Goal: Task Accomplishment & Management: Manage account settings

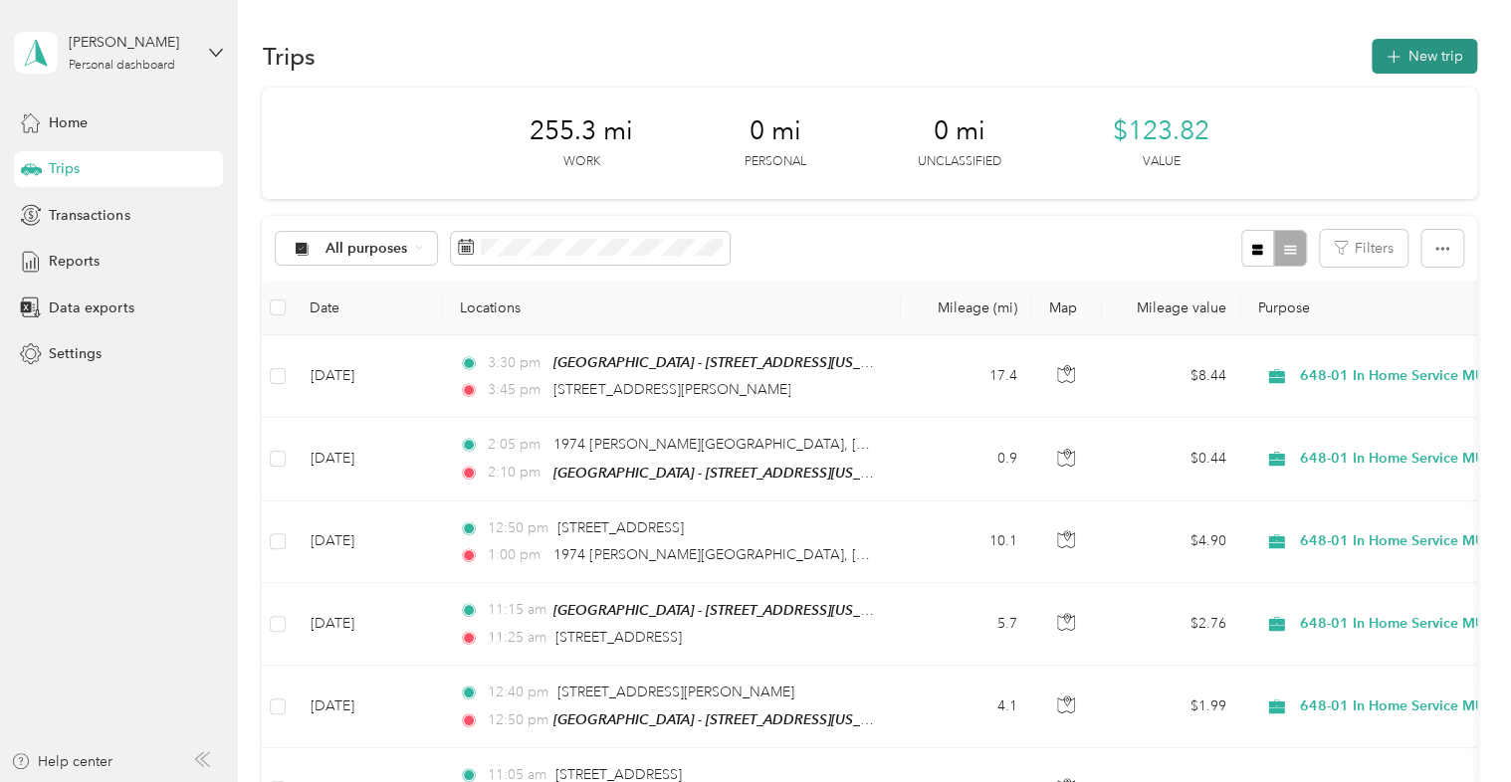
click at [1417, 64] on button "New trip" at bounding box center [1423, 56] width 105 height 35
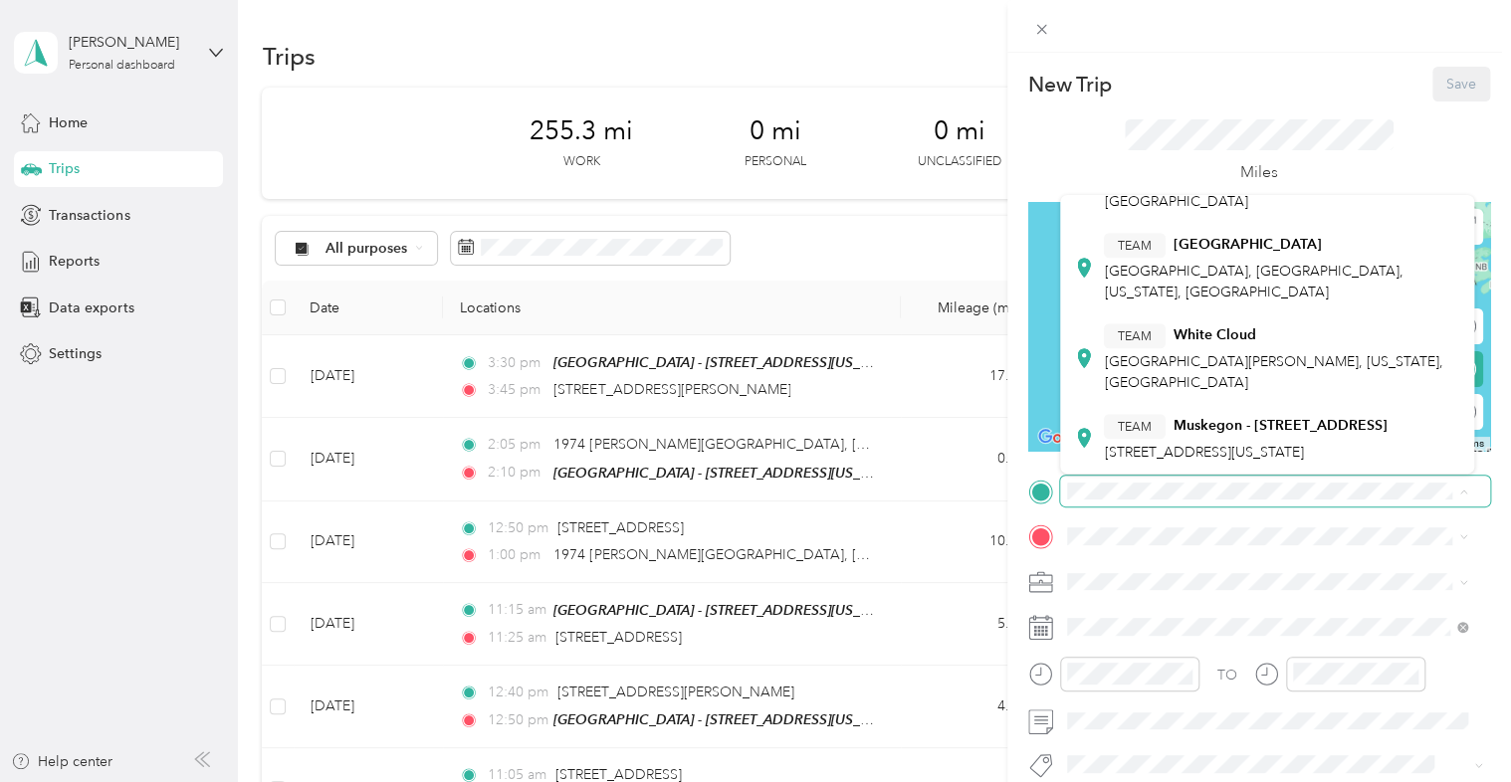
scroll to position [669, 0]
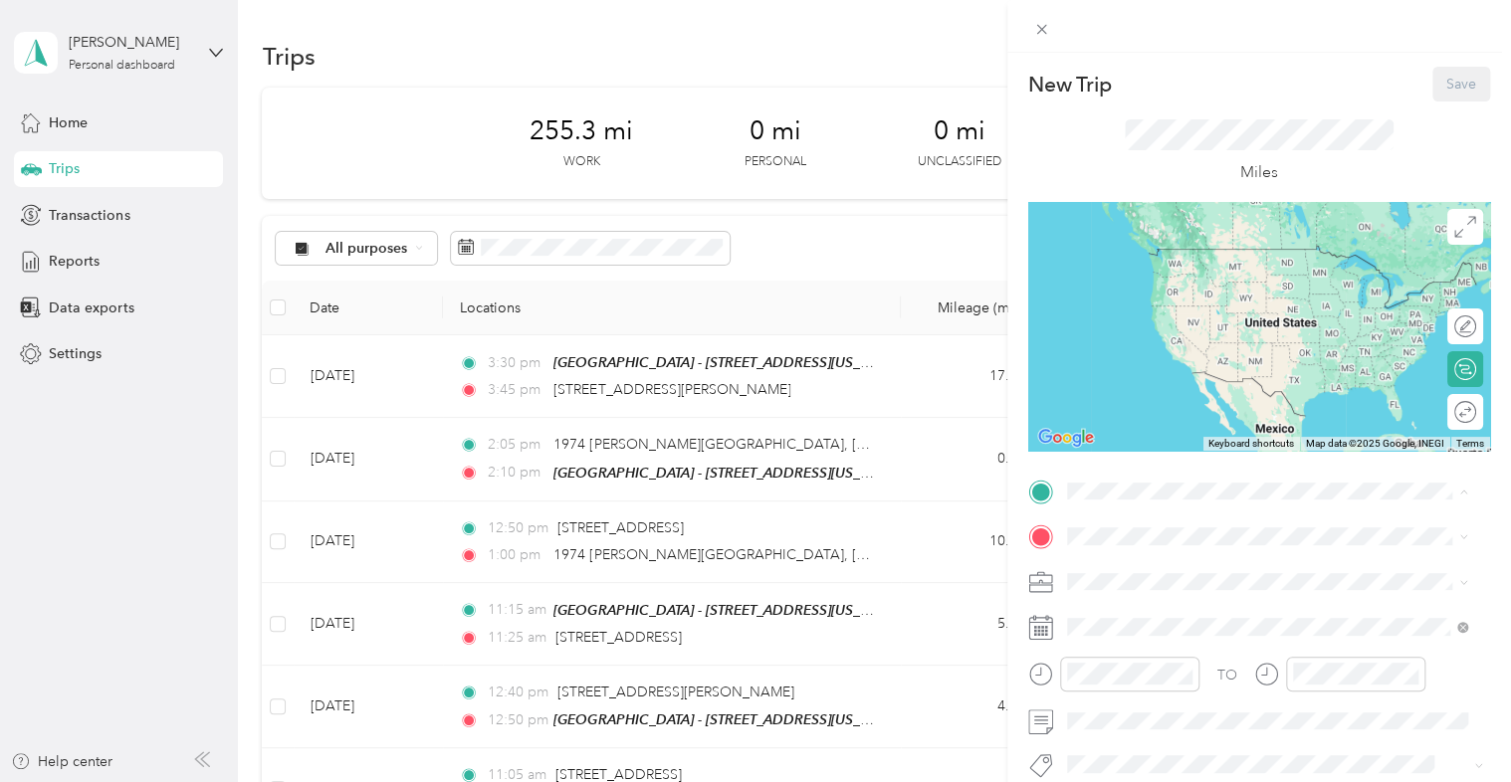
click at [1162, 444] on span "[STREET_ADDRESS][US_STATE]" at bounding box center [1203, 452] width 199 height 17
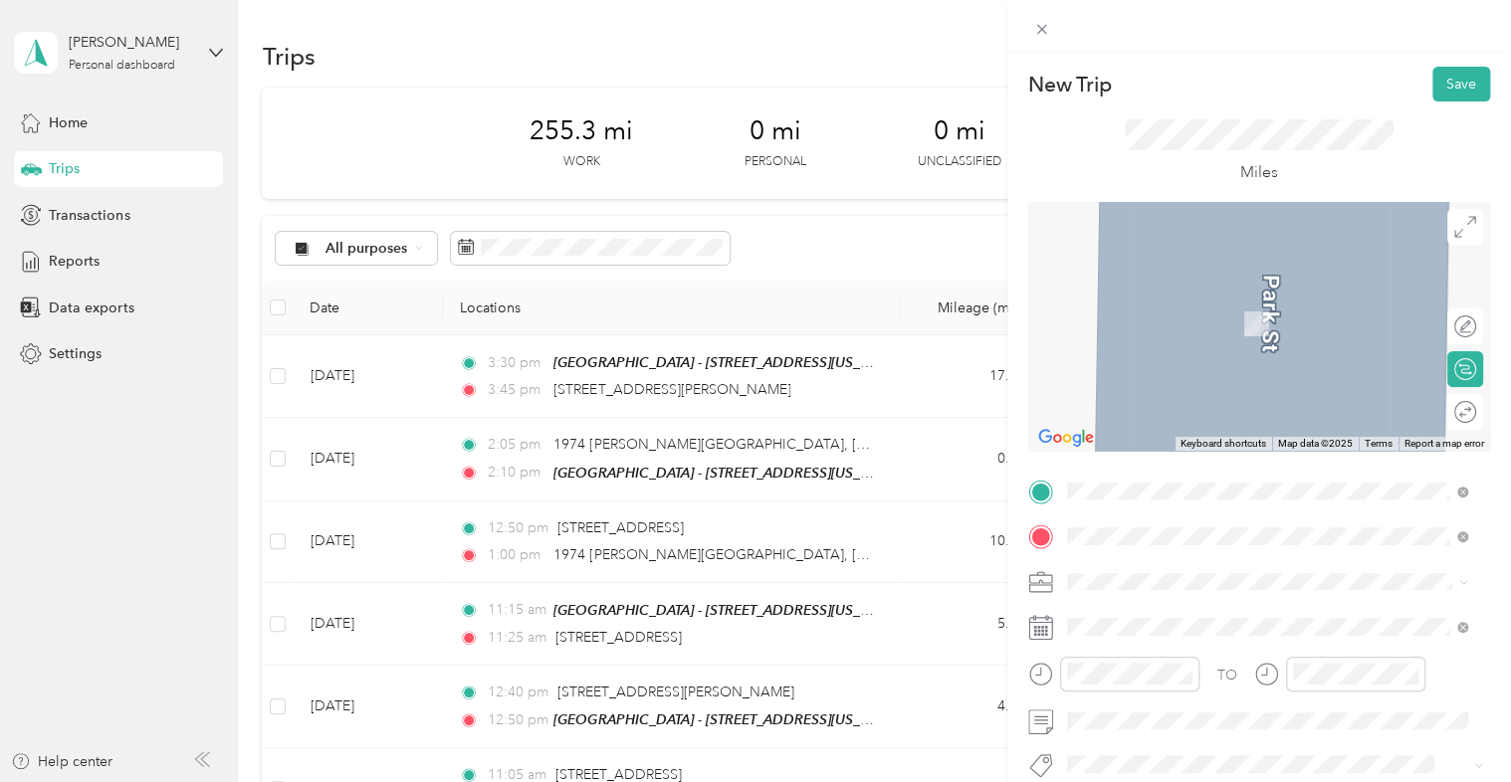
click at [1255, 304] on span "[STREET_ADDRESS][PERSON_NAME][US_STATE]" at bounding box center [1258, 295] width 309 height 18
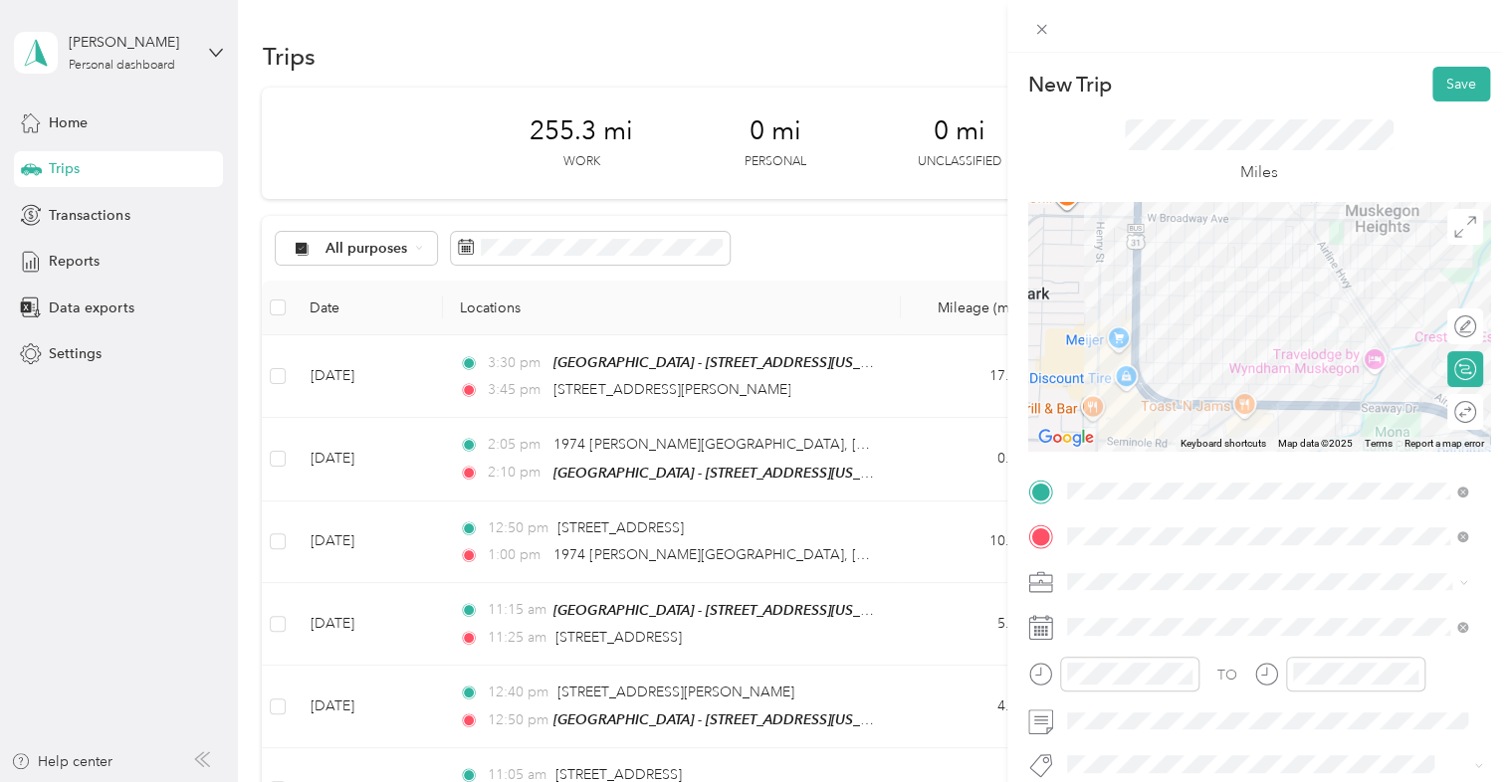
drag, startPoint x: 1281, startPoint y: 412, endPoint x: 1306, endPoint y: 202, distance: 211.4
click at [1306, 202] on div at bounding box center [1259, 326] width 462 height 249
click at [1221, 485] on li "648-01 In Home Service MU" at bounding box center [1267, 477] width 415 height 35
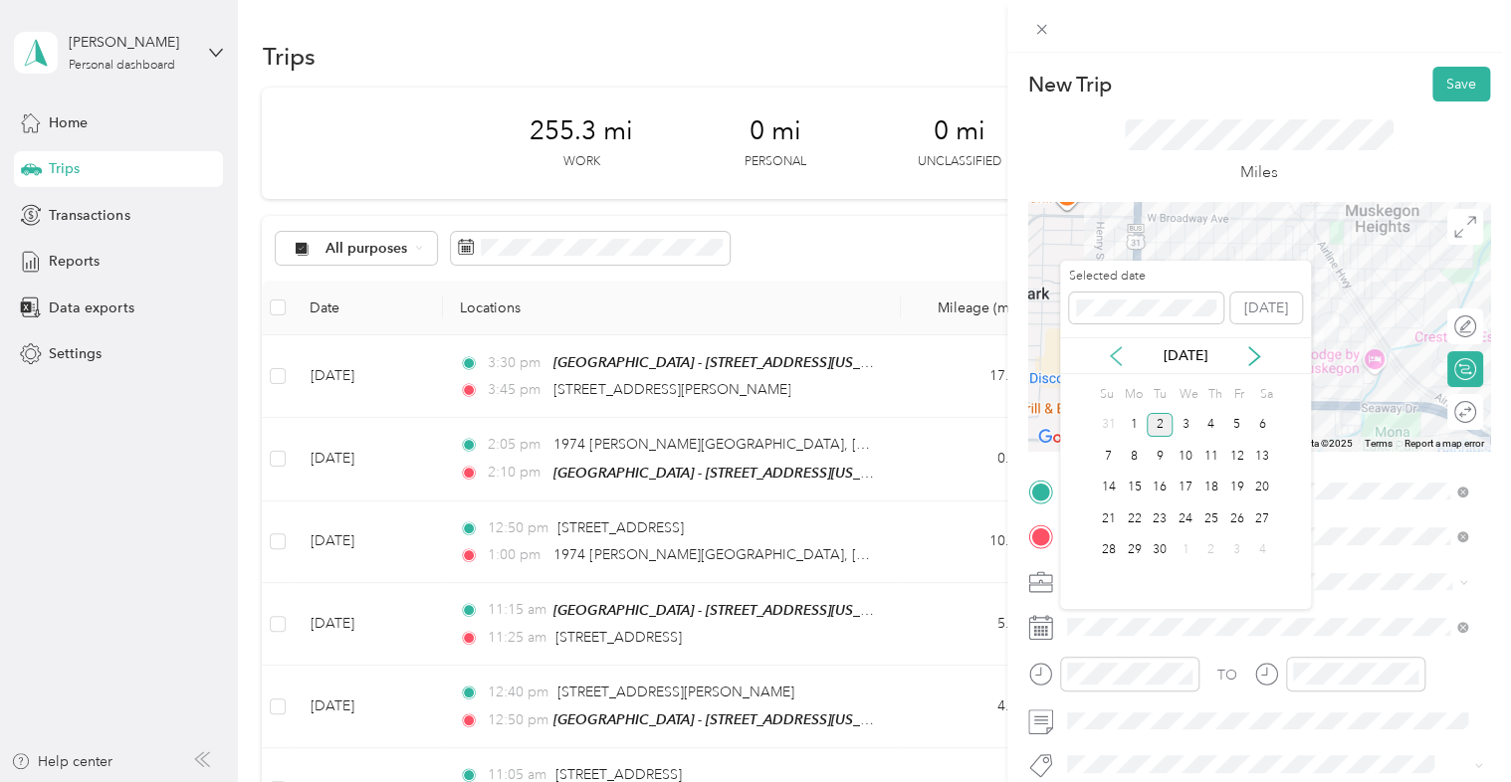
click at [1118, 360] on icon at bounding box center [1116, 356] width 20 height 20
click at [1162, 543] on div "26" at bounding box center [1159, 550] width 26 height 25
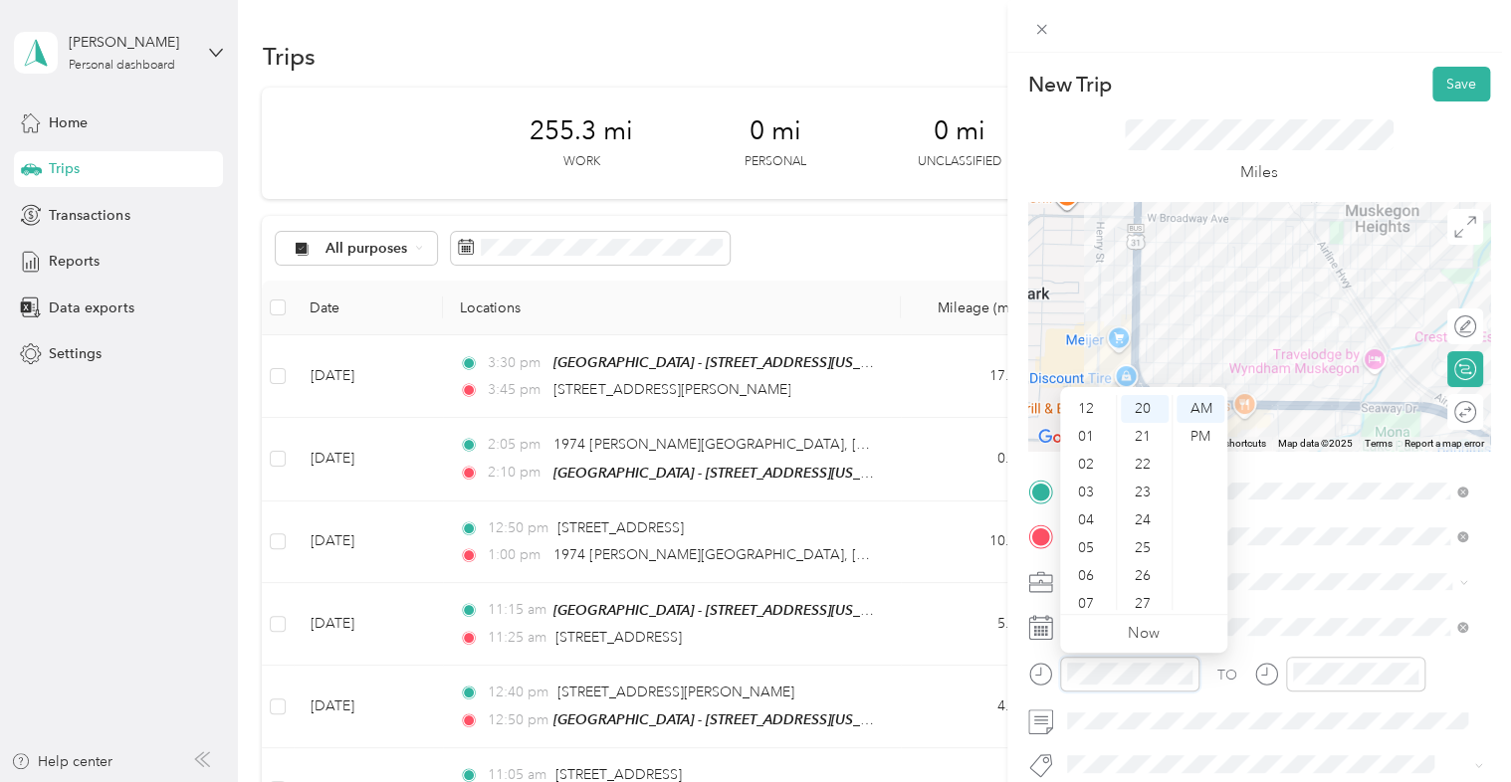
scroll to position [119, 0]
click at [1098, 573] on div "10" at bounding box center [1088, 568] width 48 height 28
click at [1153, 519] on div "10" at bounding box center [1145, 529] width 48 height 28
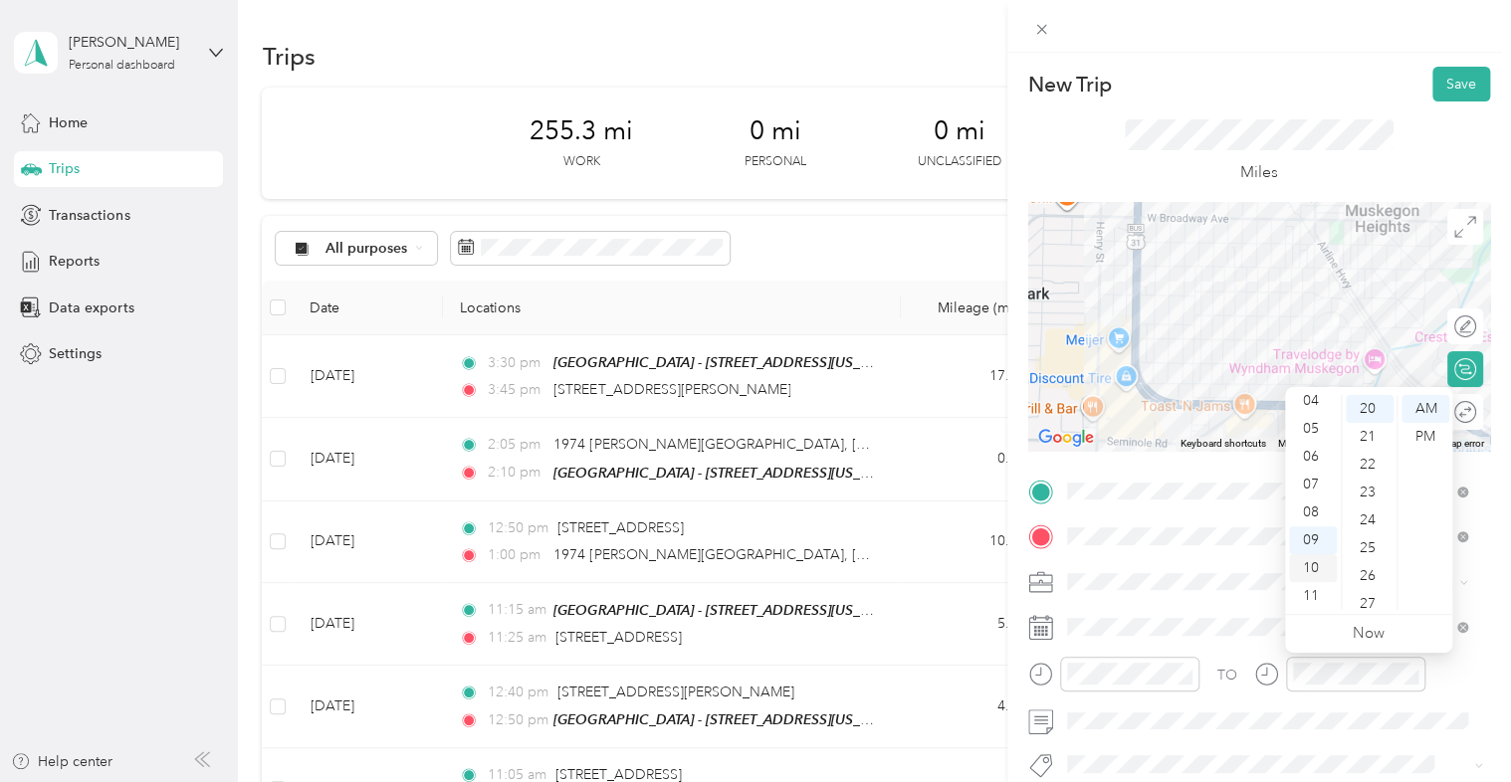
click at [1314, 563] on div "10" at bounding box center [1313, 568] width 48 height 28
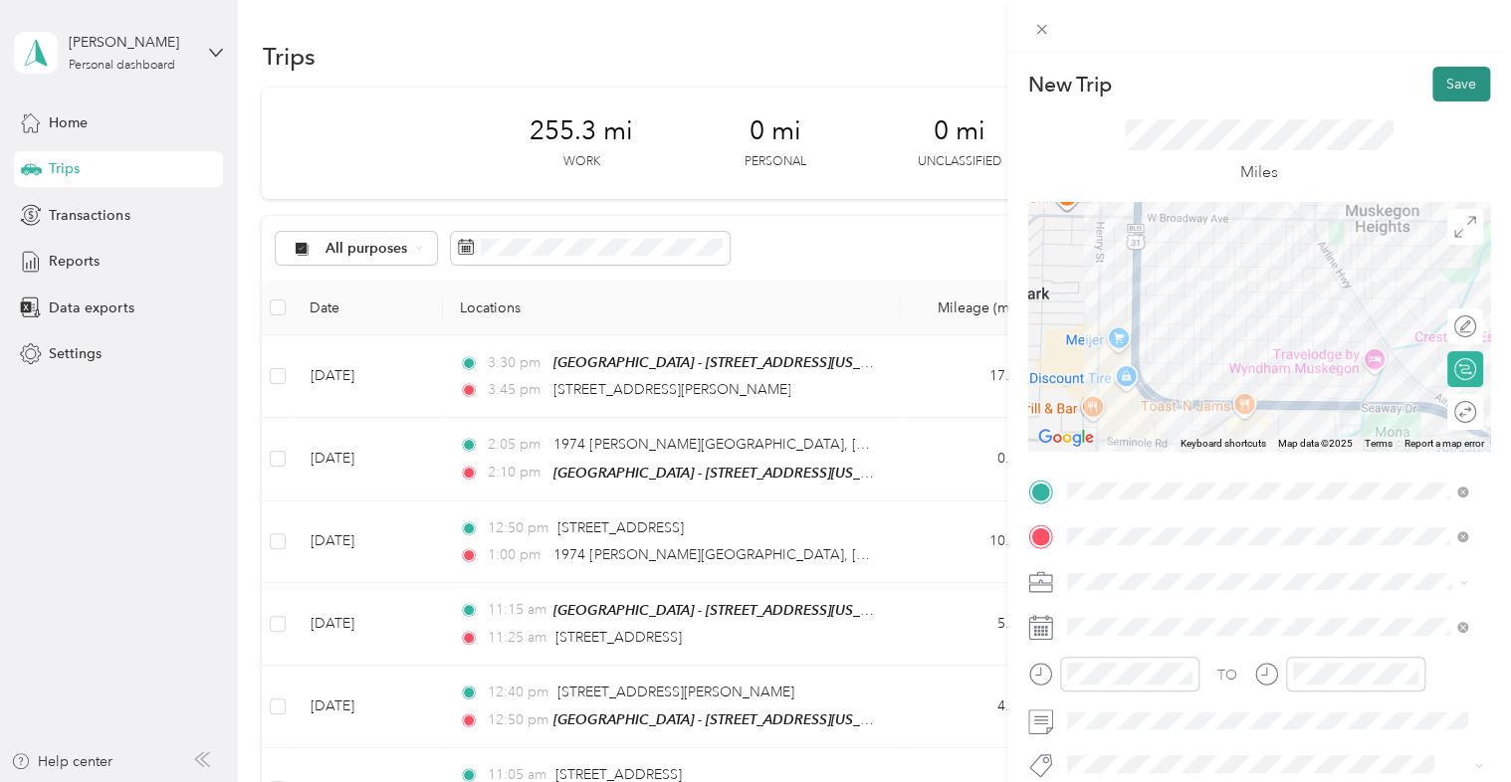
click at [1445, 94] on button "Save" at bounding box center [1461, 84] width 58 height 35
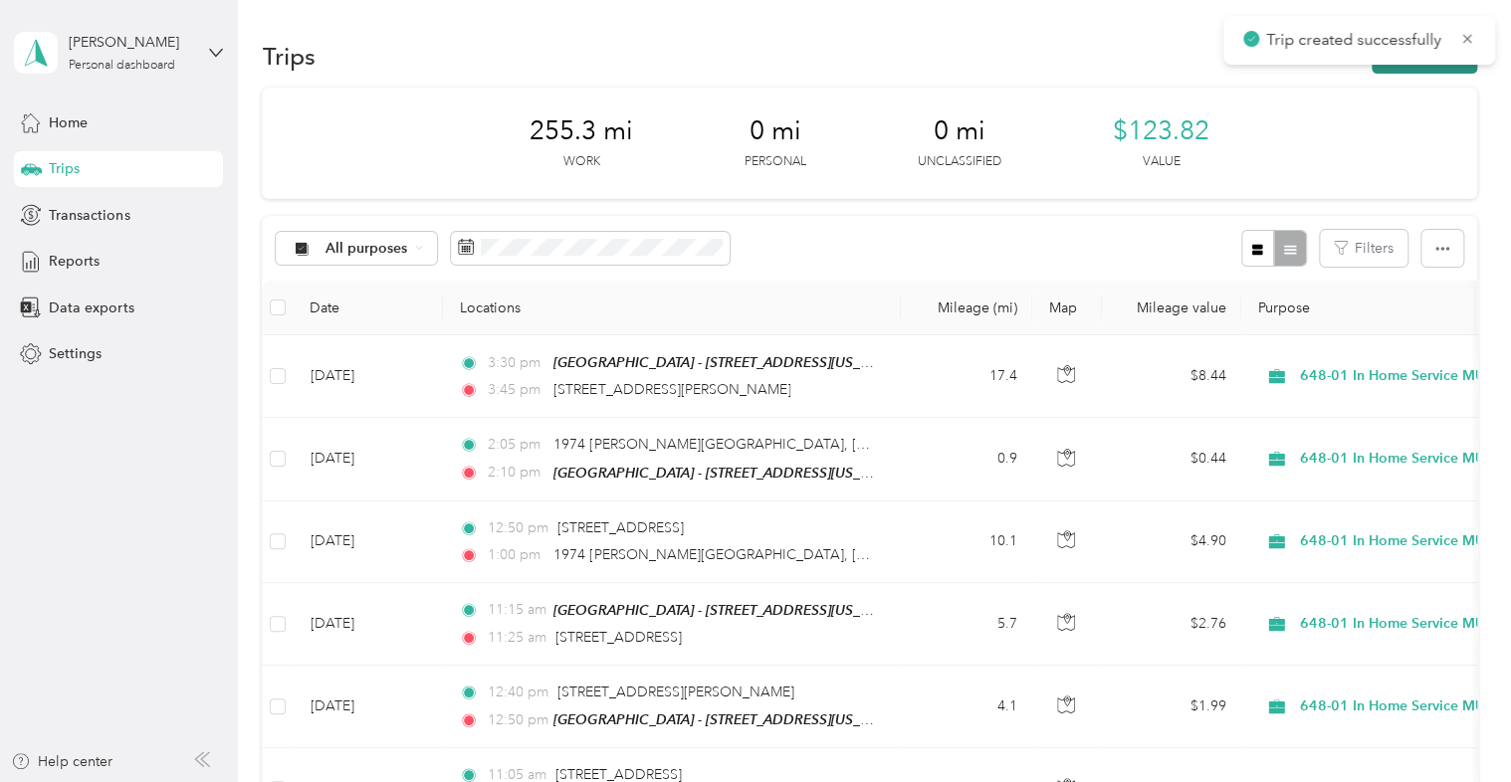
click at [1438, 67] on button "New trip" at bounding box center [1423, 56] width 105 height 35
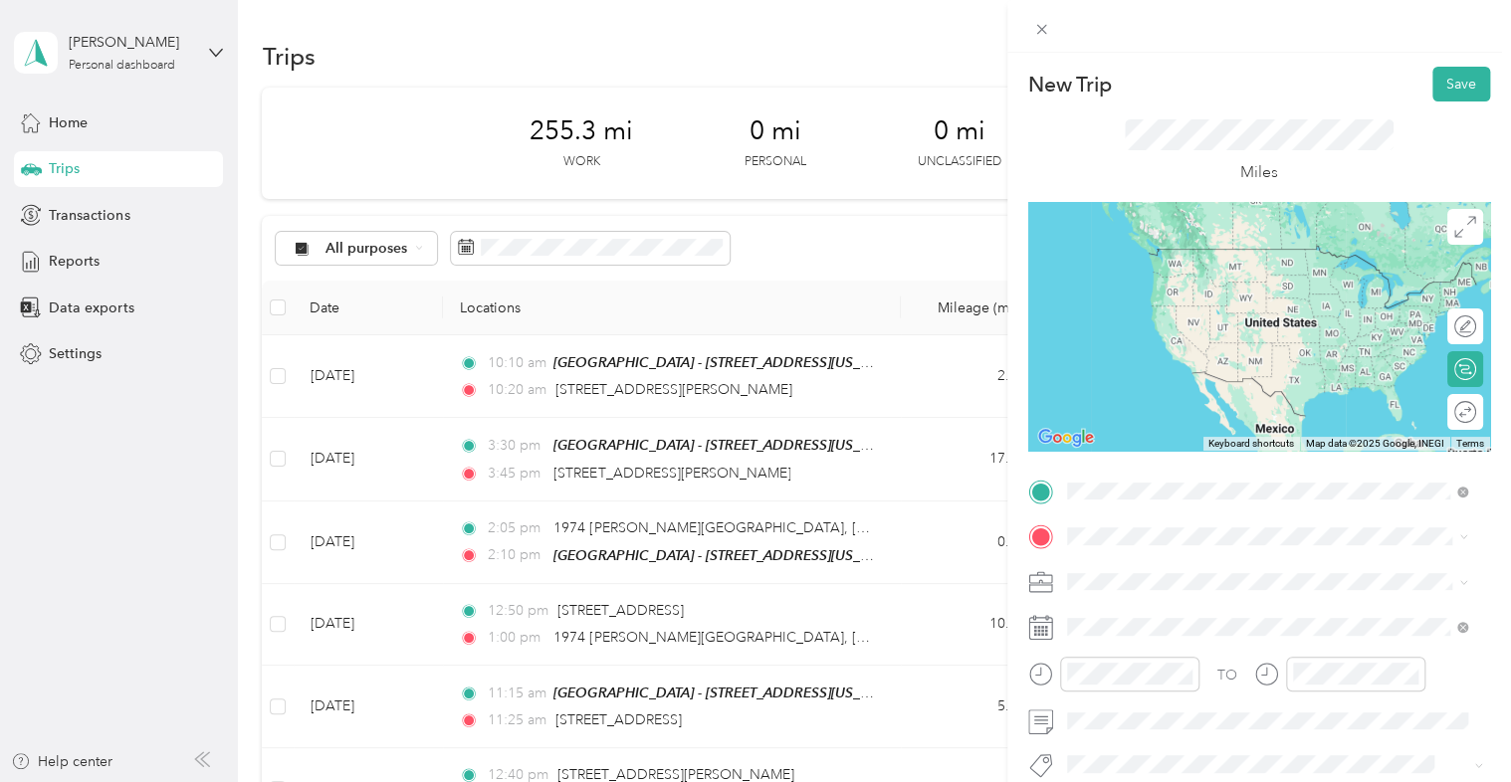
click at [1326, 249] on span "[STREET_ADDRESS][PERSON_NAME][US_STATE]" at bounding box center [1258, 249] width 309 height 18
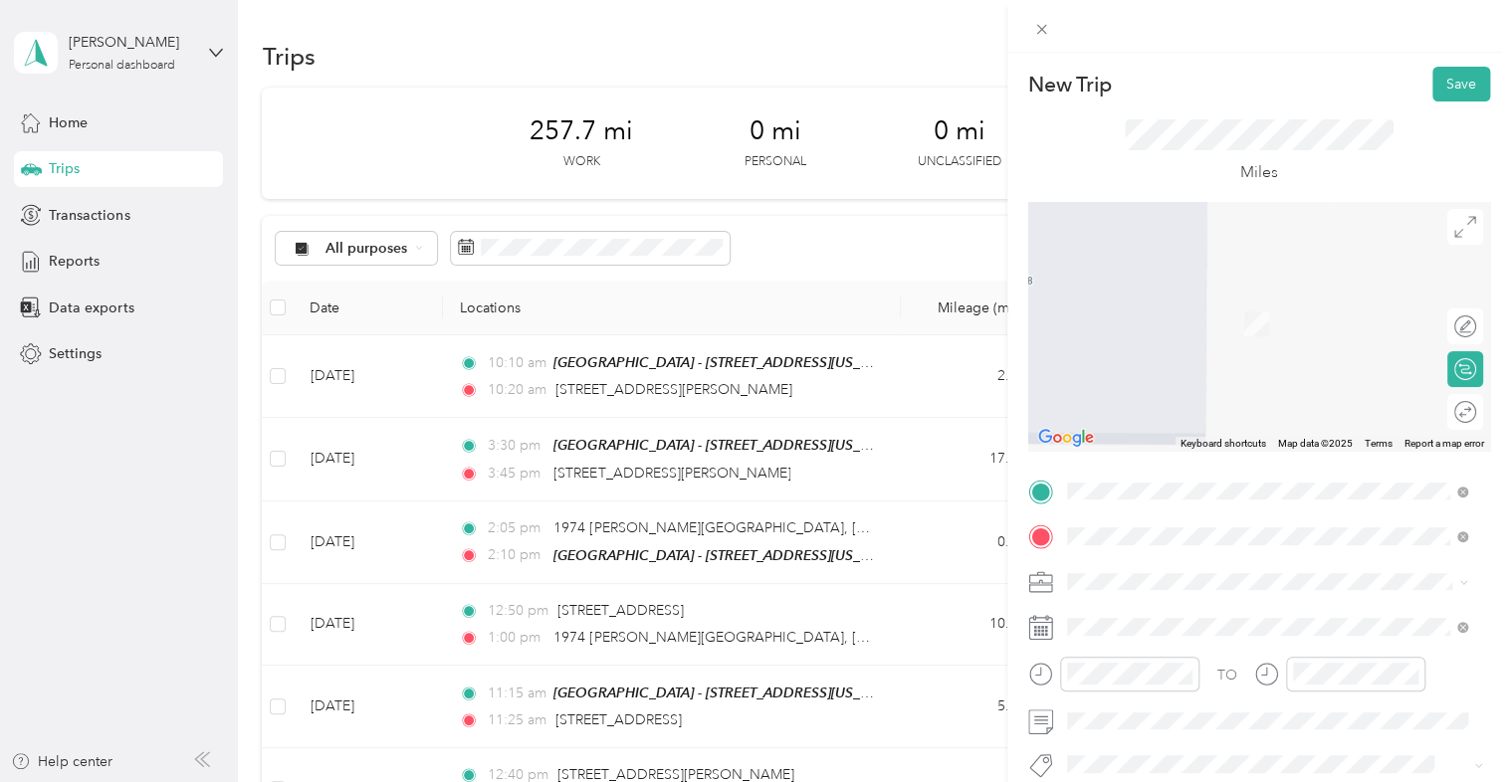
click at [1230, 304] on span "[STREET_ADDRESS][US_STATE]" at bounding box center [1203, 295] width 199 height 18
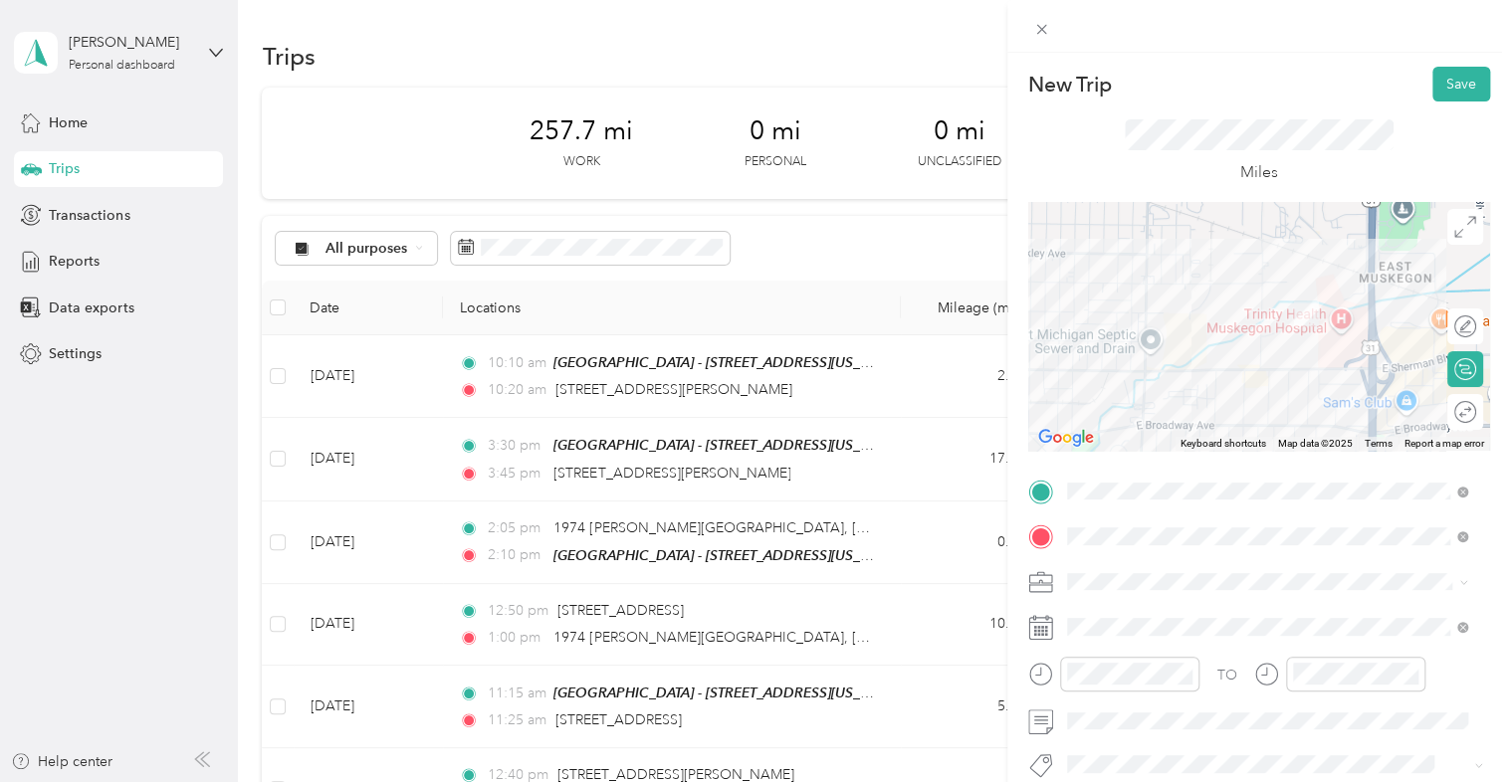
drag, startPoint x: 1349, startPoint y: 311, endPoint x: 1257, endPoint y: 424, distance: 145.6
click at [1257, 424] on div at bounding box center [1259, 326] width 462 height 249
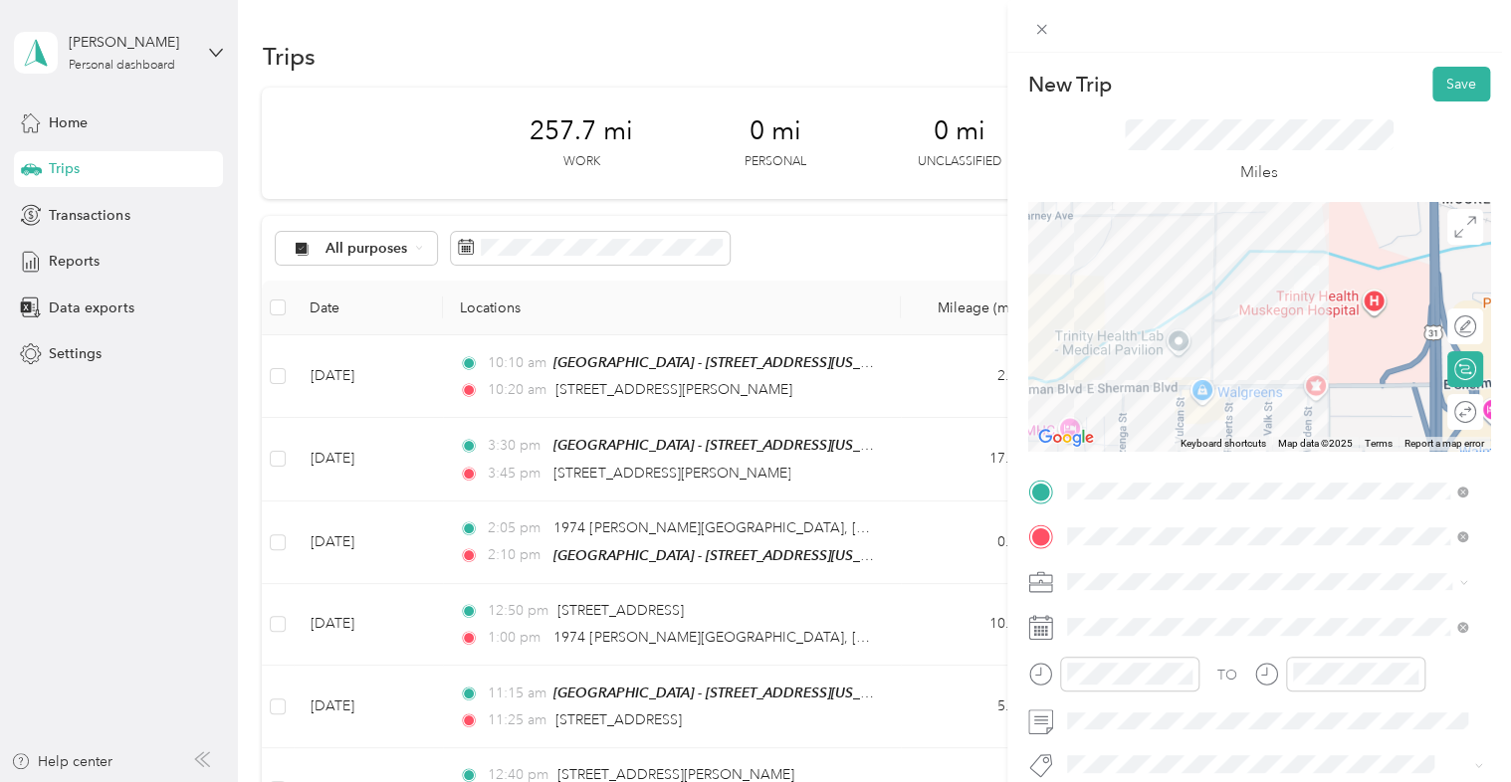
drag, startPoint x: 1366, startPoint y: 298, endPoint x: 1325, endPoint y: 342, distance: 61.3
click at [1325, 342] on div at bounding box center [1259, 326] width 462 height 249
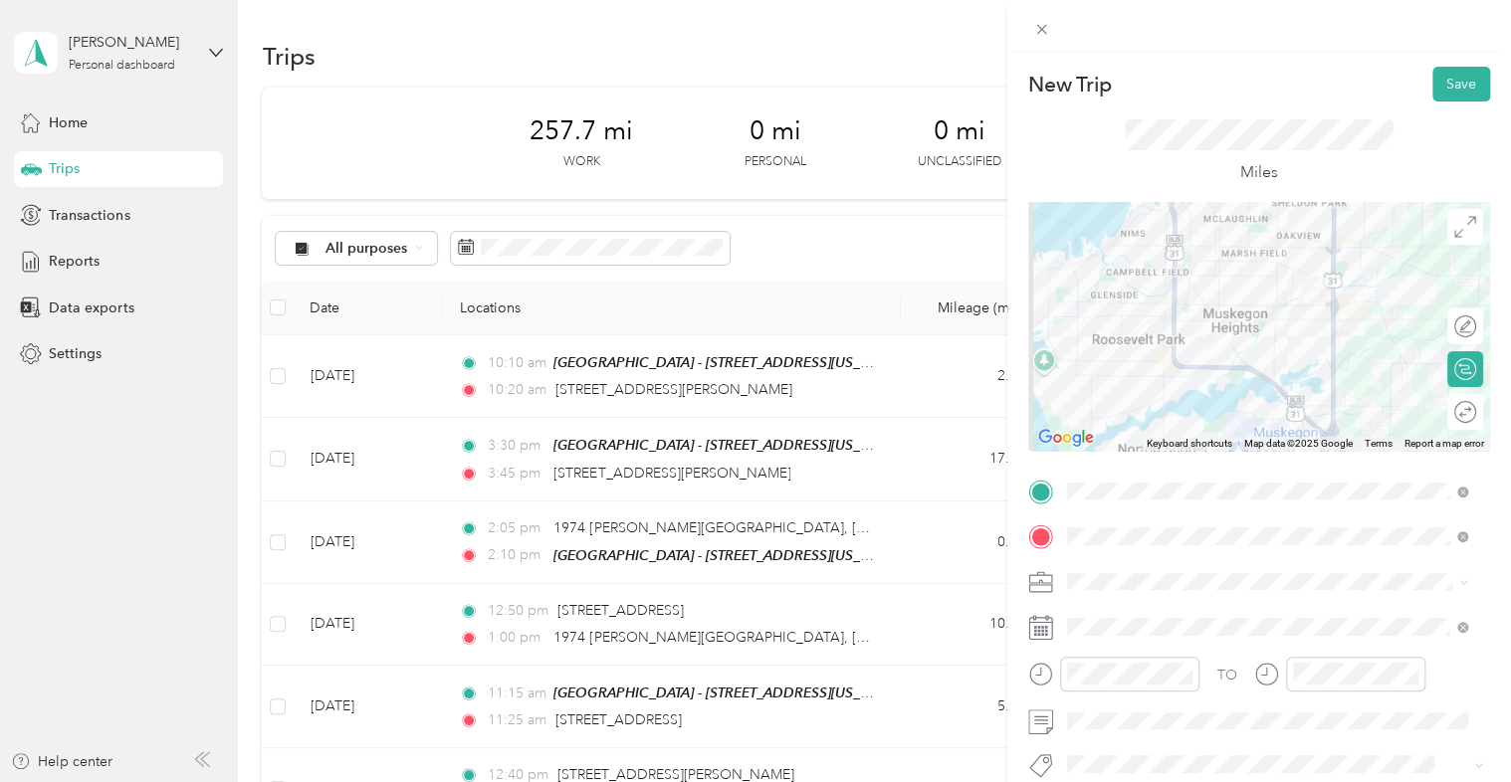
drag, startPoint x: 1206, startPoint y: 388, endPoint x: 1260, endPoint y: 339, distance: 72.6
click at [1260, 339] on div at bounding box center [1259, 326] width 462 height 249
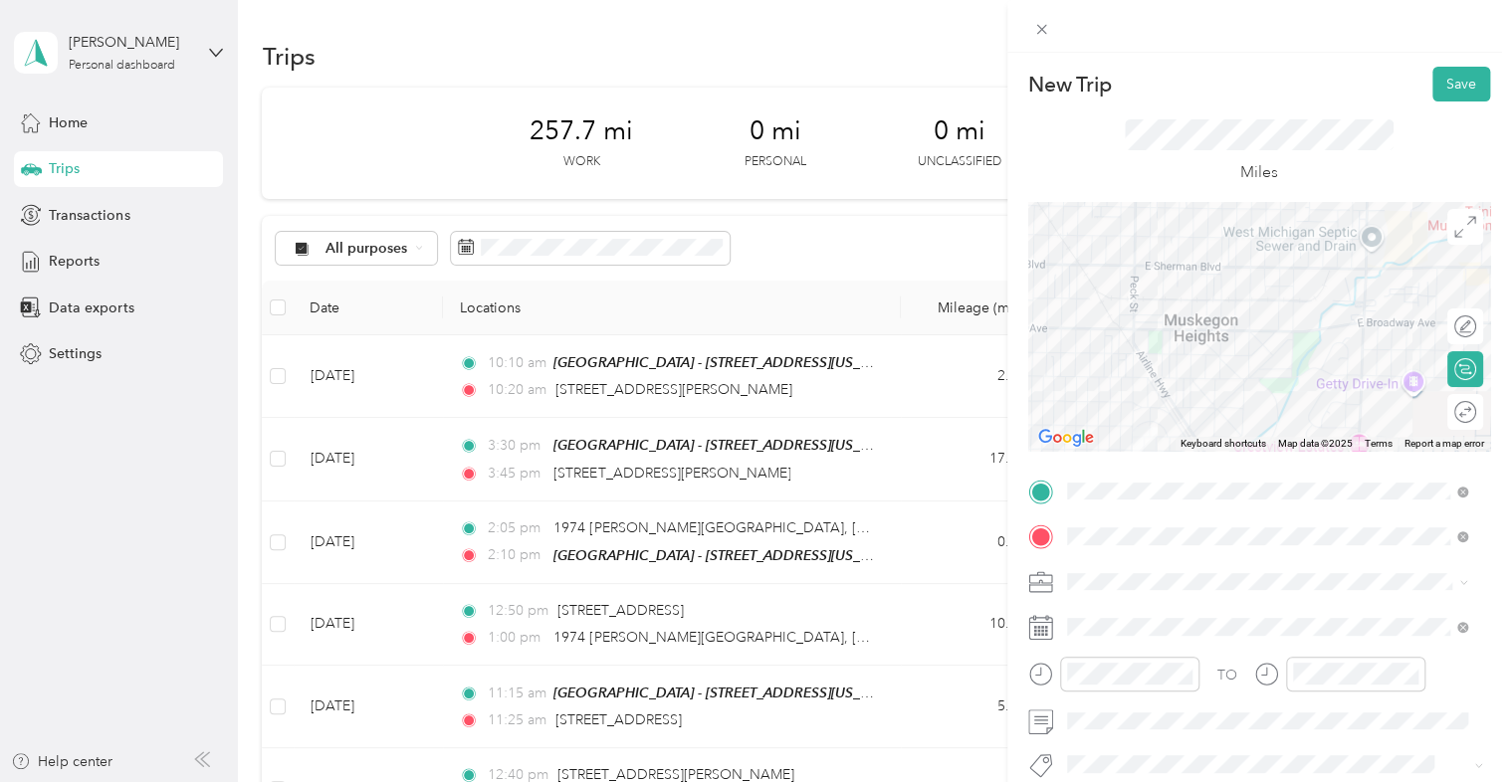
drag, startPoint x: 1199, startPoint y: 255, endPoint x: 1264, endPoint y: 322, distance: 93.6
click at [1264, 322] on div at bounding box center [1259, 326] width 462 height 249
click at [1180, 313] on div at bounding box center [1259, 326] width 462 height 249
click at [1183, 271] on div at bounding box center [1259, 326] width 462 height 249
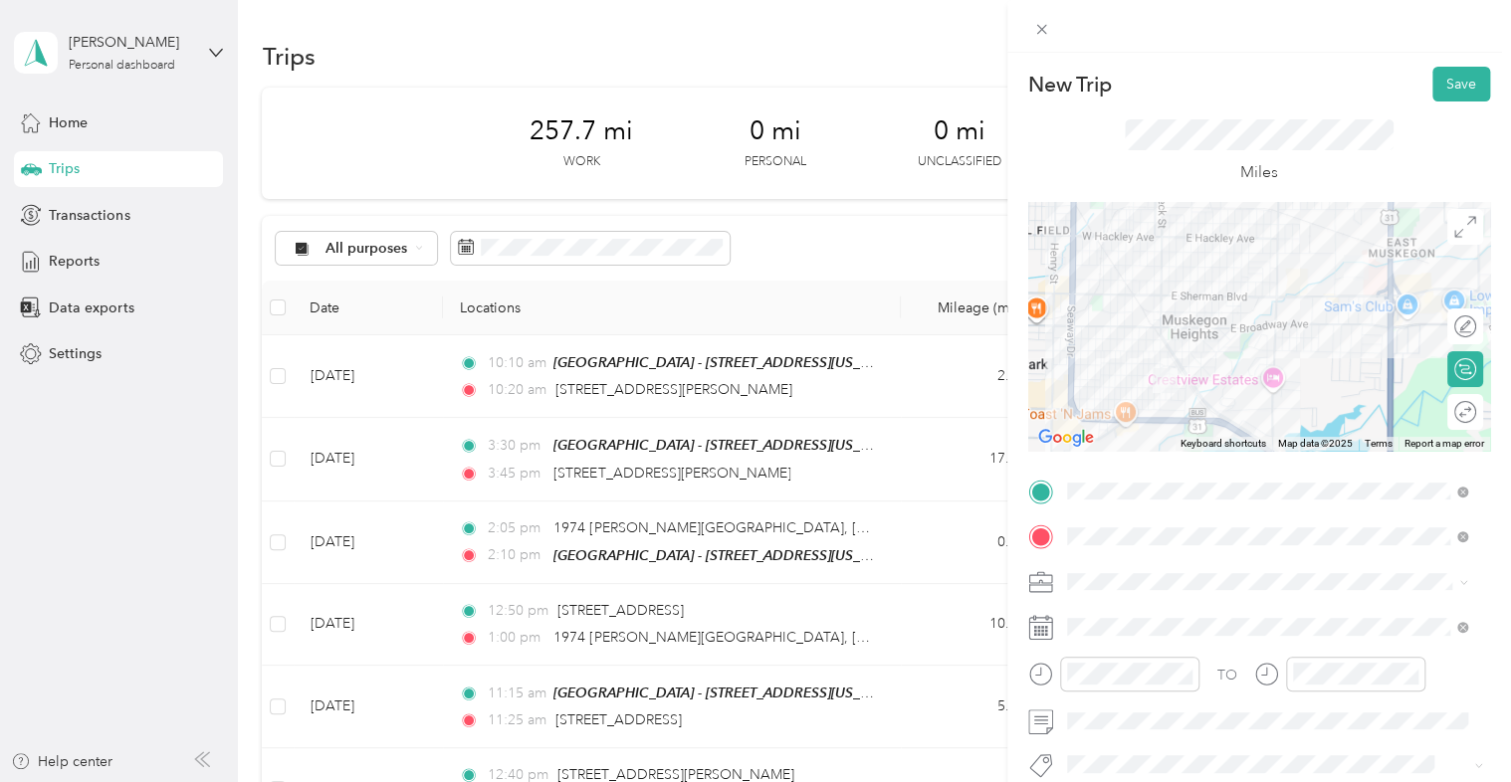
click at [1224, 484] on div "648-01 In Home Service MU" at bounding box center [1267, 477] width 387 height 21
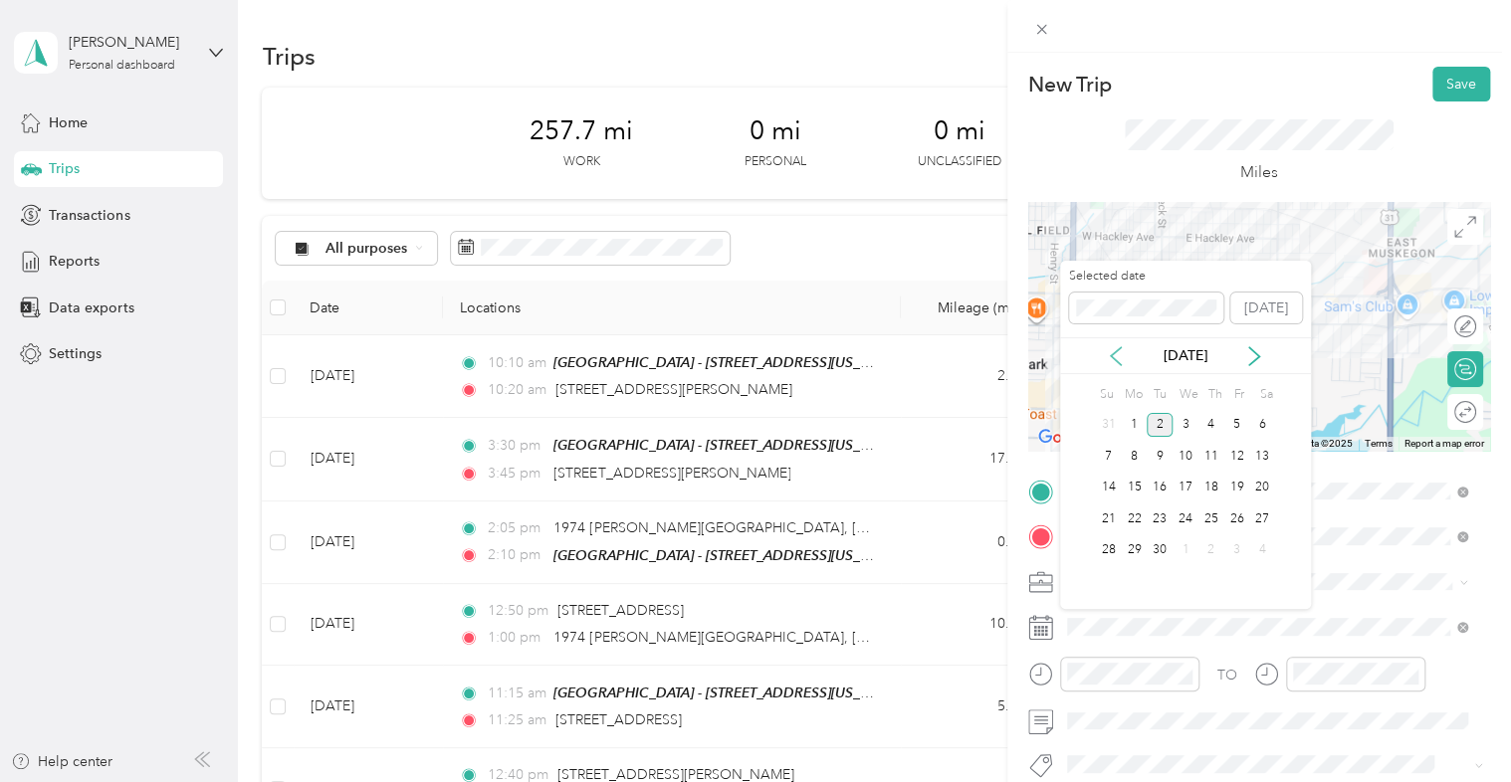
click at [1119, 361] on icon at bounding box center [1116, 356] width 20 height 20
click at [1158, 554] on div "26" at bounding box center [1159, 550] width 26 height 25
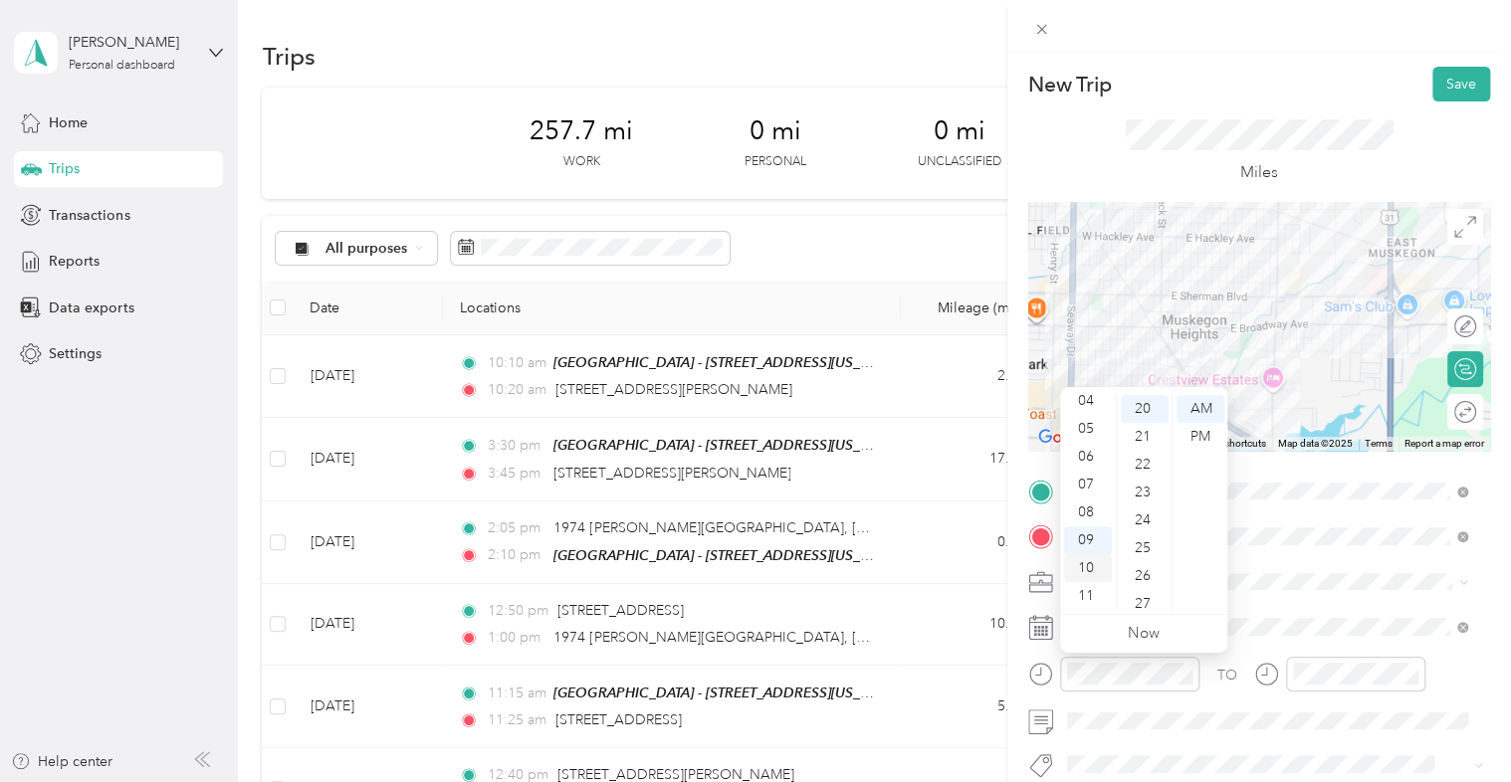
click at [1091, 572] on div "10" at bounding box center [1088, 568] width 48 height 28
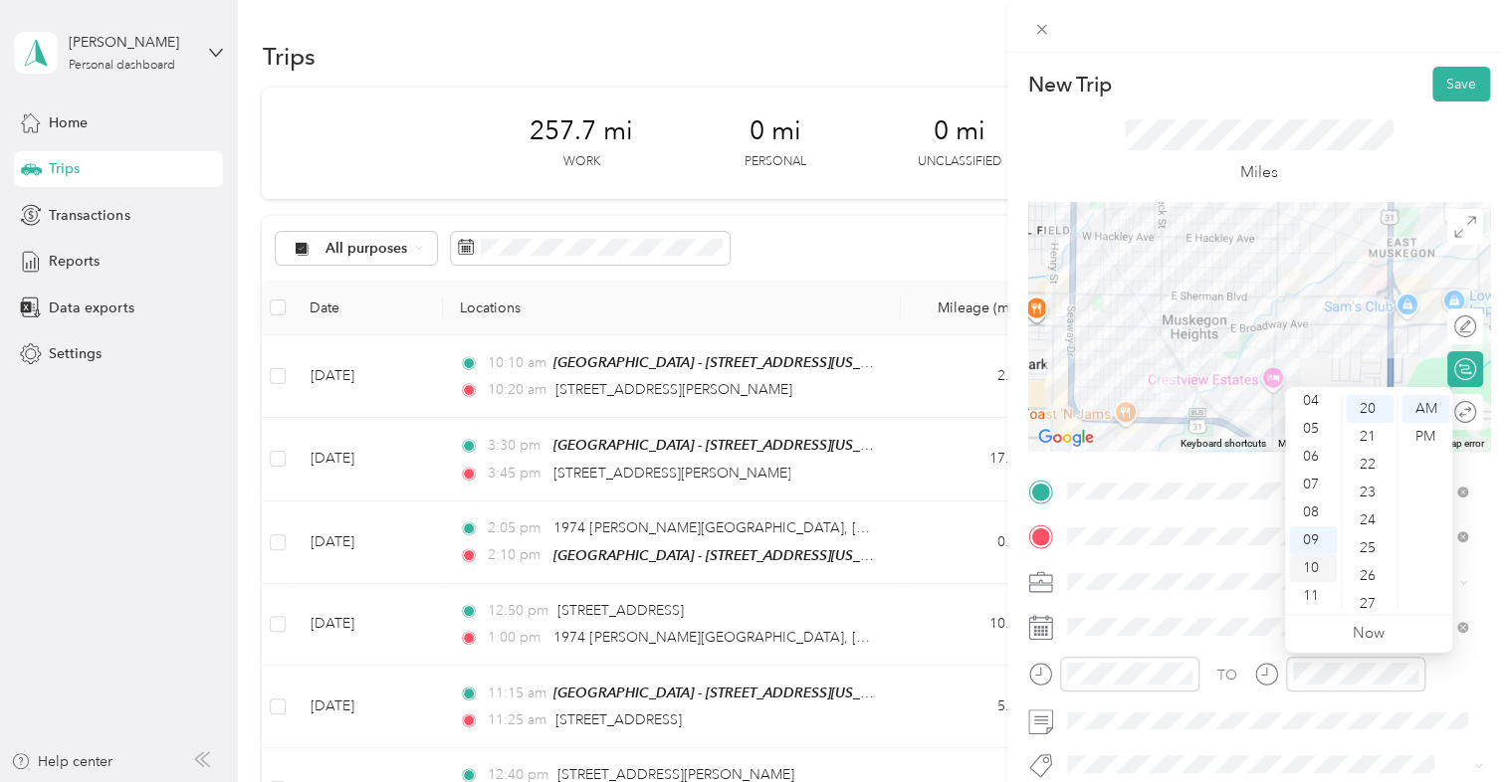
click at [1310, 562] on div "10" at bounding box center [1313, 568] width 48 height 28
click at [1365, 588] on div "30" at bounding box center [1369, 588] width 48 height 28
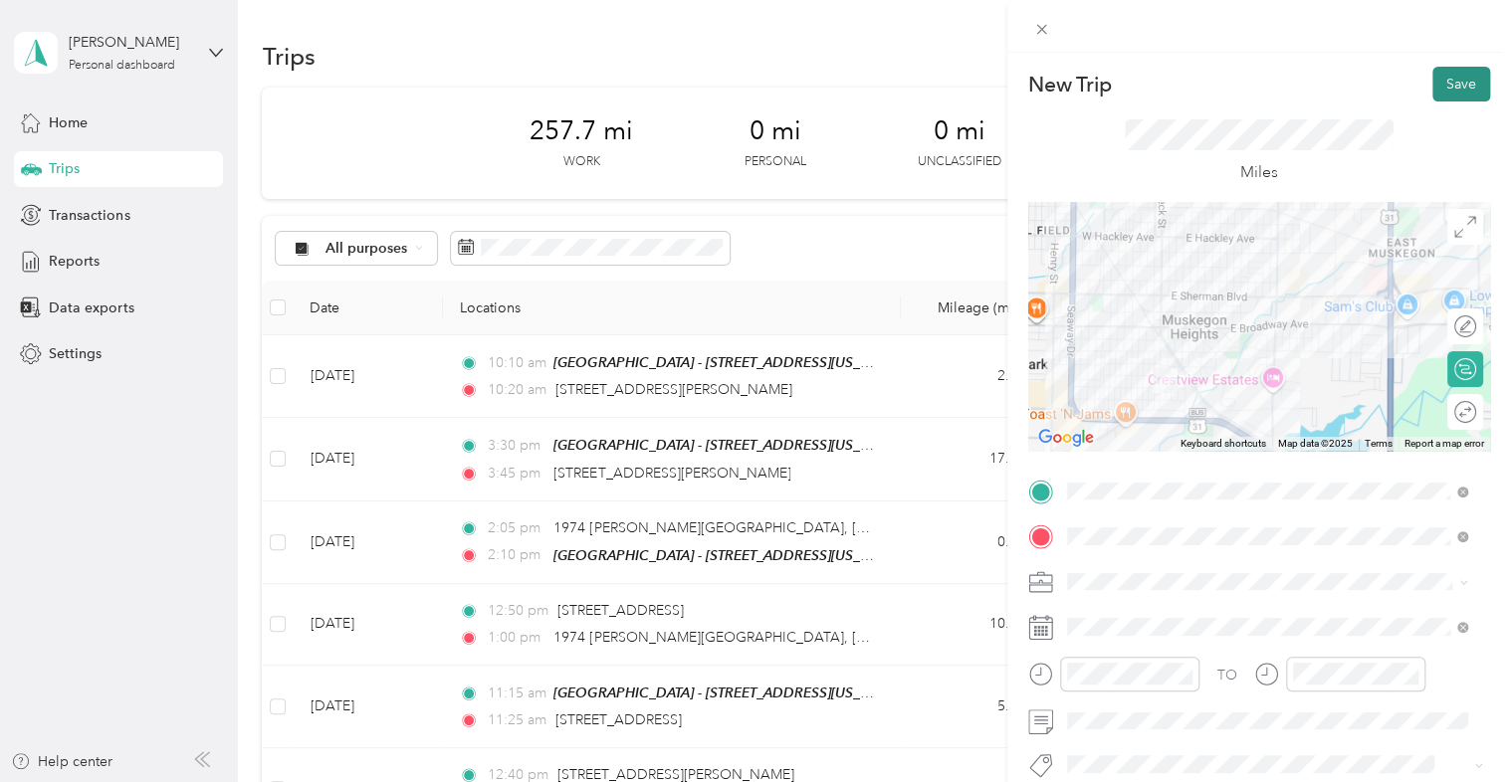
click at [1453, 76] on button "Save" at bounding box center [1461, 84] width 58 height 35
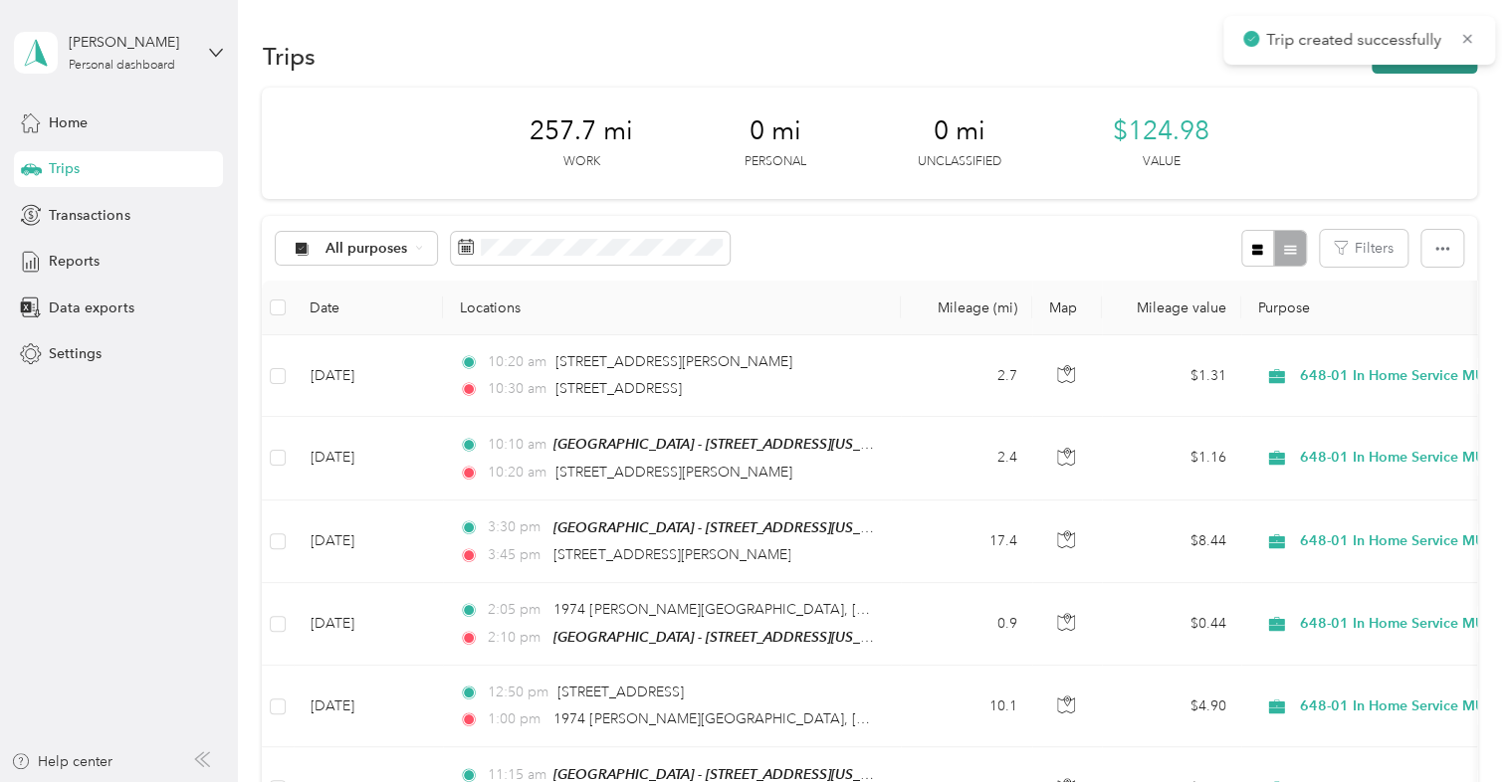
click at [1410, 70] on button "New trip" at bounding box center [1423, 56] width 105 height 35
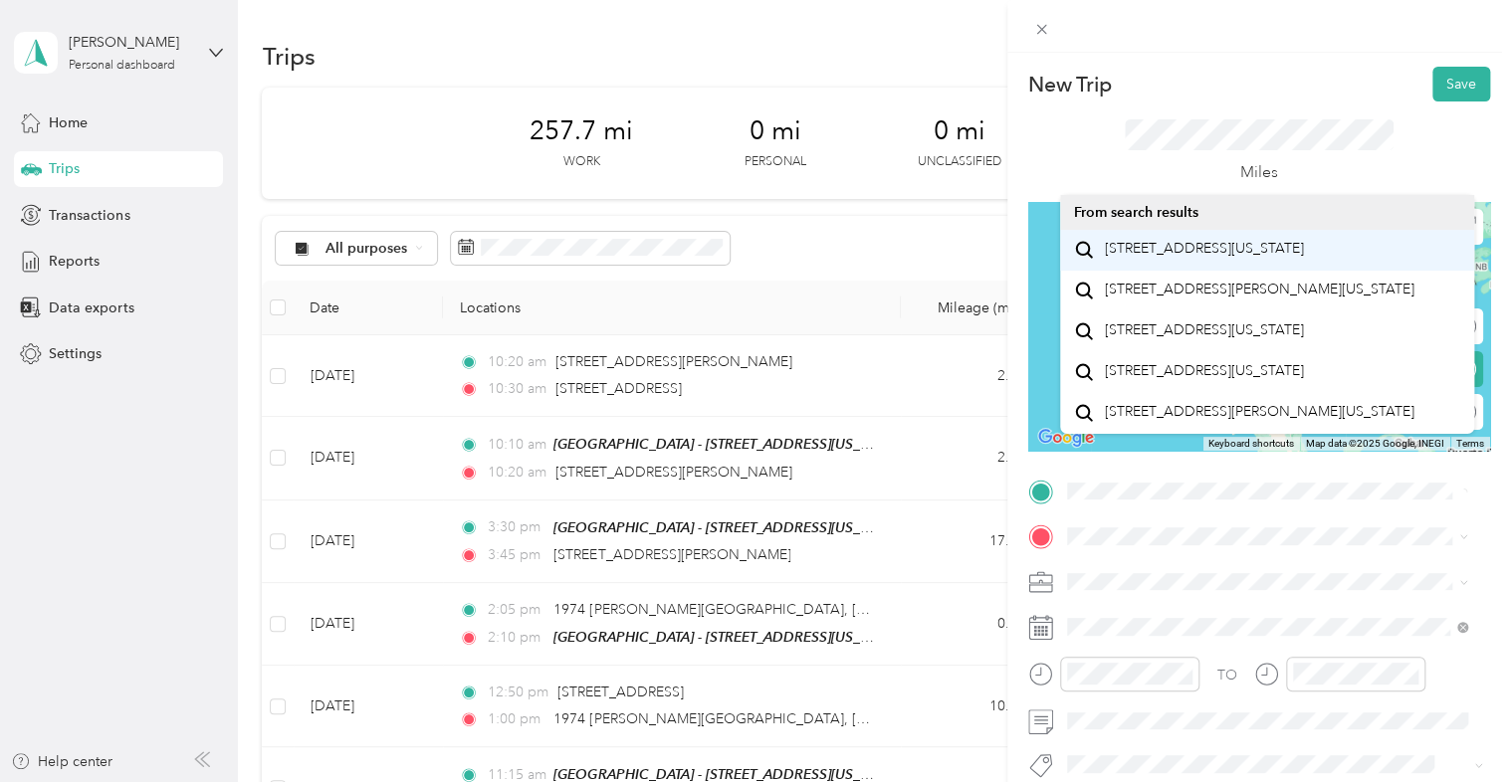
click at [1179, 237] on div "[STREET_ADDRESS][US_STATE]" at bounding box center [1267, 250] width 387 height 27
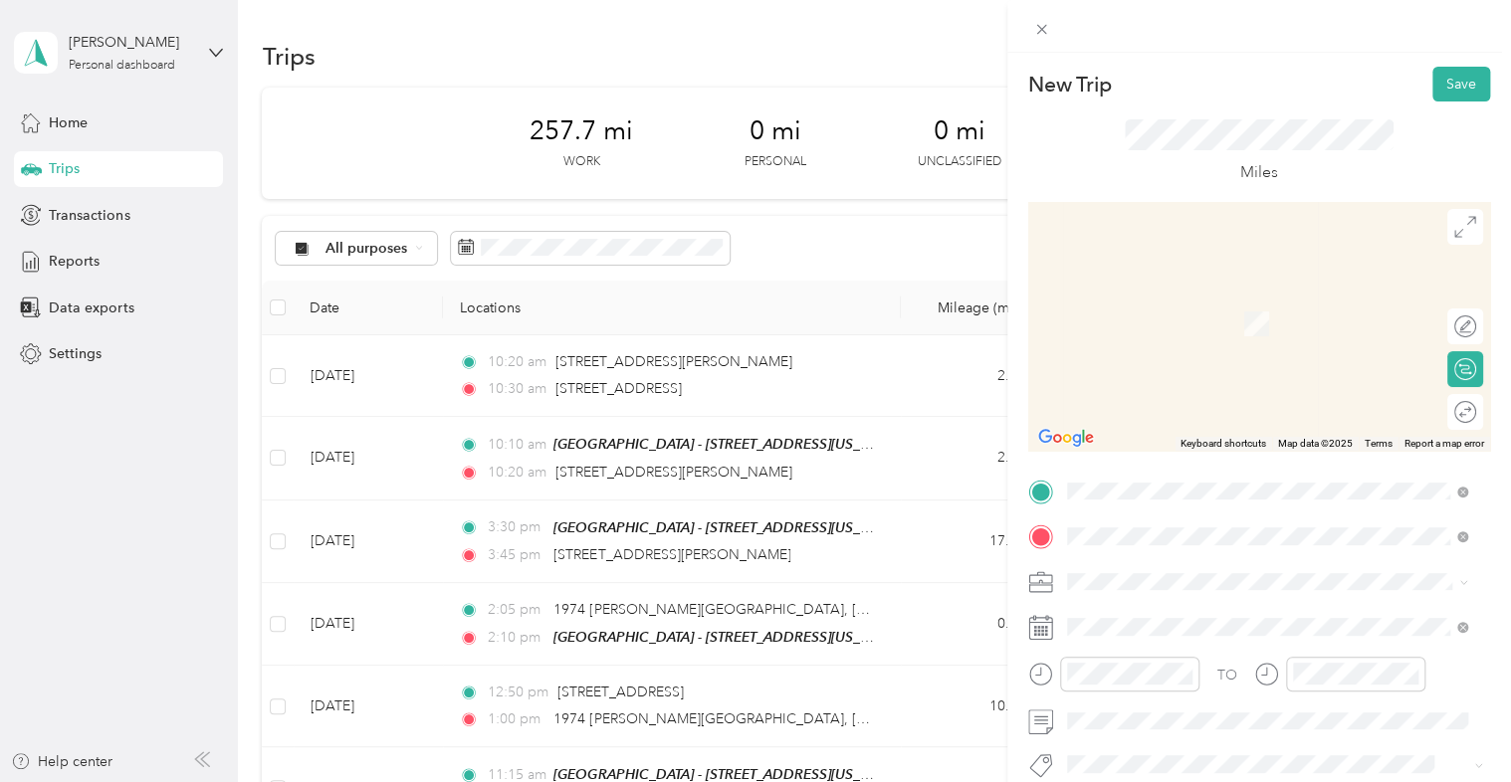
click at [1238, 304] on span "[STREET_ADDRESS][PERSON_NAME][US_STATE]" at bounding box center [1258, 295] width 309 height 18
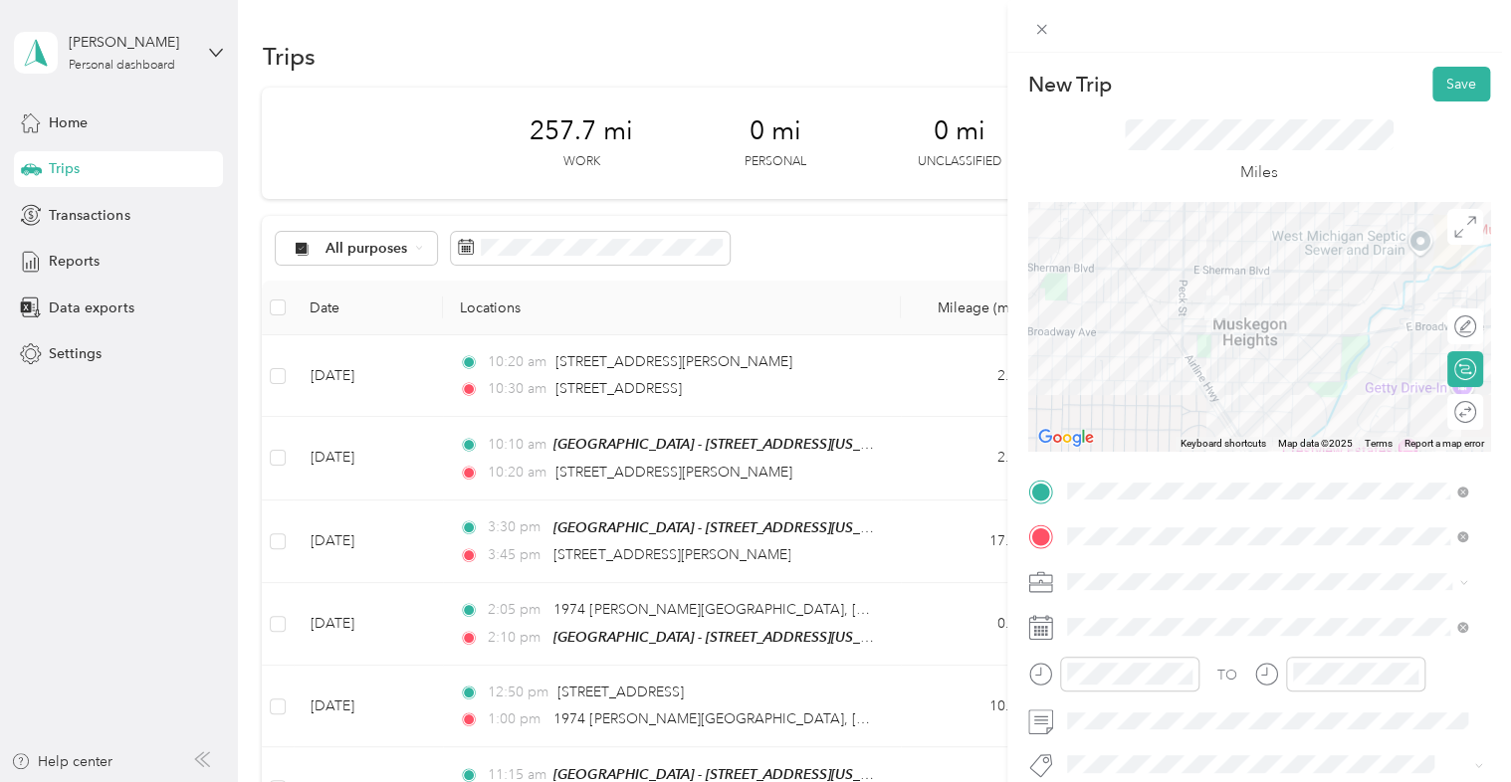
drag, startPoint x: 1167, startPoint y: 377, endPoint x: 1315, endPoint y: 309, distance: 162.5
click at [1315, 309] on div at bounding box center [1259, 326] width 462 height 249
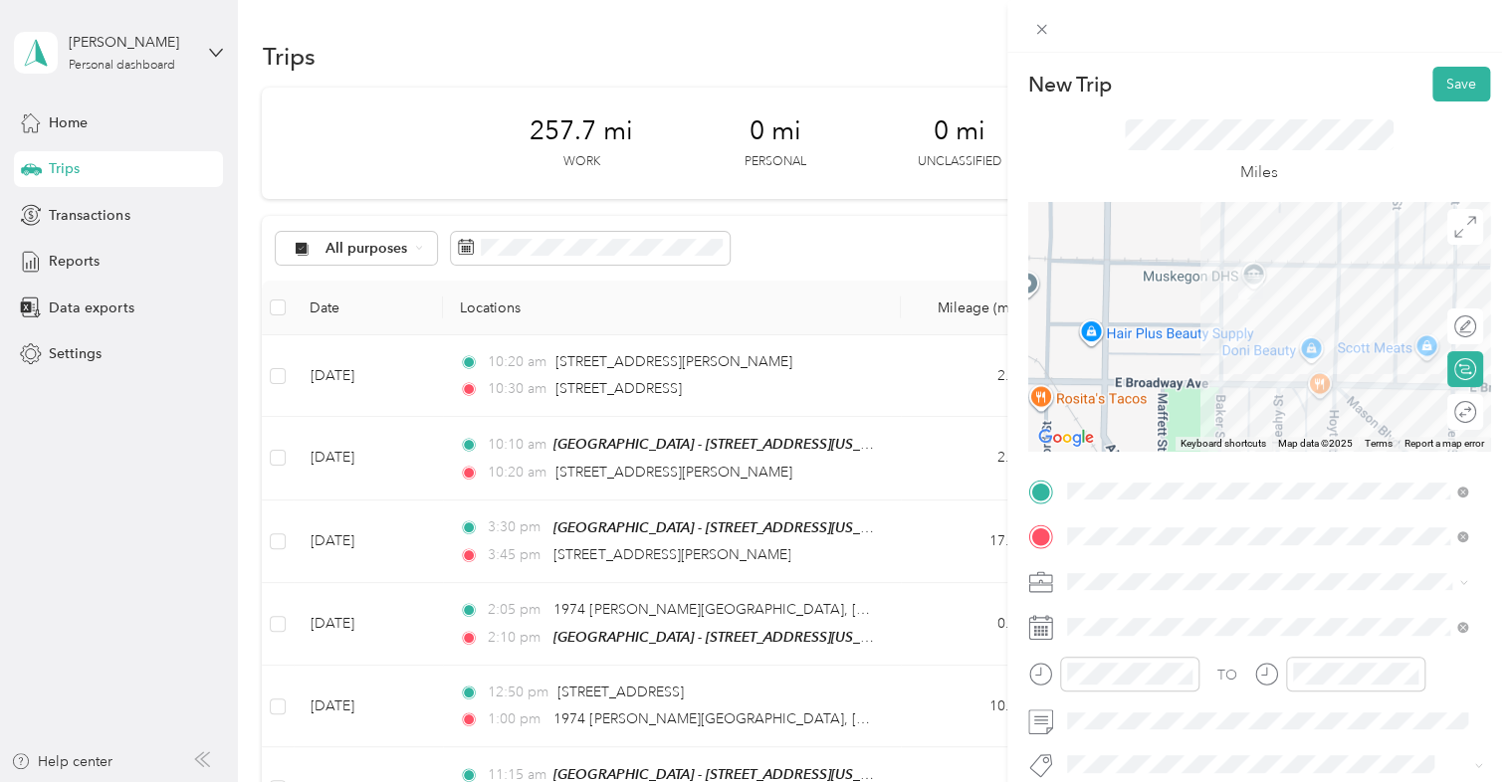
drag, startPoint x: 1226, startPoint y: 315, endPoint x: 1250, endPoint y: 349, distance: 41.4
click at [1250, 349] on div at bounding box center [1259, 326] width 462 height 249
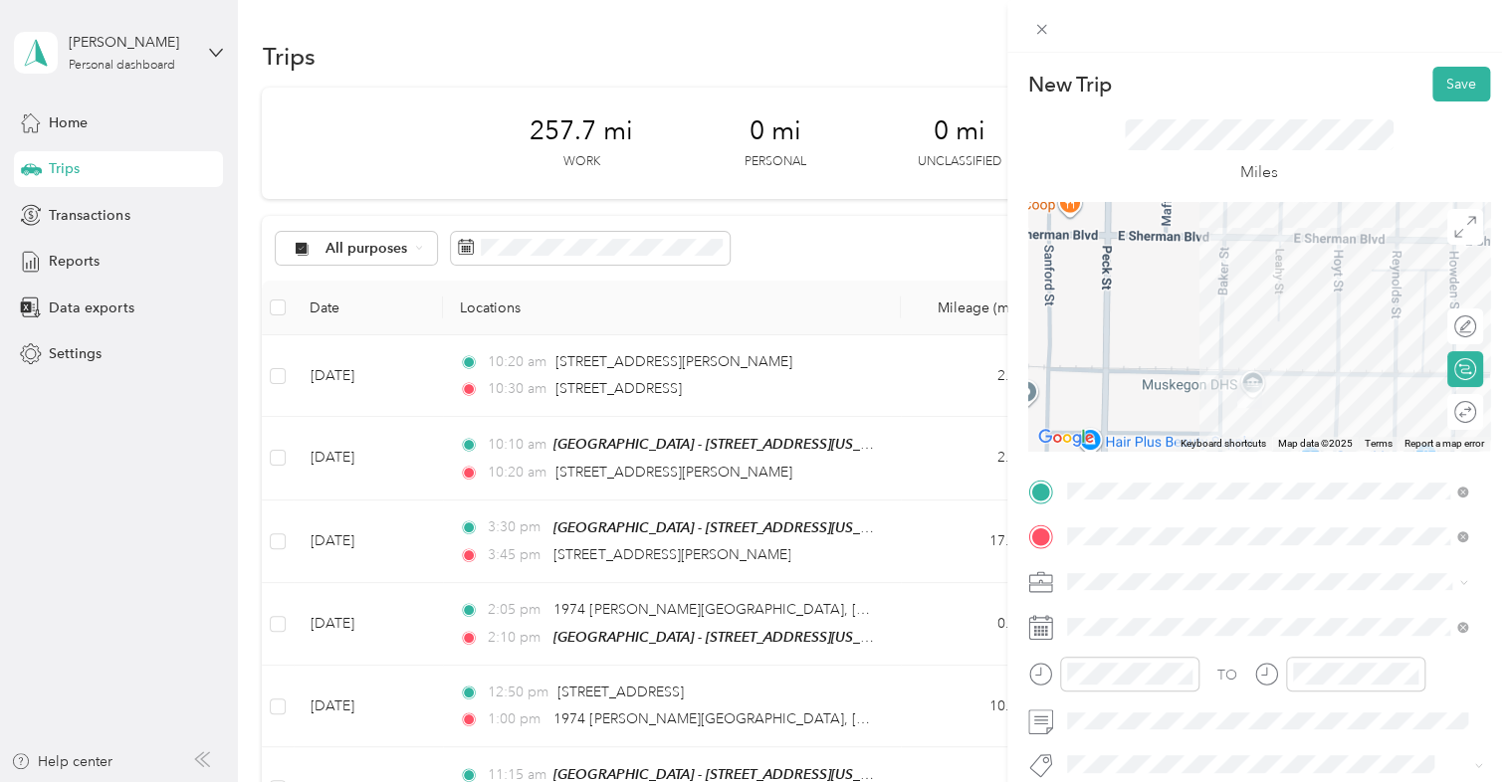
drag, startPoint x: 1253, startPoint y: 292, endPoint x: 1248, endPoint y: 383, distance: 91.7
click at [1248, 383] on div at bounding box center [1259, 326] width 462 height 249
click at [1187, 484] on div "648-01 In Home Service MU" at bounding box center [1267, 477] width 387 height 21
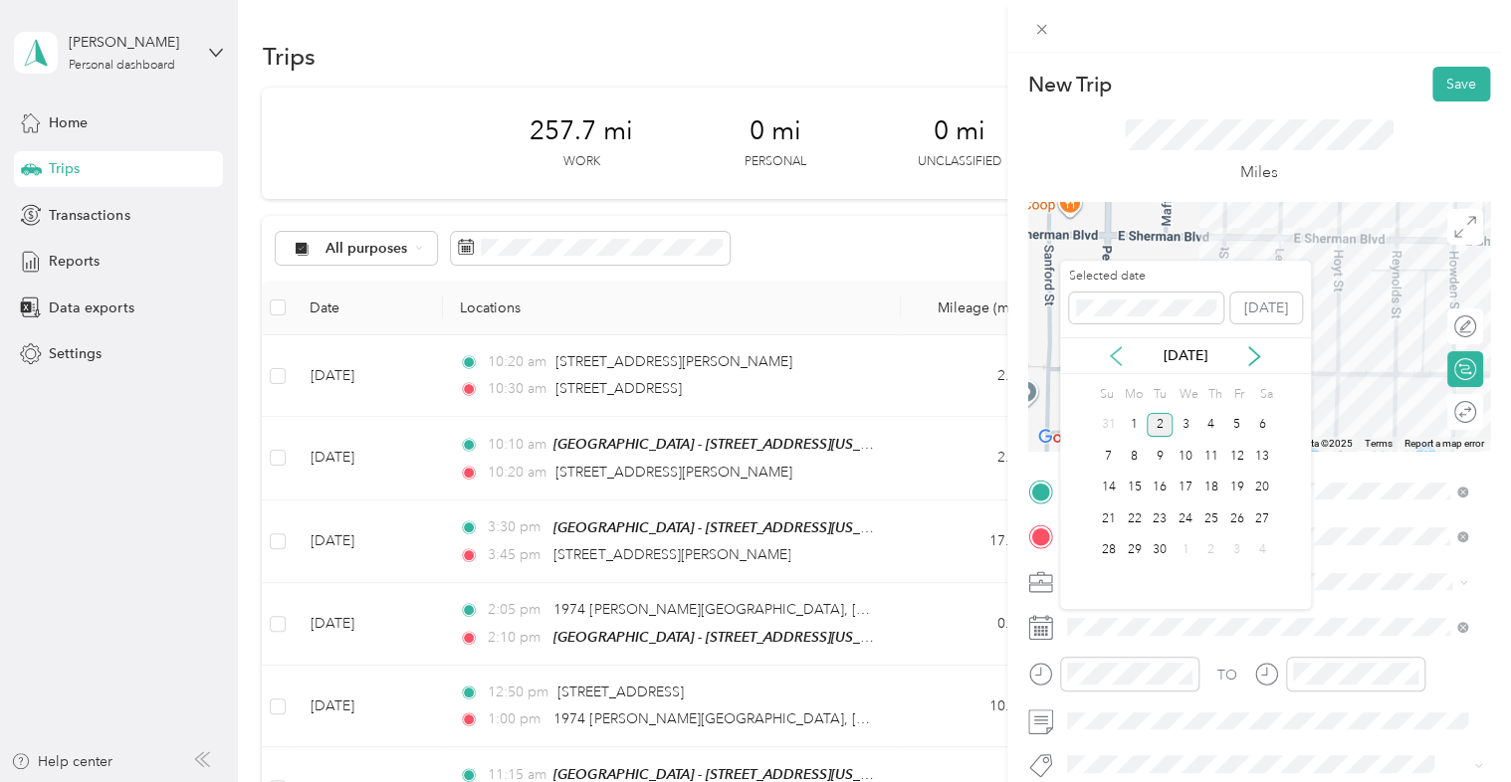
click at [1119, 347] on icon at bounding box center [1116, 356] width 10 height 18
click at [1163, 550] on div "26" at bounding box center [1159, 550] width 26 height 25
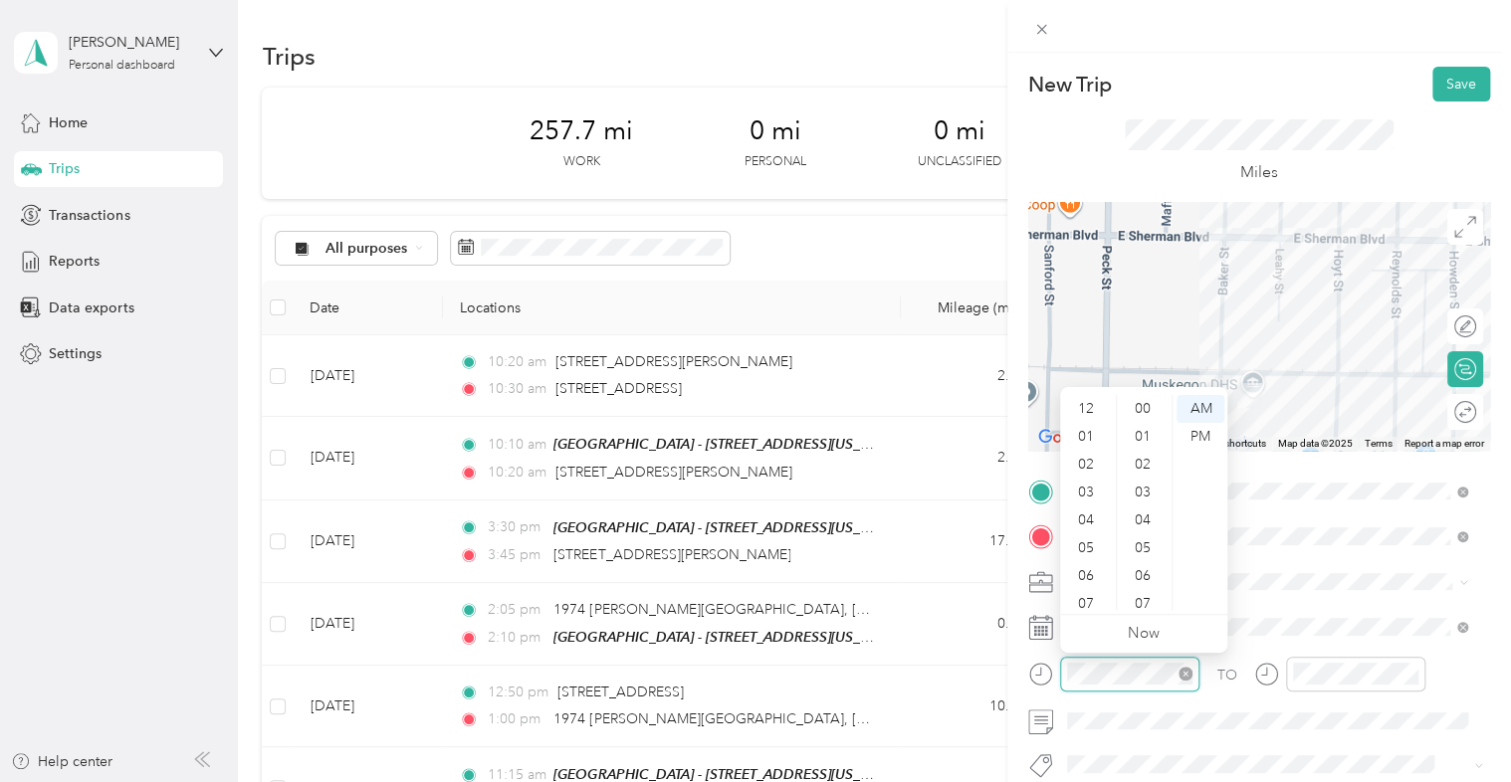
scroll to position [119, 0]
click at [1094, 575] on div "10" at bounding box center [1088, 568] width 48 height 28
click at [1153, 484] on div "45" at bounding box center [1145, 481] width 48 height 28
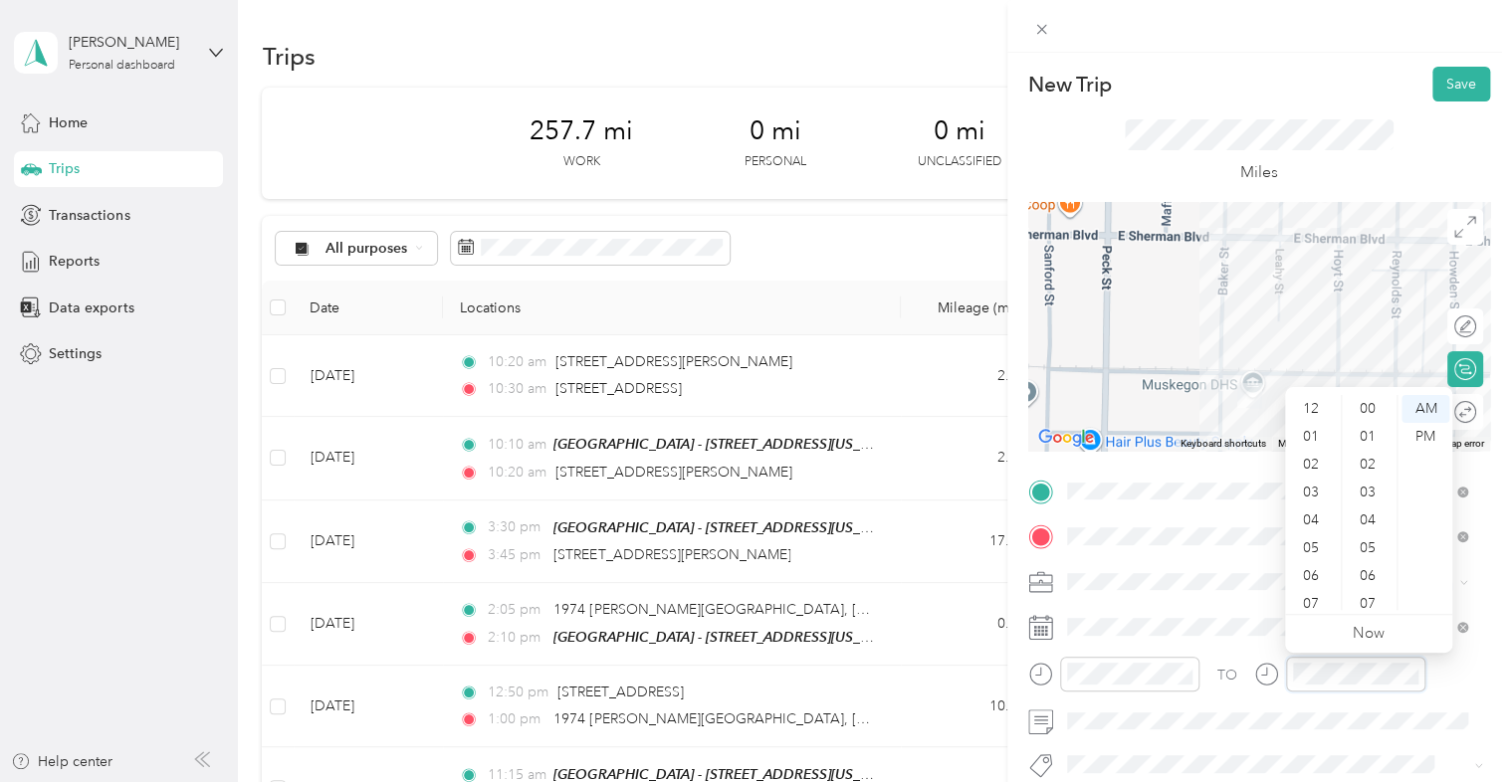
scroll to position [119, 0]
click at [1317, 571] on div "10" at bounding box center [1313, 568] width 48 height 28
click at [1377, 484] on div "55" at bounding box center [1369, 485] width 48 height 28
click at [1437, 76] on button "Save" at bounding box center [1461, 84] width 58 height 35
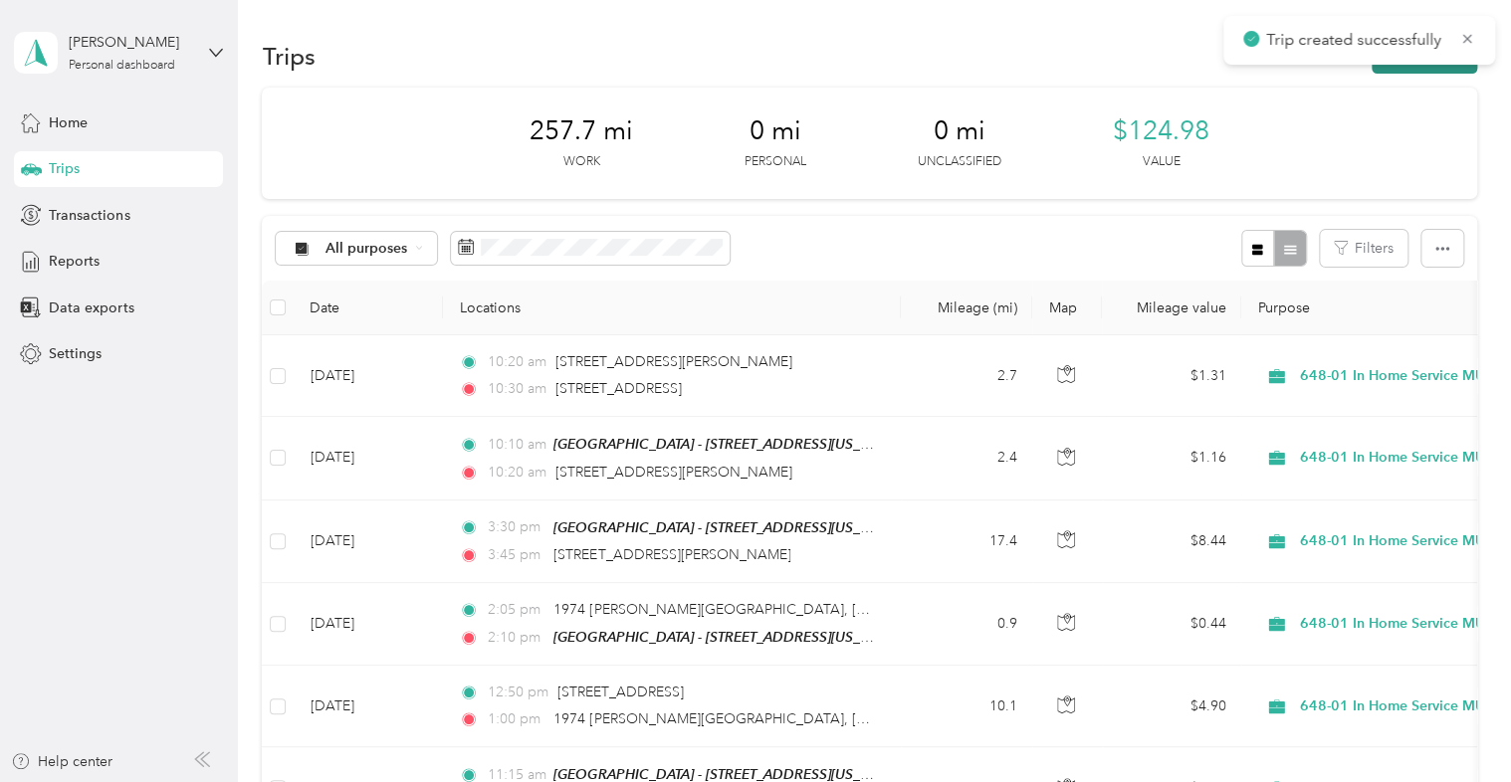
click at [1431, 70] on button "New trip" at bounding box center [1423, 56] width 105 height 35
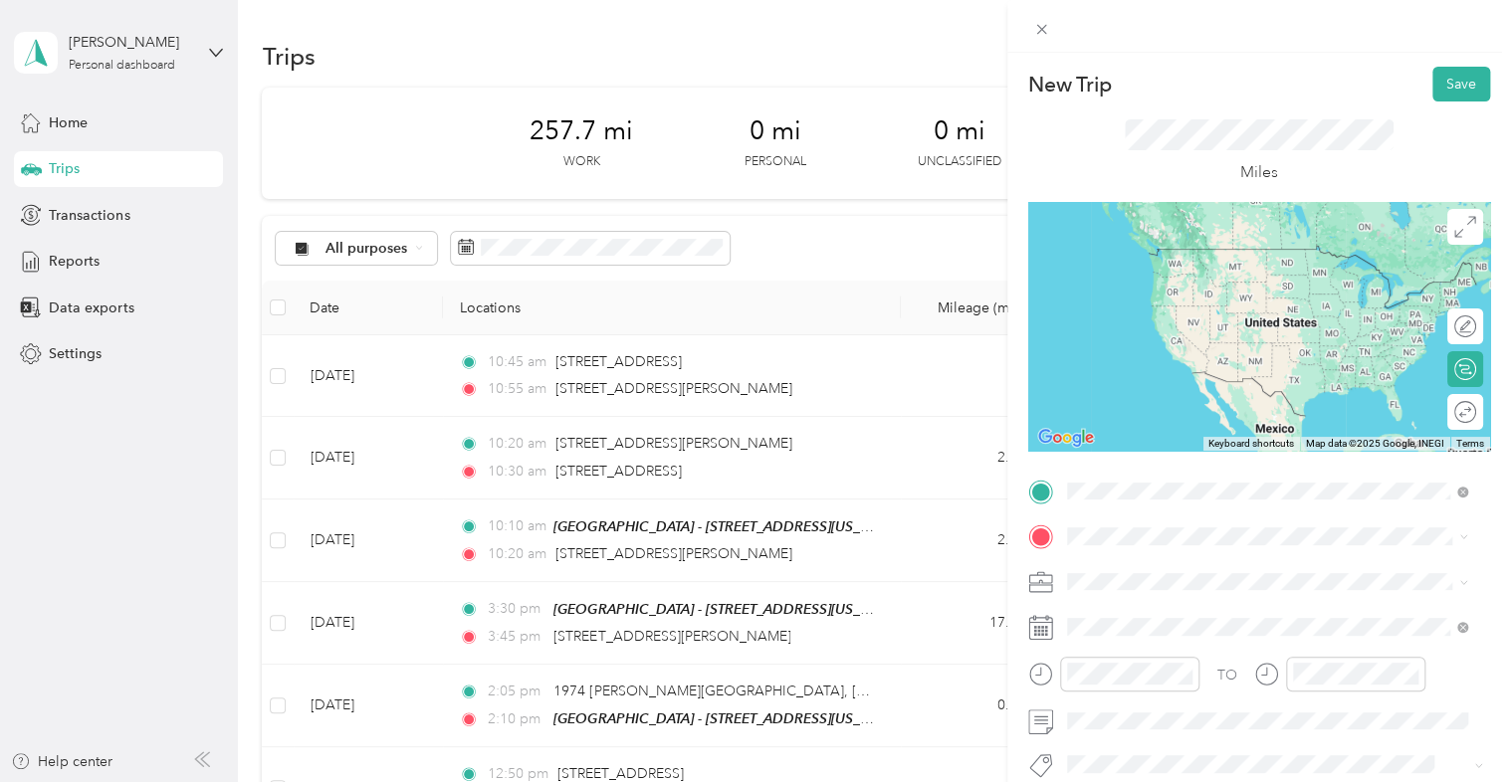
click at [1219, 252] on span "[STREET_ADDRESS][PERSON_NAME][US_STATE]" at bounding box center [1258, 249] width 309 height 18
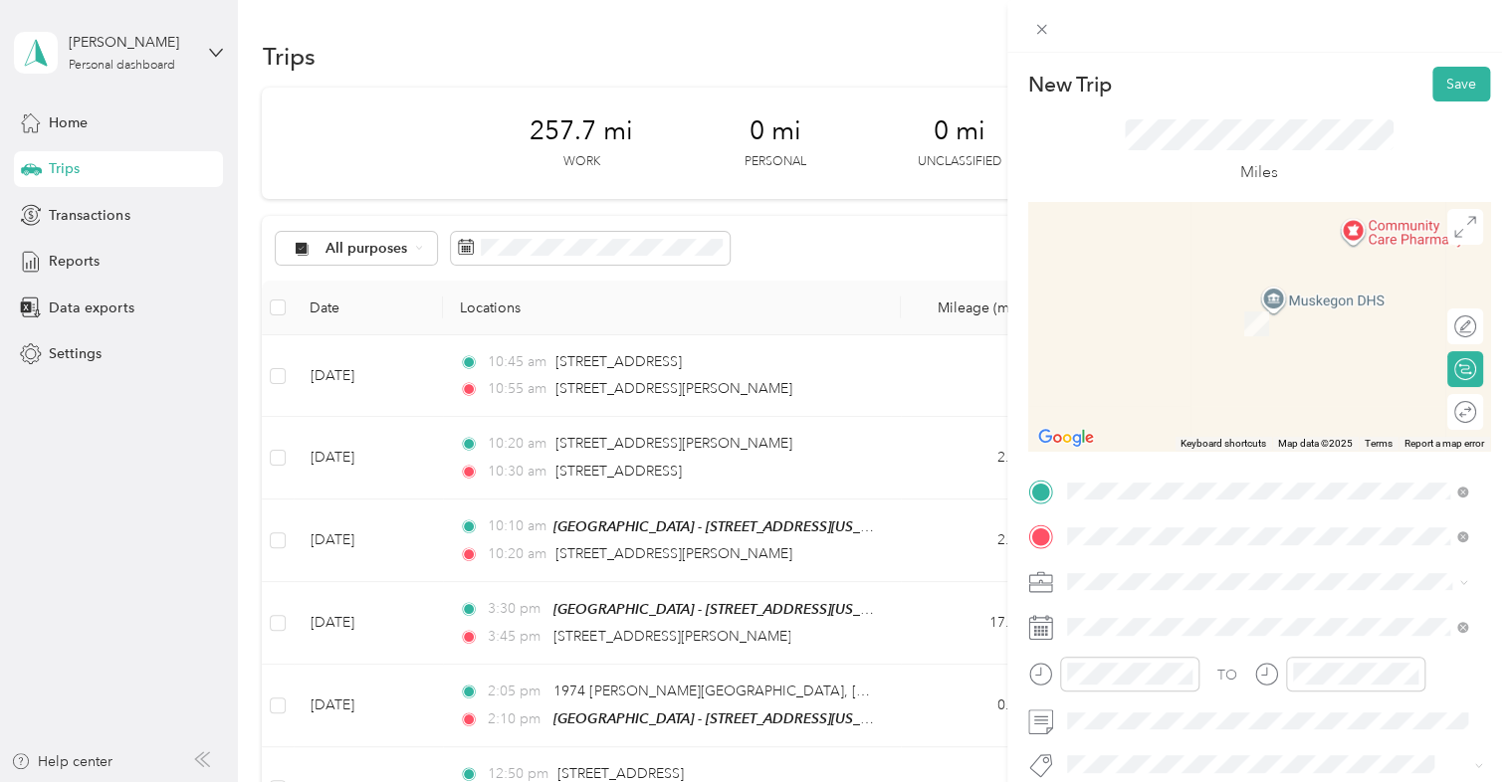
click at [1238, 282] on div "[STREET_ADDRESS][PERSON_NAME][US_STATE]" at bounding box center [1267, 295] width 387 height 27
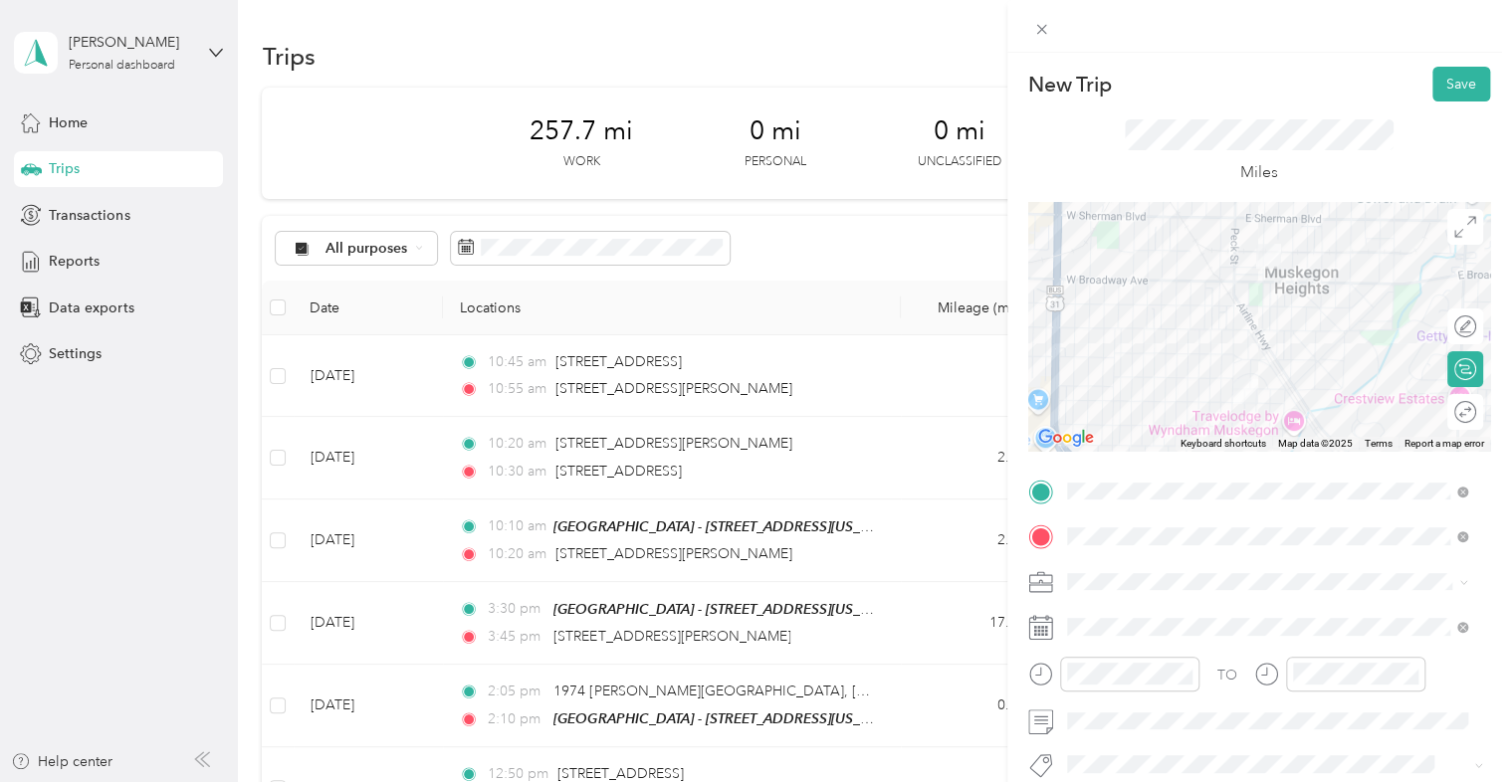
click at [1194, 464] on li "648-01 In Home Service MU" at bounding box center [1267, 476] width 415 height 35
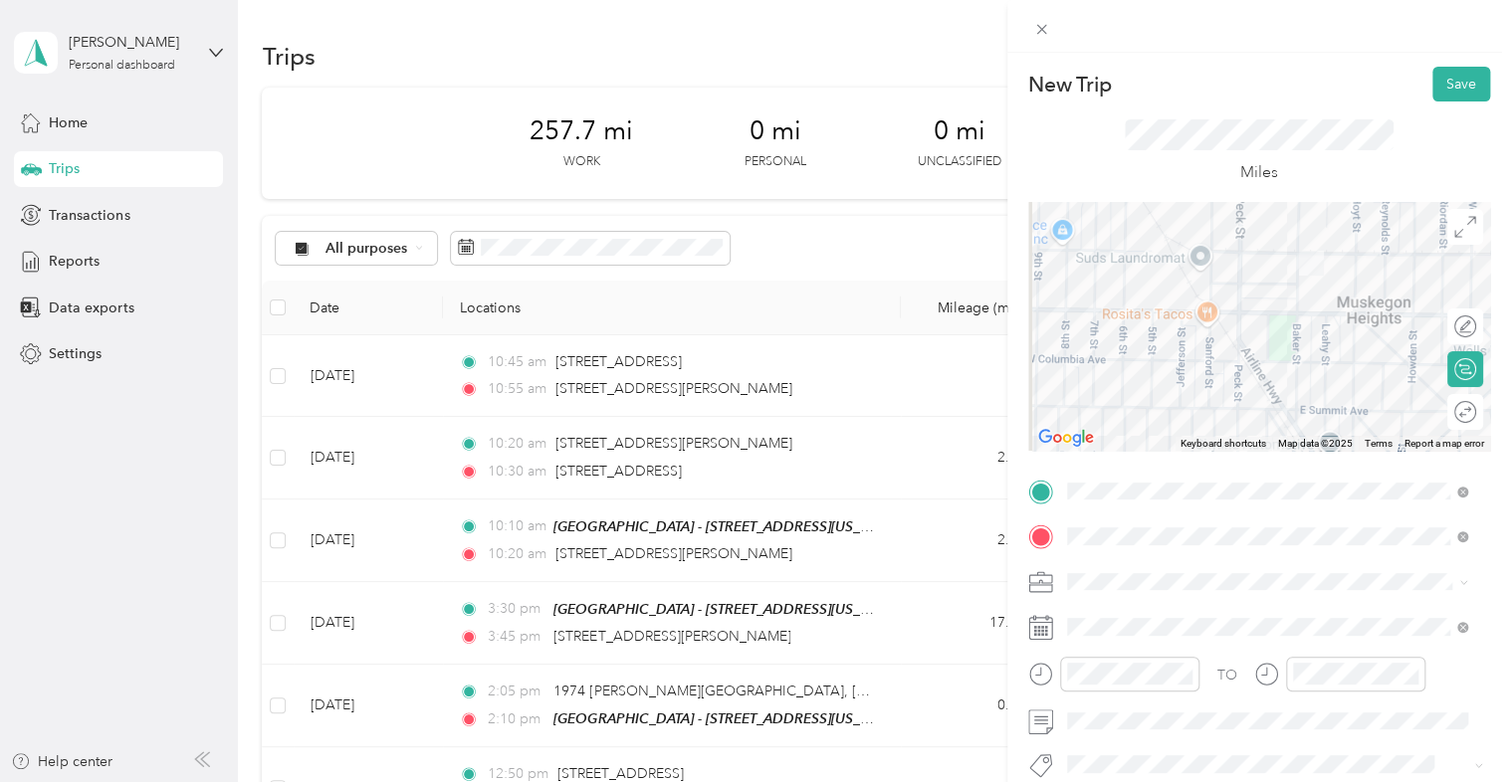
drag, startPoint x: 1279, startPoint y: 297, endPoint x: 1295, endPoint y: 347, distance: 53.2
click at [1294, 346] on div at bounding box center [1259, 326] width 462 height 249
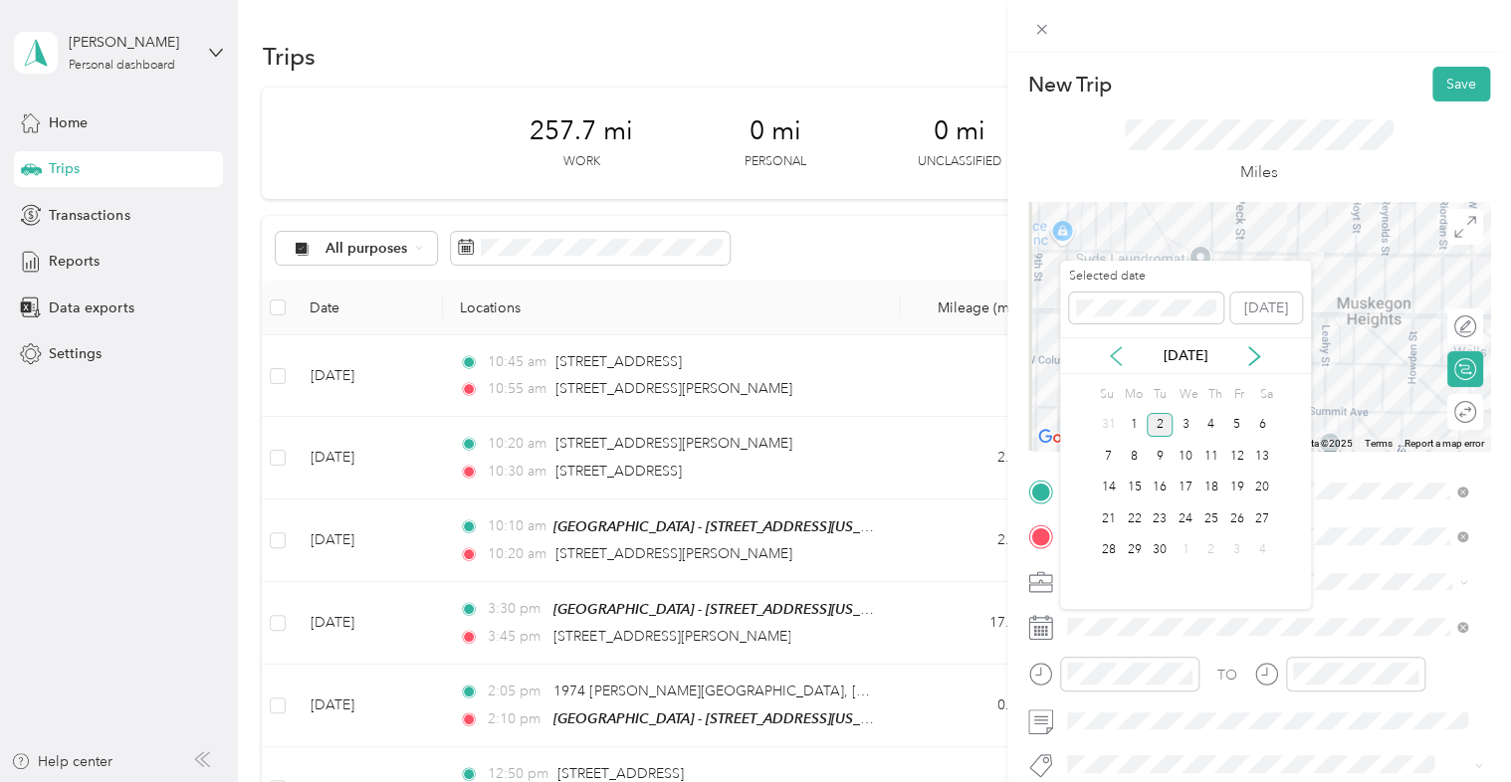
click at [1117, 354] on icon at bounding box center [1116, 356] width 20 height 20
click at [1165, 547] on div "26" at bounding box center [1159, 550] width 26 height 25
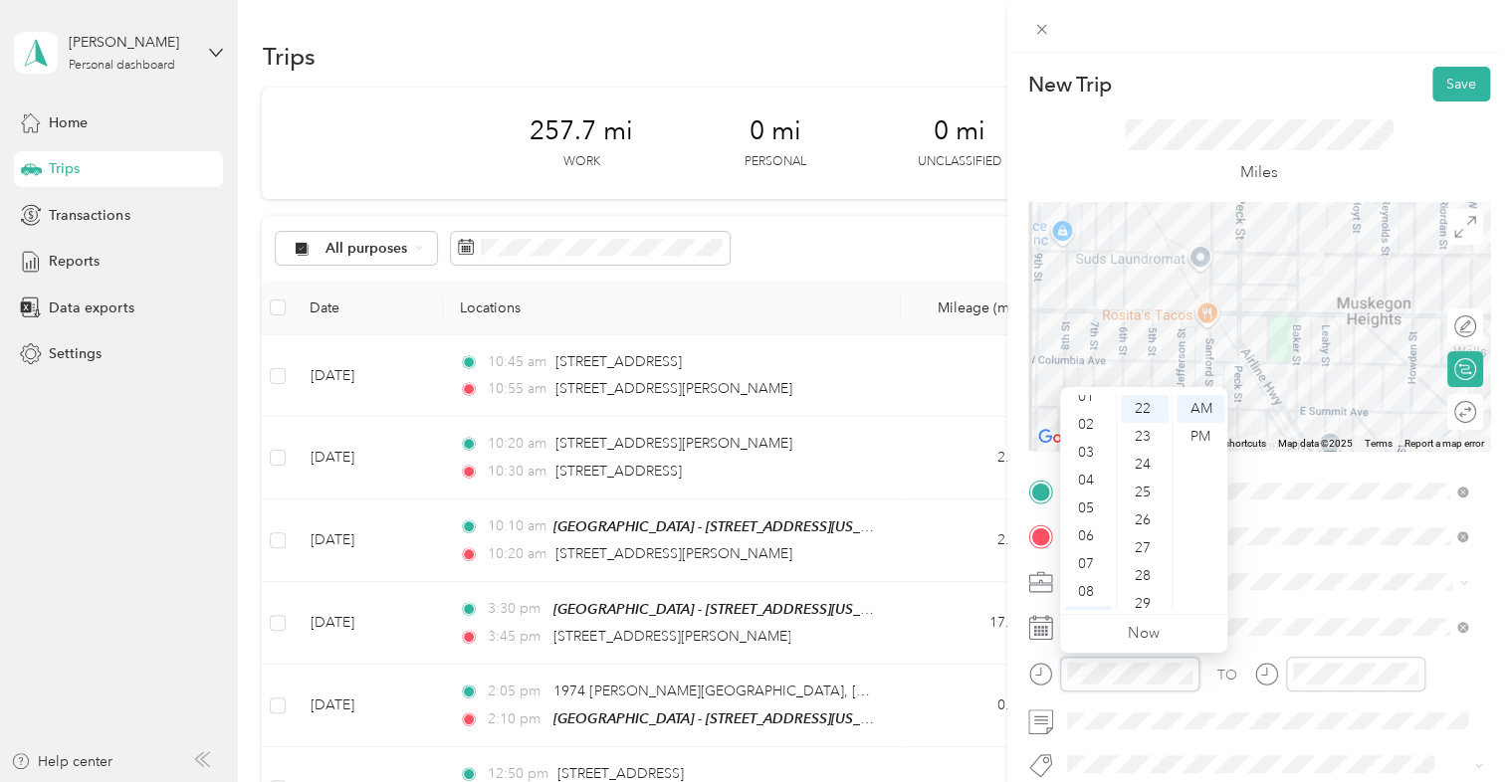
scroll to position [0, 0]
click at [1098, 410] on div "12" at bounding box center [1088, 409] width 48 height 28
click at [1152, 433] on div "05" at bounding box center [1145, 433] width 48 height 28
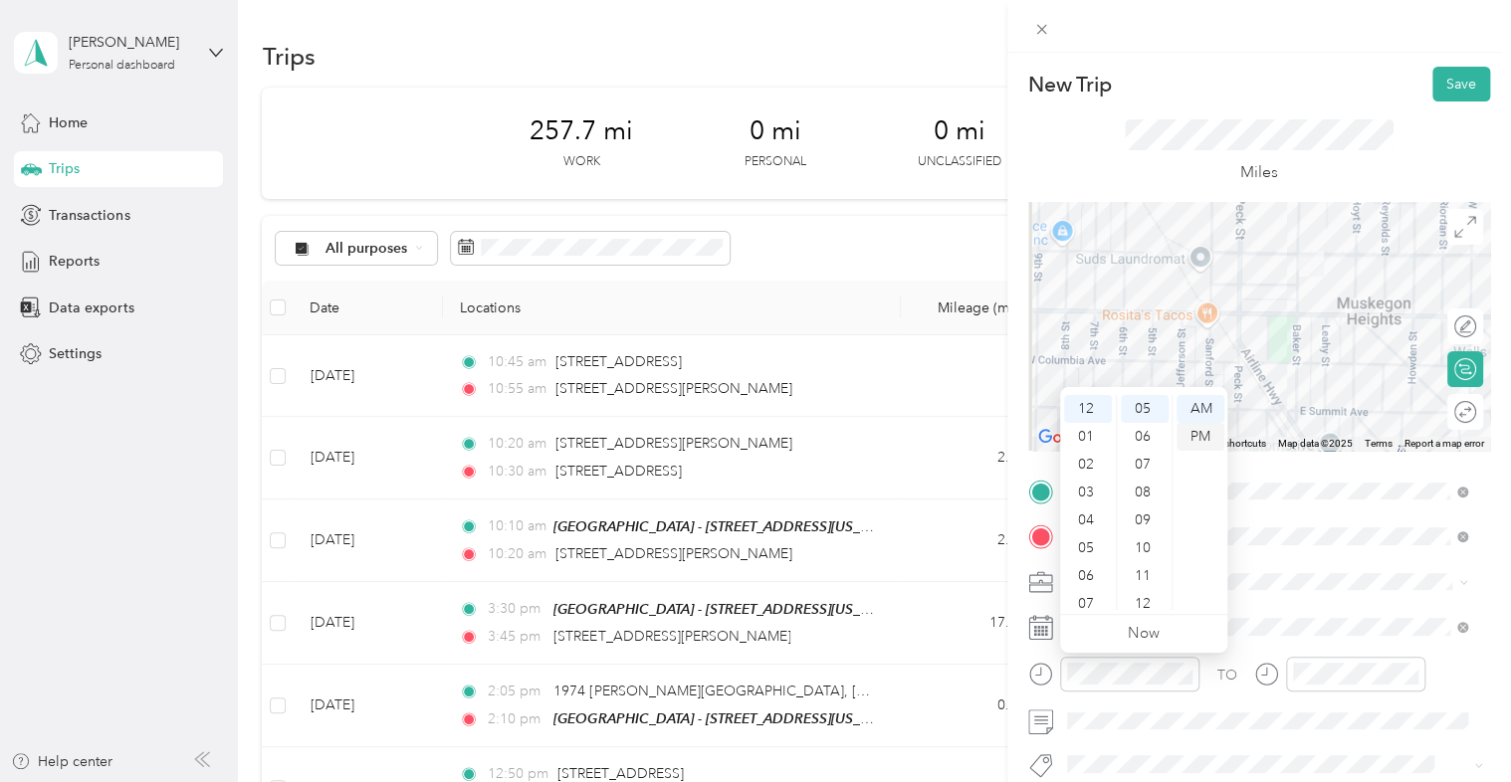
click at [1194, 440] on div "PM" at bounding box center [1200, 437] width 48 height 28
click at [1337, 690] on div at bounding box center [1355, 674] width 139 height 35
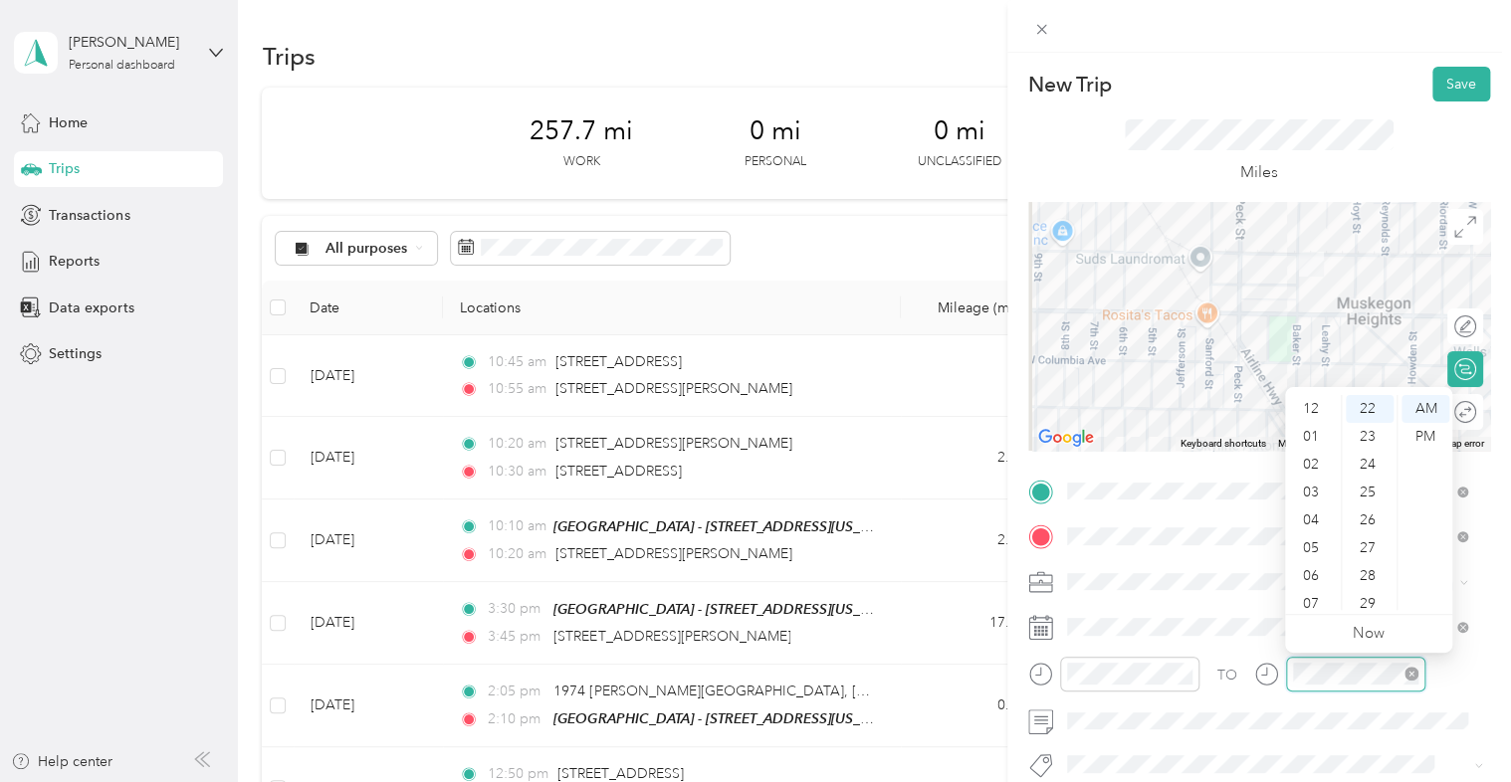
scroll to position [119, 0]
click at [1339, 658] on div at bounding box center [1355, 674] width 139 height 35
click at [1313, 406] on div "12" at bounding box center [1313, 409] width 48 height 28
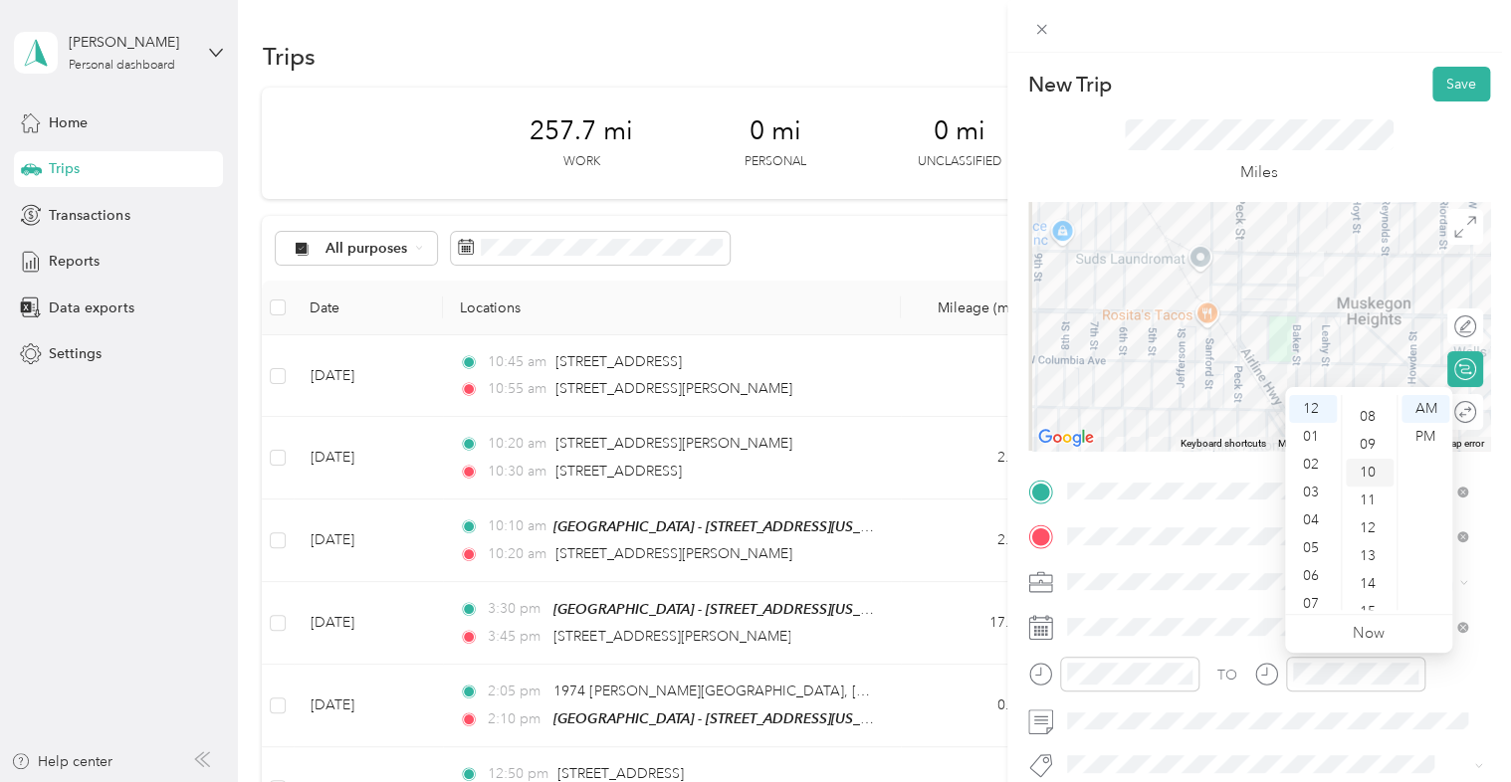
click at [1373, 472] on div "10" at bounding box center [1369, 473] width 48 height 28
click at [1430, 436] on div "PM" at bounding box center [1425, 437] width 48 height 28
click at [1437, 87] on button "Save" at bounding box center [1461, 84] width 58 height 35
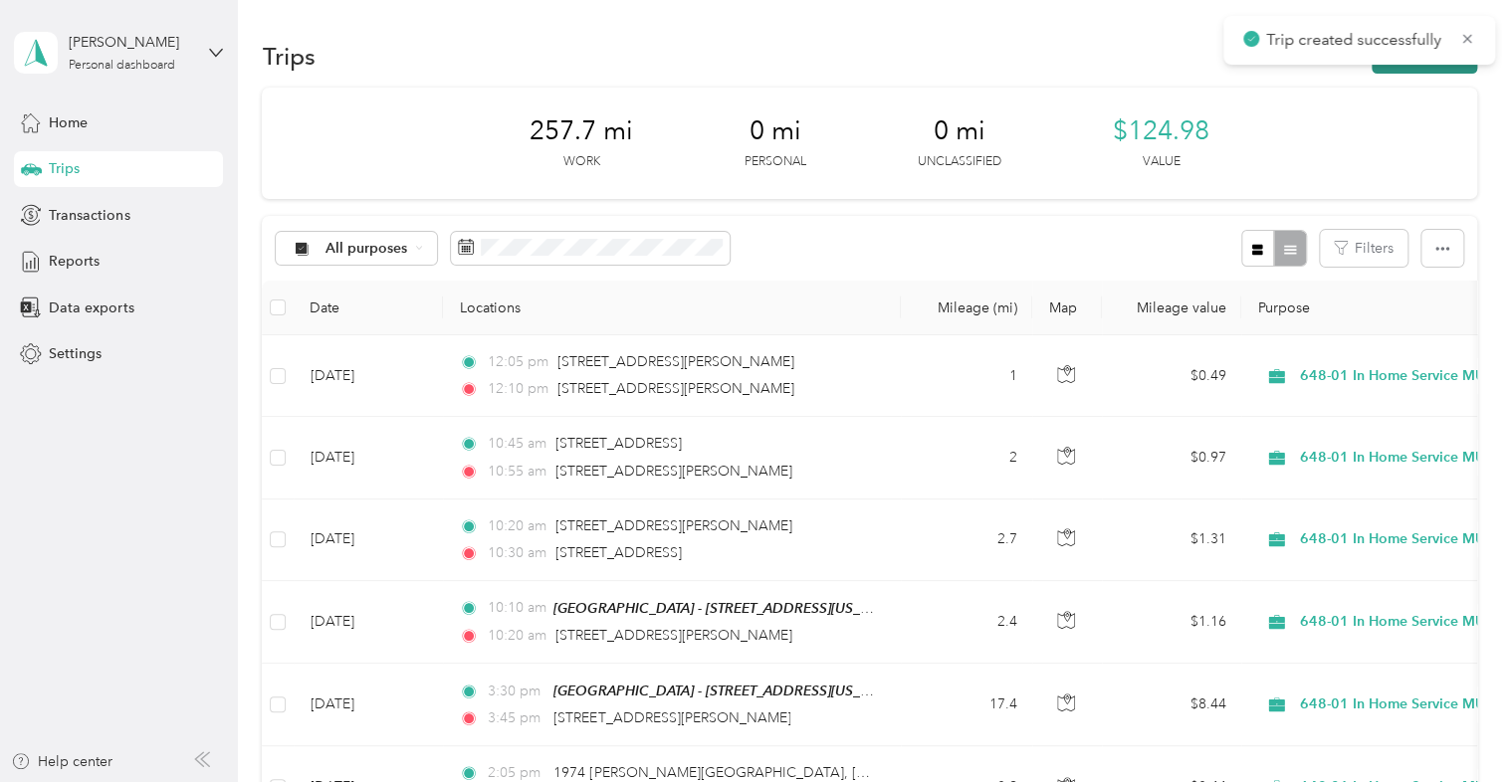
click at [1434, 67] on button "New trip" at bounding box center [1423, 56] width 105 height 35
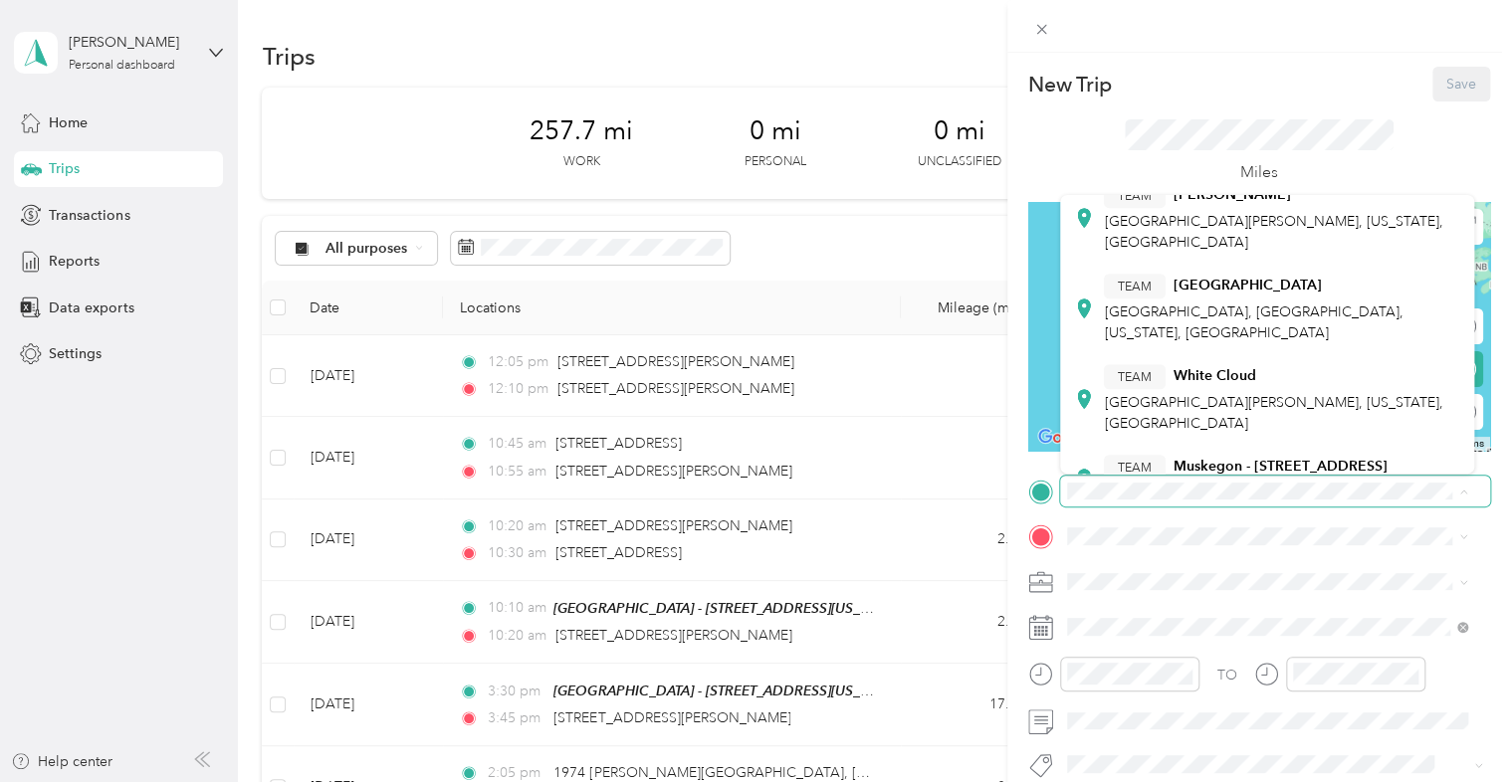
scroll to position [669, 0]
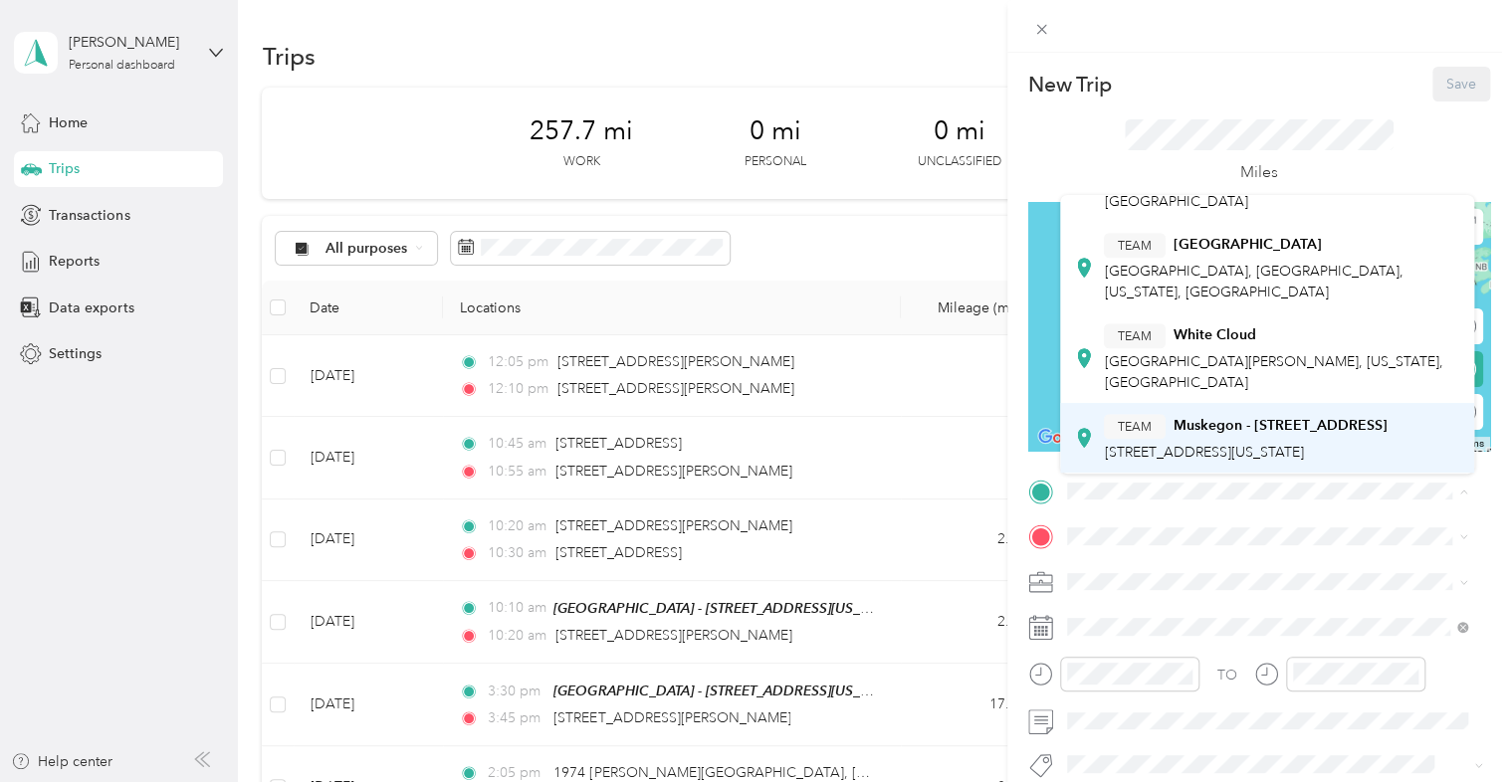
click at [1201, 444] on span "[STREET_ADDRESS][US_STATE]" at bounding box center [1203, 452] width 199 height 17
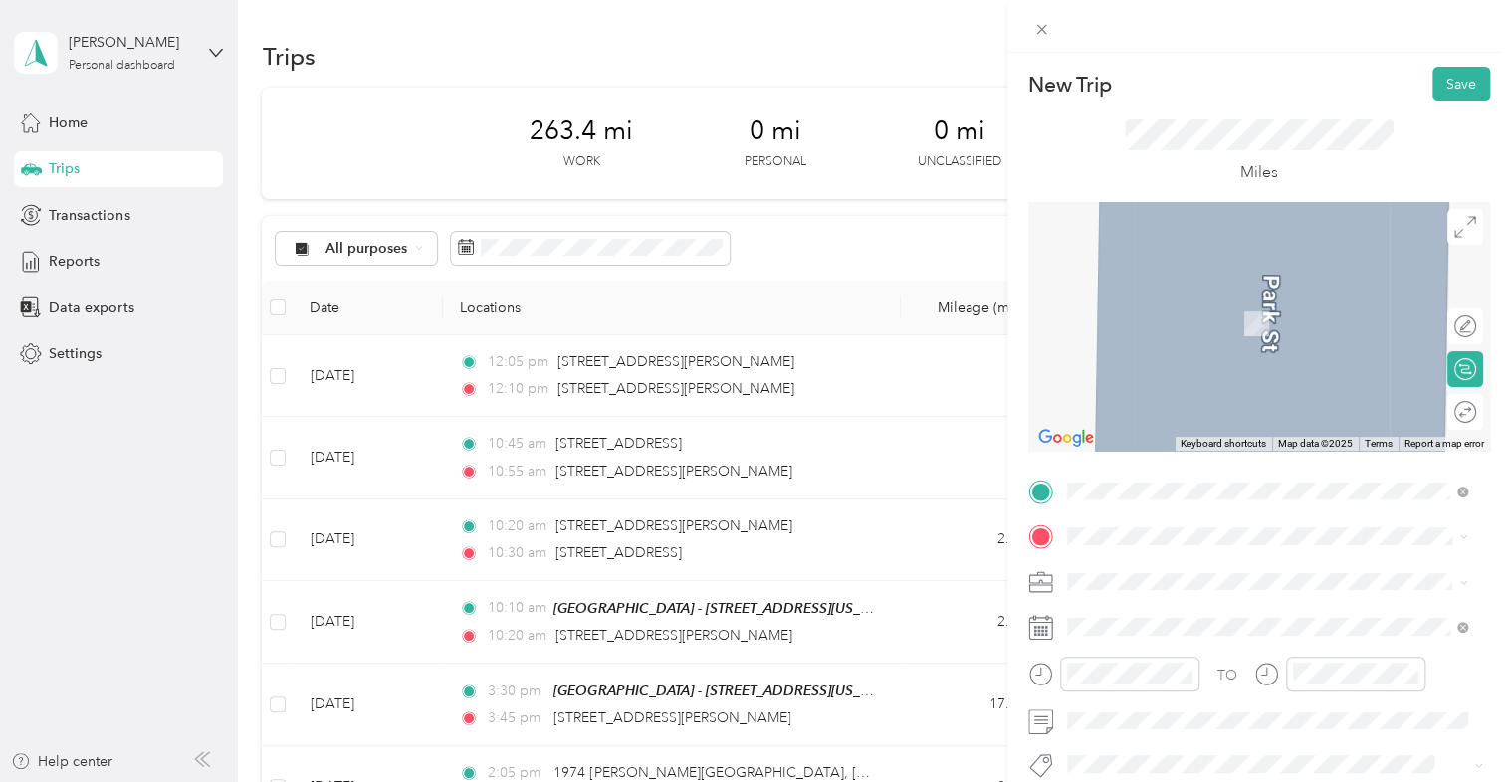
click at [1179, 302] on span "[STREET_ADDRESS][US_STATE]" at bounding box center [1203, 293] width 199 height 18
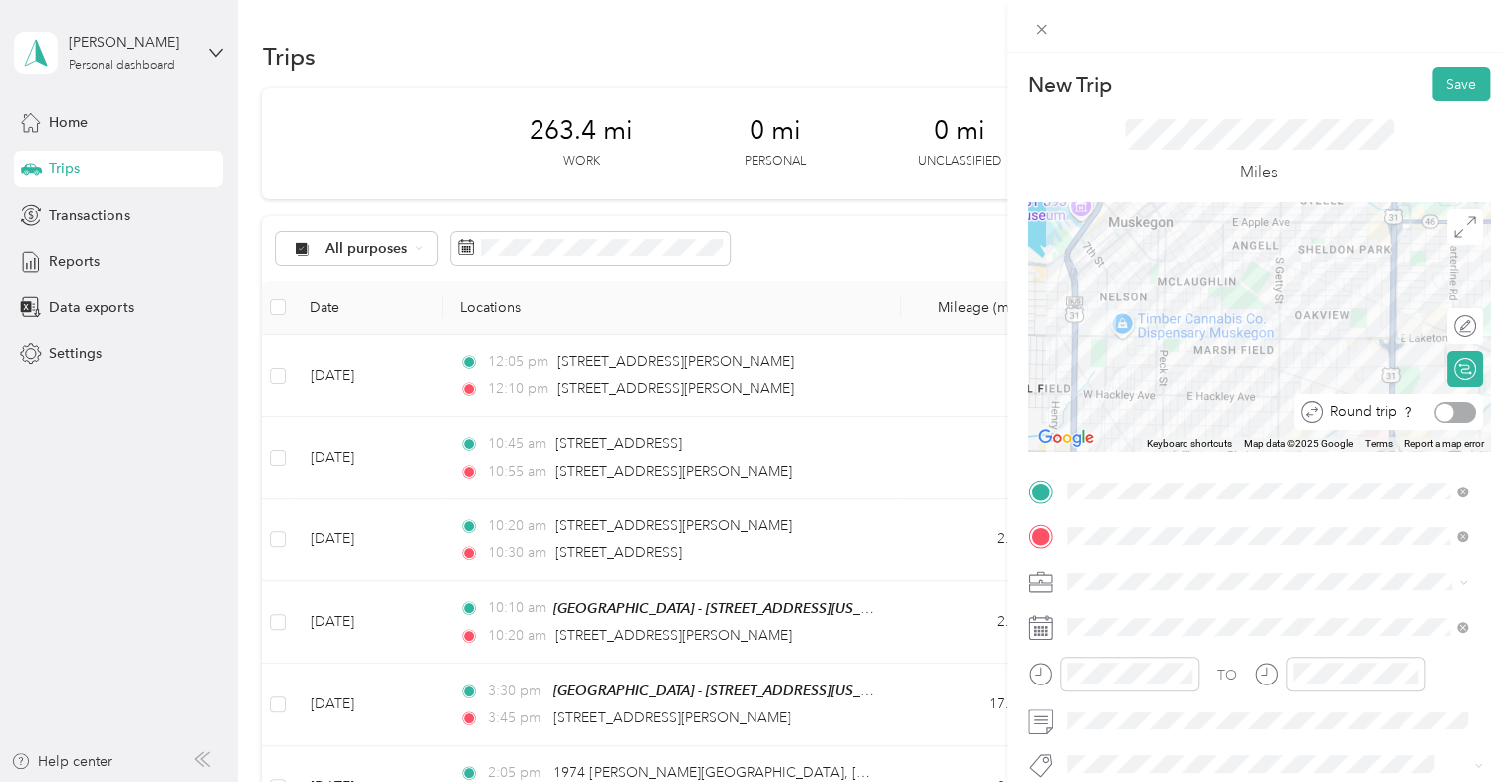
click at [1444, 416] on div at bounding box center [1455, 412] width 42 height 21
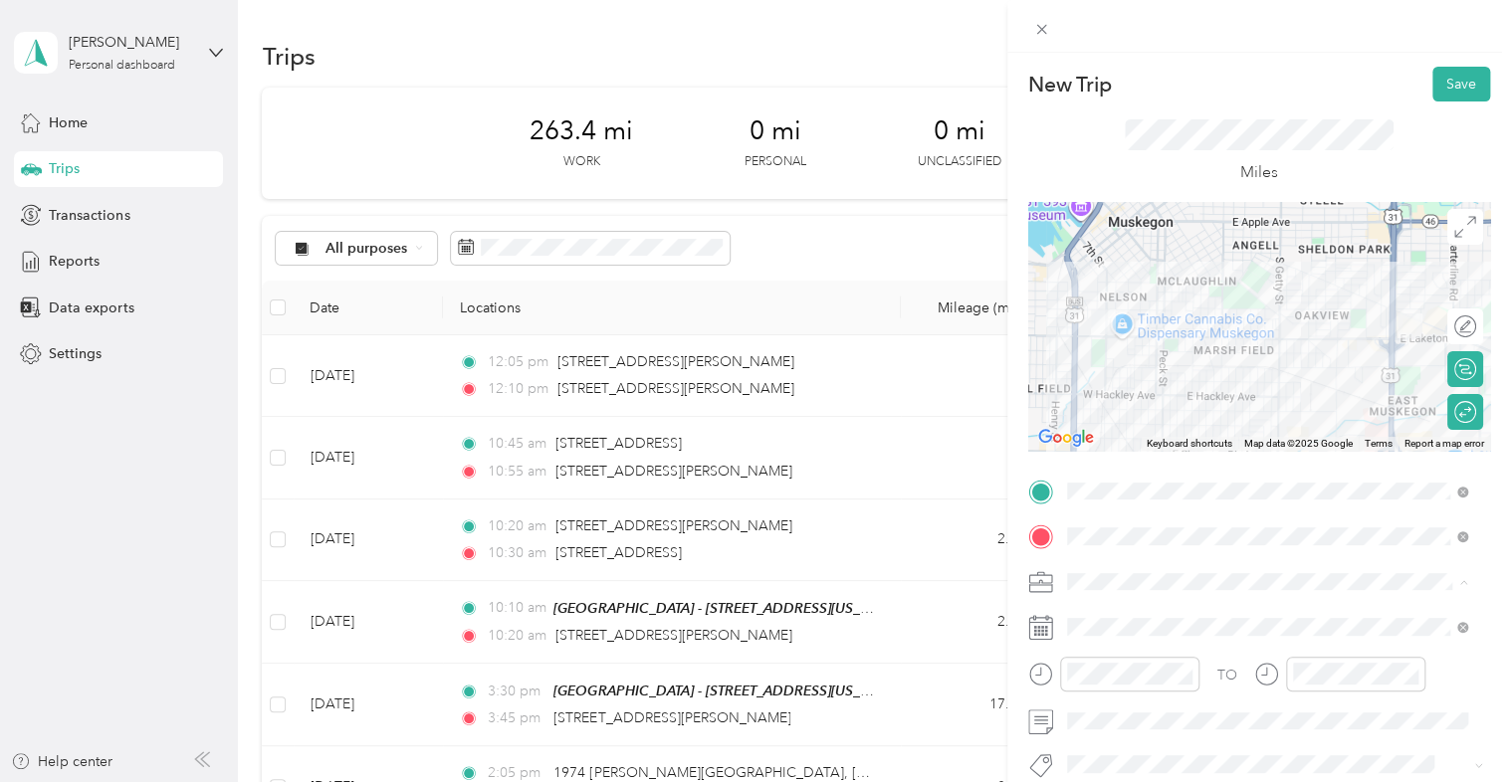
click at [1167, 482] on span "648-01 In Home Service MU" at bounding box center [1163, 477] width 178 height 17
click at [1182, 476] on span "648-01 In Home Service MU" at bounding box center [1163, 477] width 178 height 17
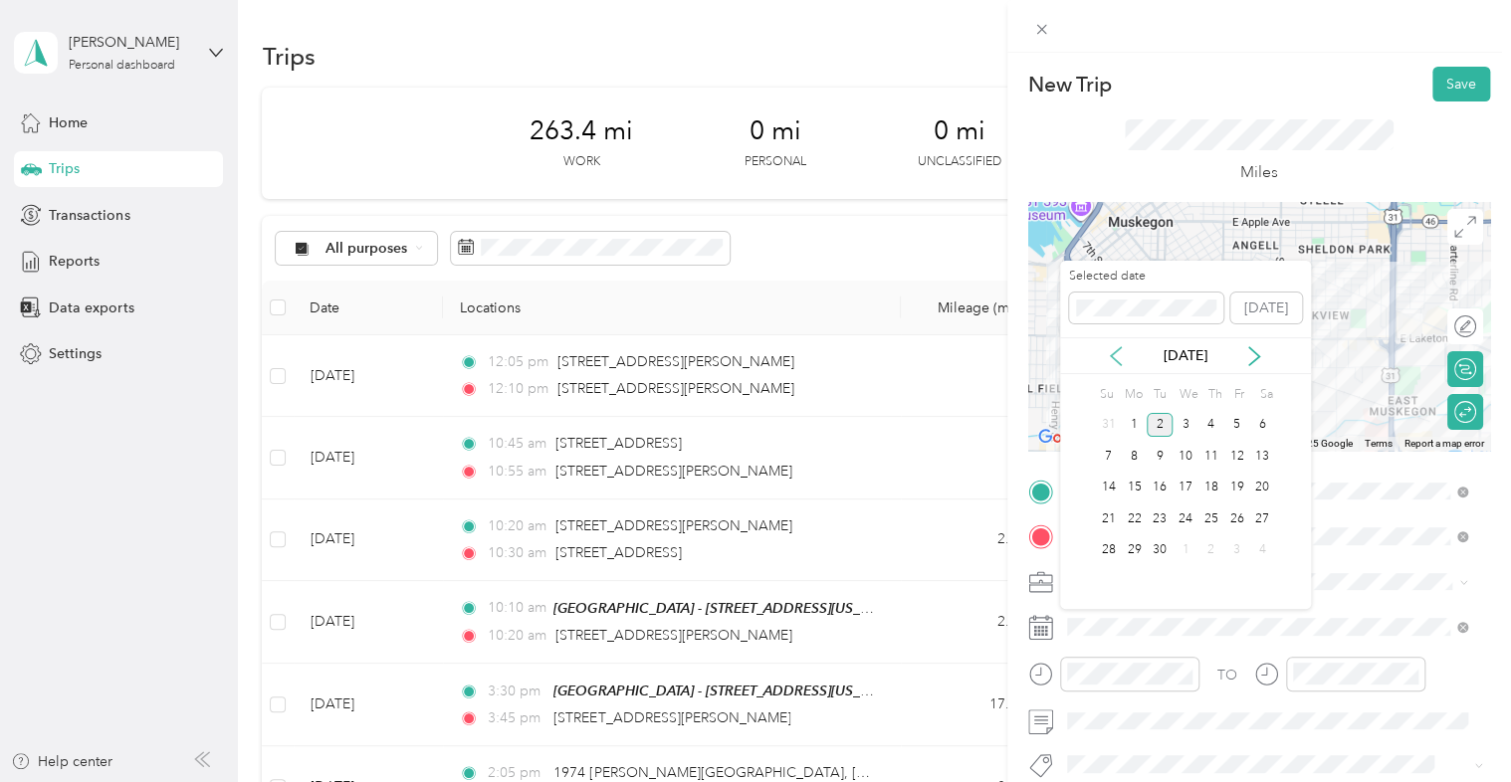
click at [1120, 359] on icon at bounding box center [1116, 356] width 20 height 20
click at [1162, 555] on div "26" at bounding box center [1159, 550] width 26 height 25
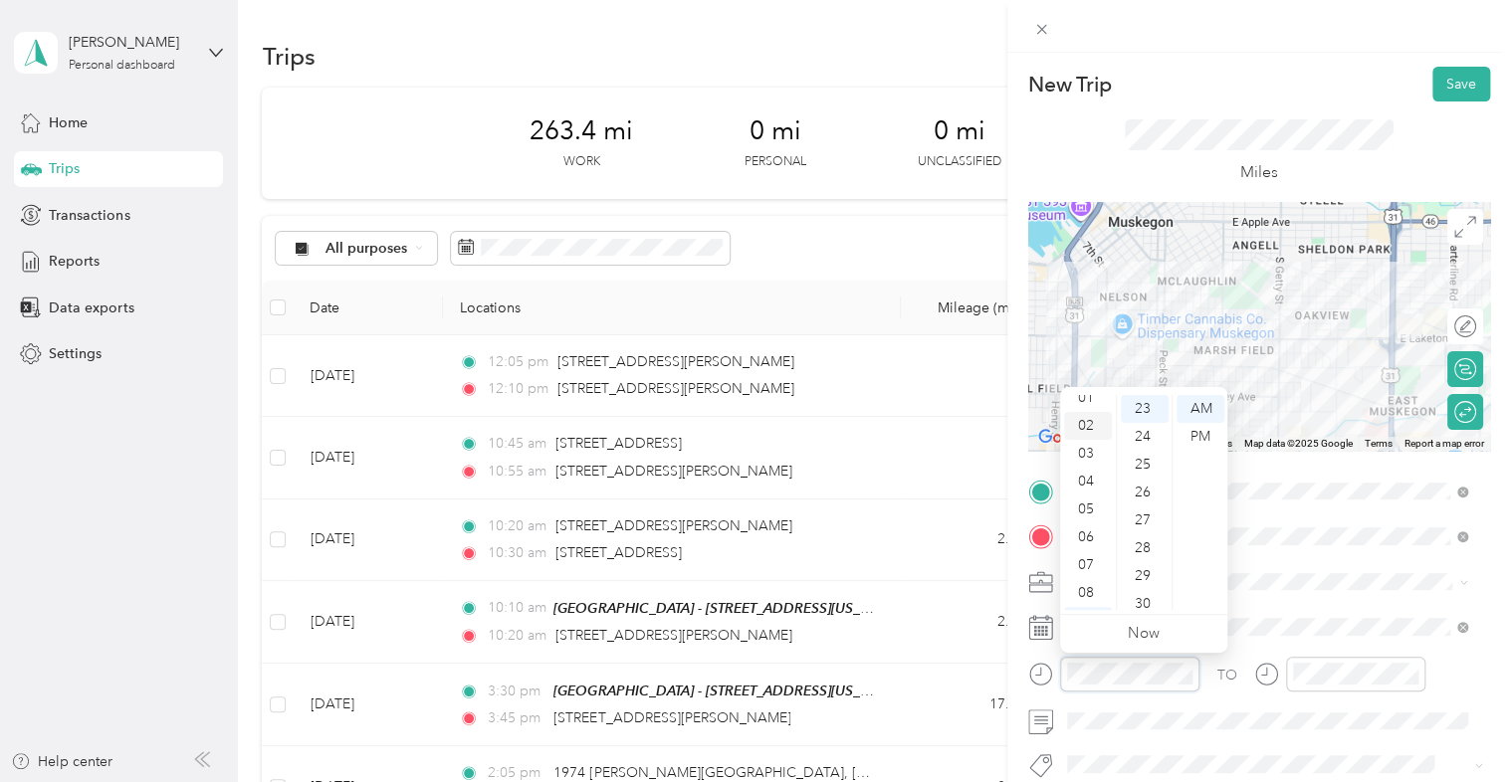
scroll to position [0, 0]
click at [1098, 463] on div "02" at bounding box center [1088, 465] width 48 height 28
click at [1152, 504] on div "30" at bounding box center [1145, 505] width 48 height 28
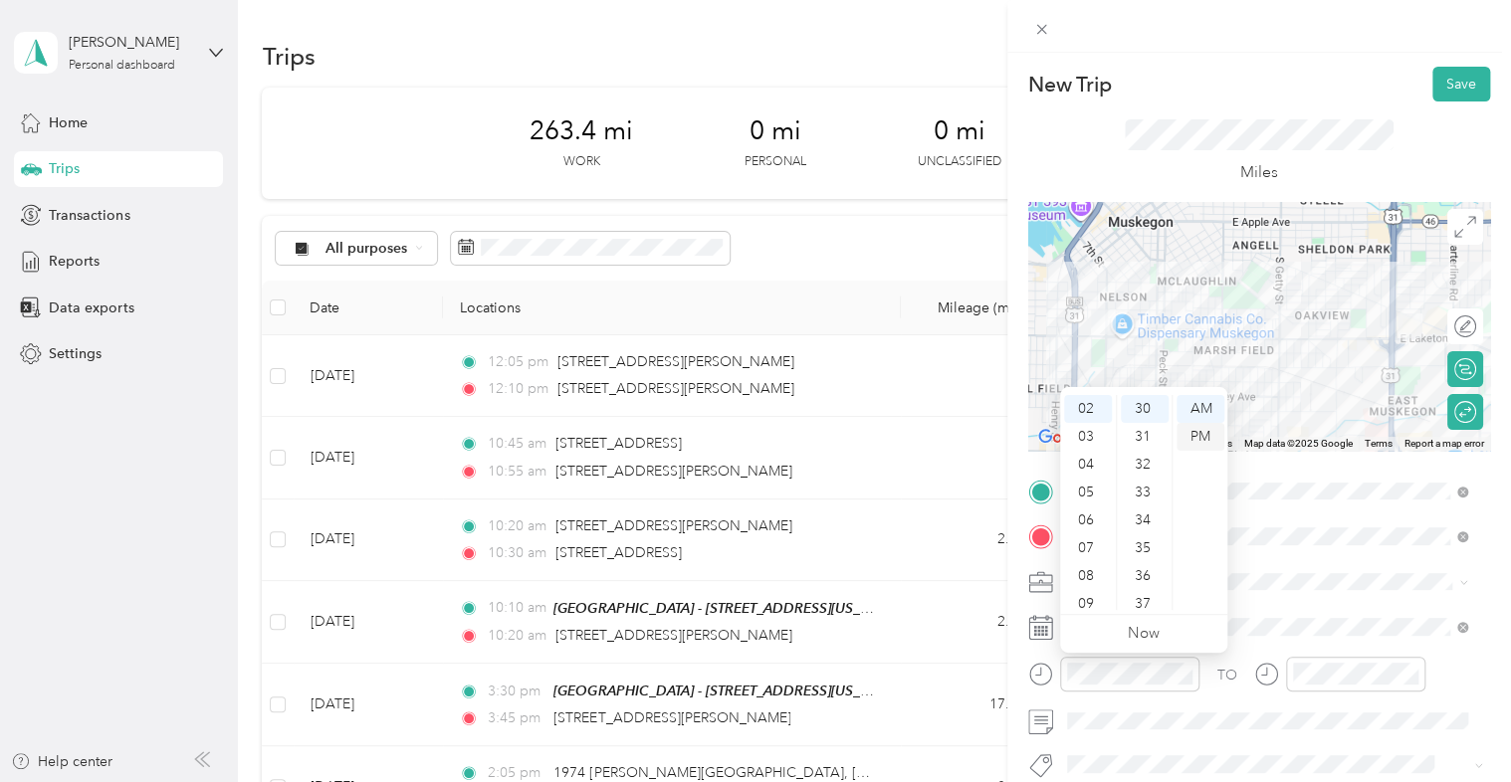
click at [1210, 438] on div "PM" at bounding box center [1200, 437] width 48 height 28
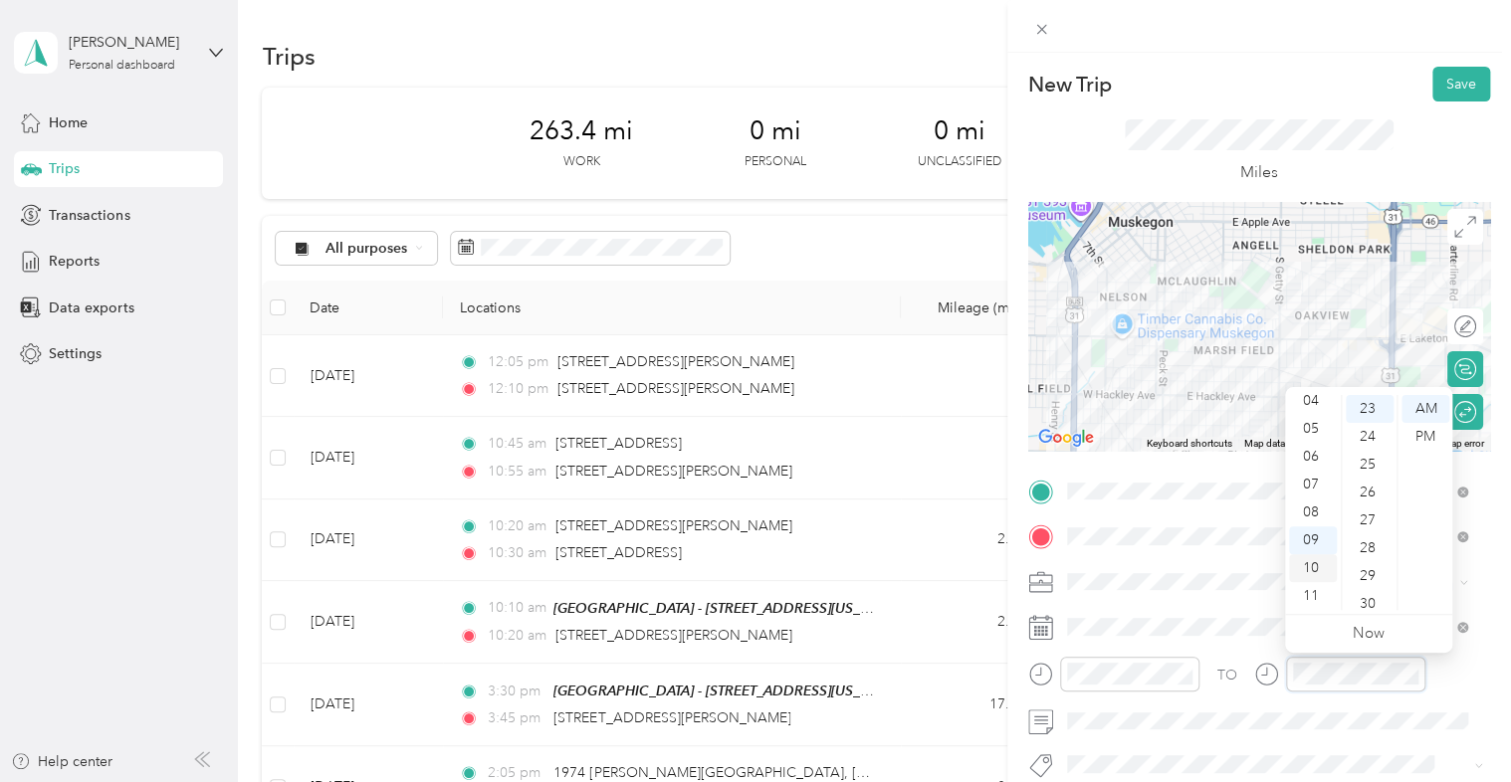
scroll to position [641, 0]
click at [1318, 448] on div "02" at bounding box center [1313, 445] width 48 height 28
drag, startPoint x: 1381, startPoint y: 587, endPoint x: 1380, endPoint y: 543, distance: 43.8
click at [1380, 587] on div "40" at bounding box center [1369, 584] width 48 height 28
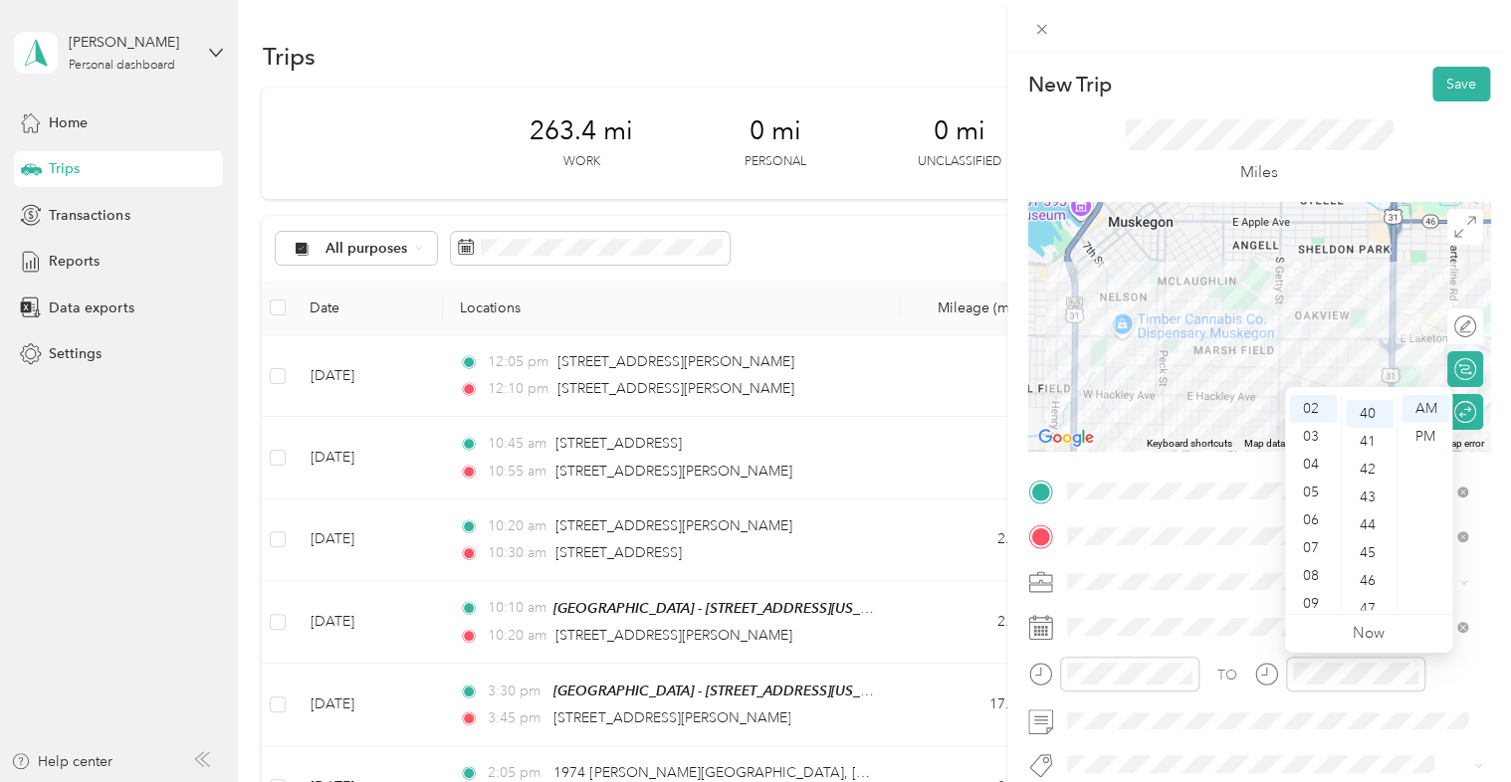
scroll to position [1115, 0]
click at [1412, 440] on div "PM" at bounding box center [1425, 437] width 48 height 28
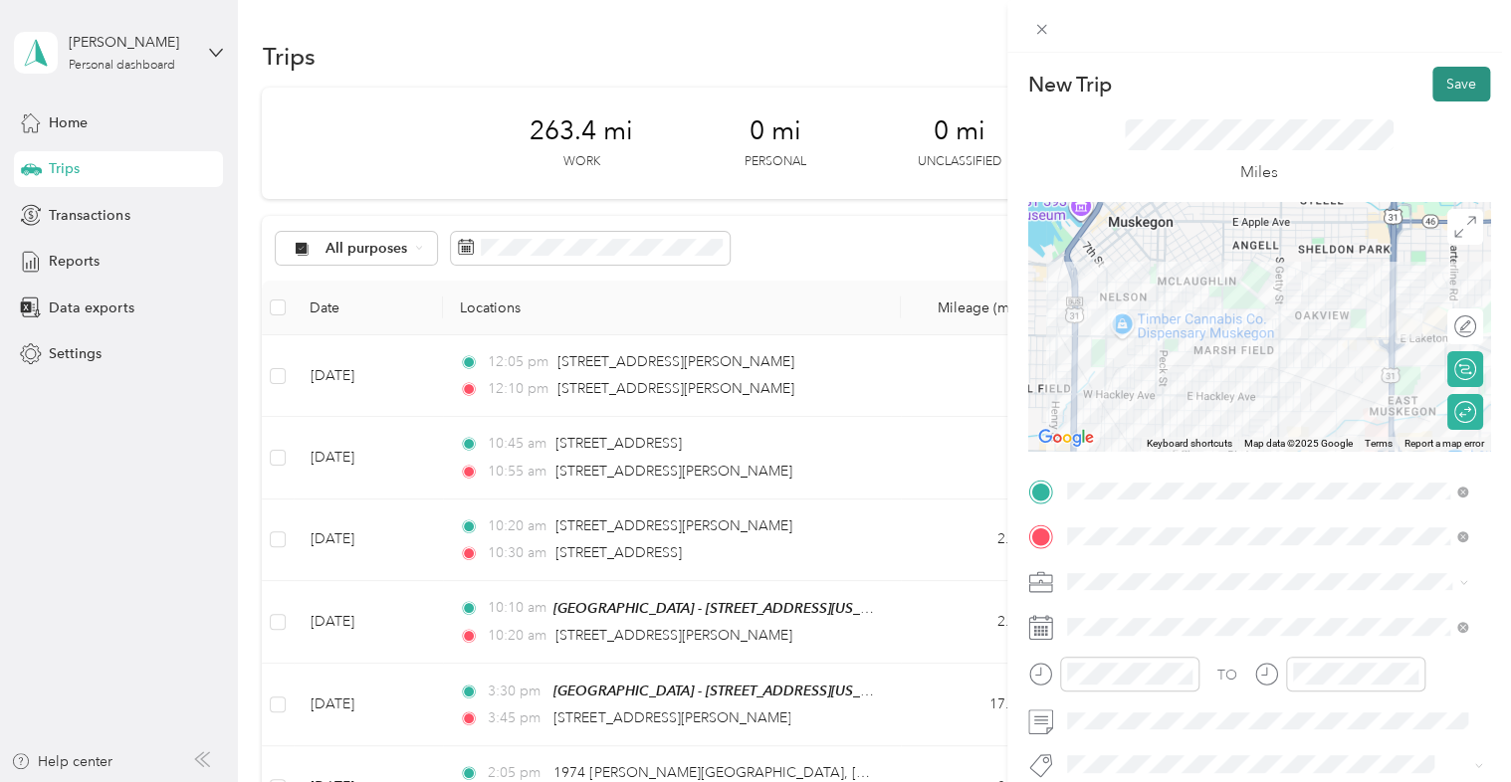
click at [1435, 90] on button "Save" at bounding box center [1461, 84] width 58 height 35
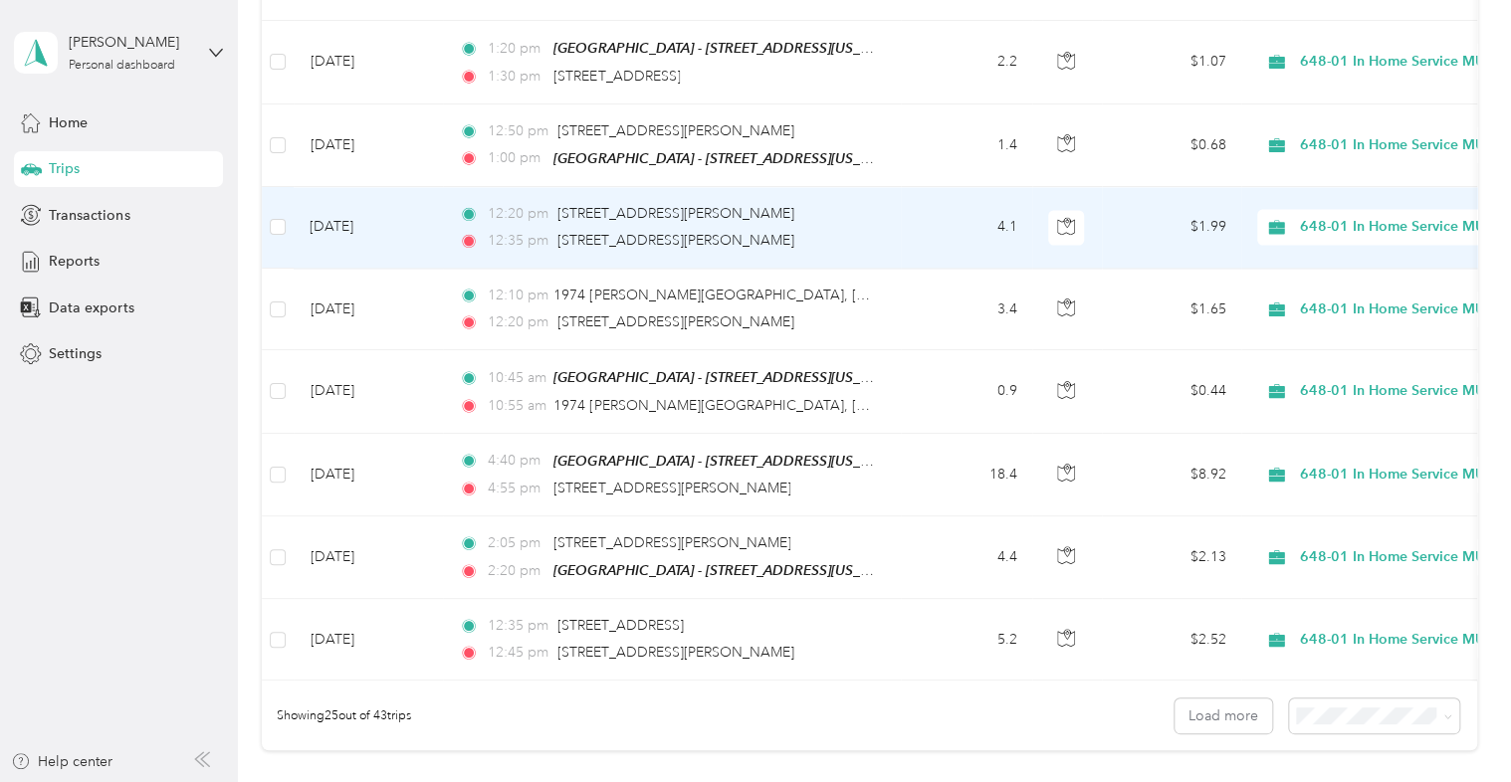
scroll to position [1791, 0]
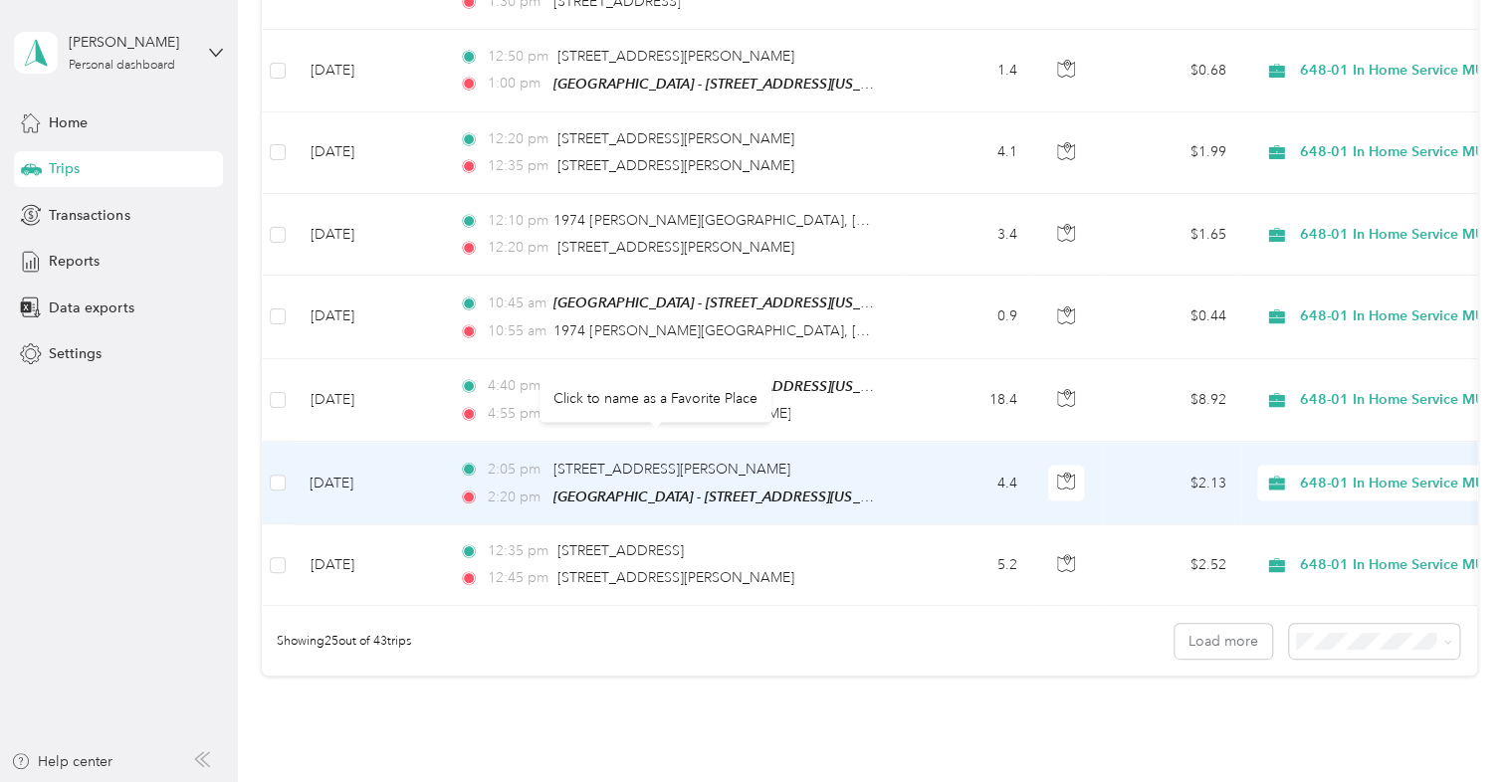
click at [830, 458] on div "2:05 pm [STREET_ADDRESS][PERSON_NAME]" at bounding box center [668, 469] width 418 height 22
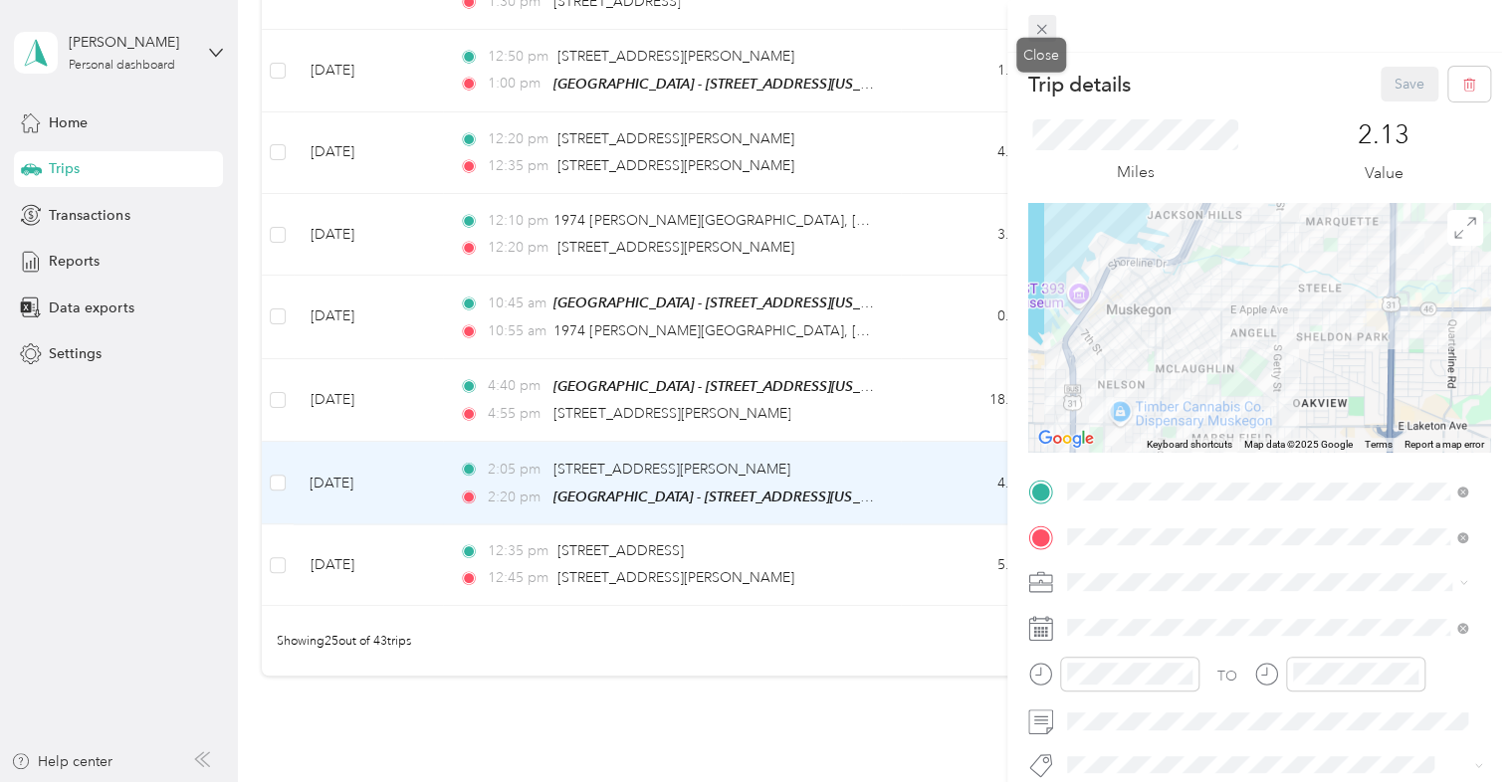
click at [1040, 30] on icon at bounding box center [1041, 29] width 17 height 17
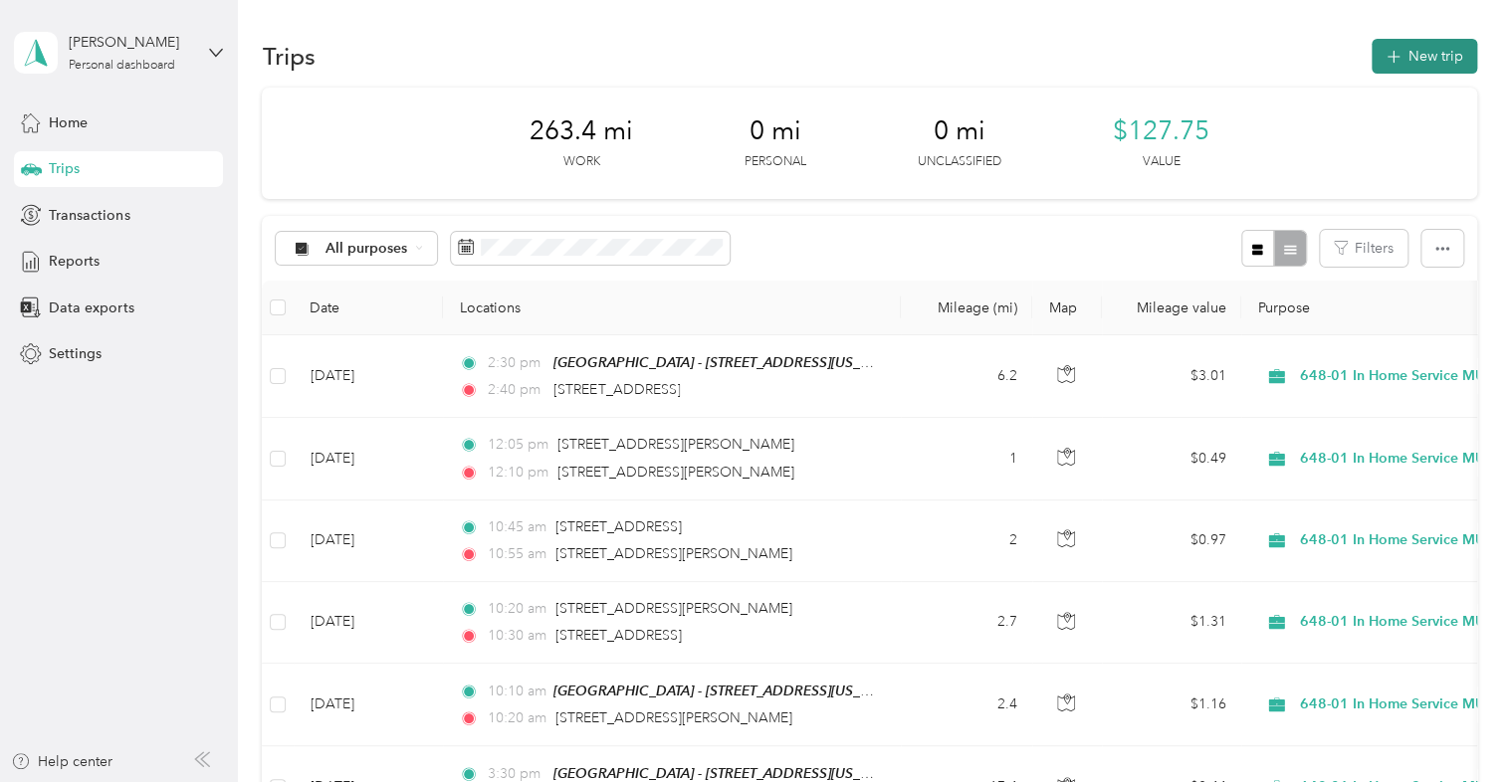
click at [1395, 60] on icon "button" at bounding box center [1392, 57] width 23 height 23
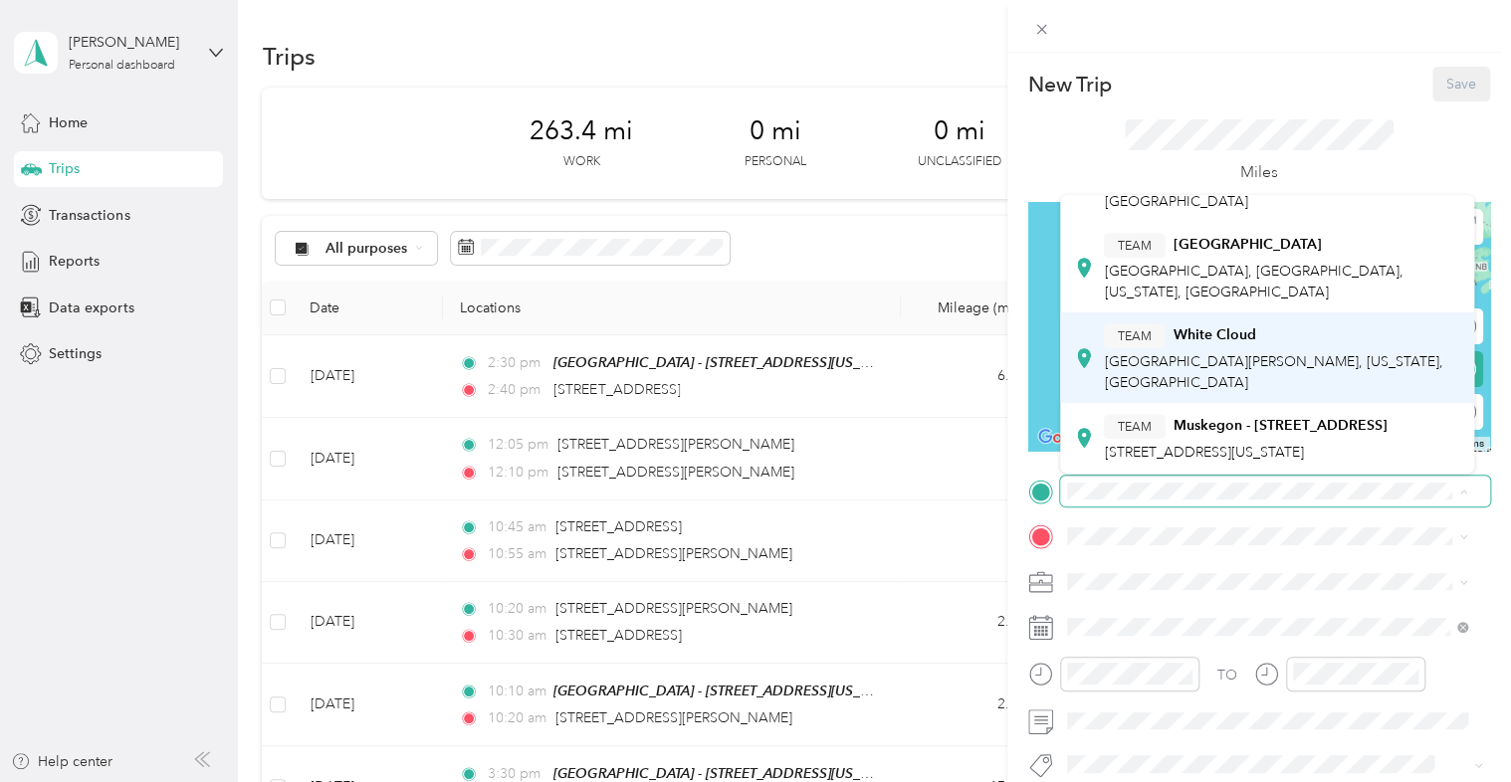
scroll to position [669, 0]
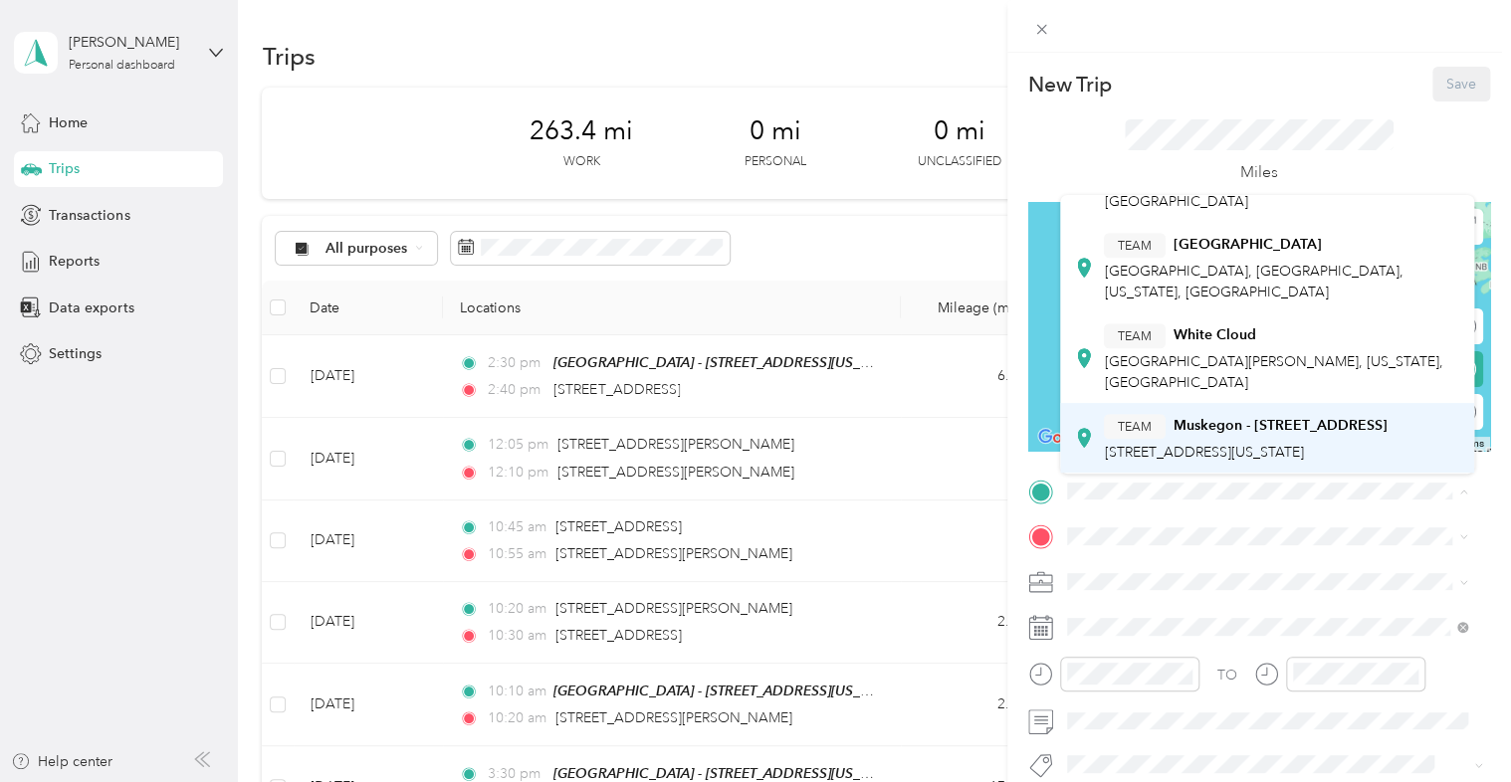
click at [1164, 444] on span "[STREET_ADDRESS][US_STATE]" at bounding box center [1203, 452] width 199 height 17
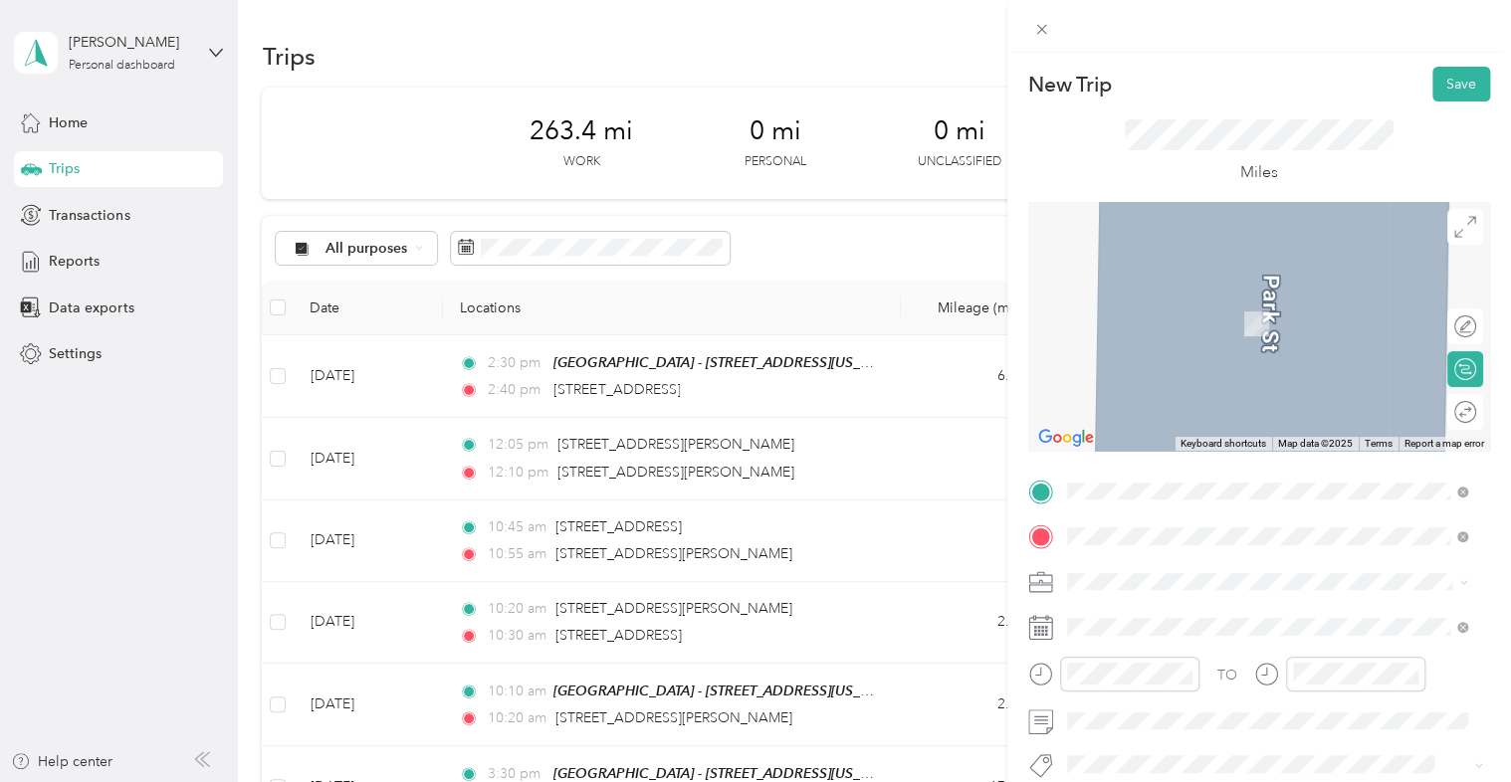
click at [1230, 302] on span "[STREET_ADDRESS][US_STATE]" at bounding box center [1203, 295] width 199 height 18
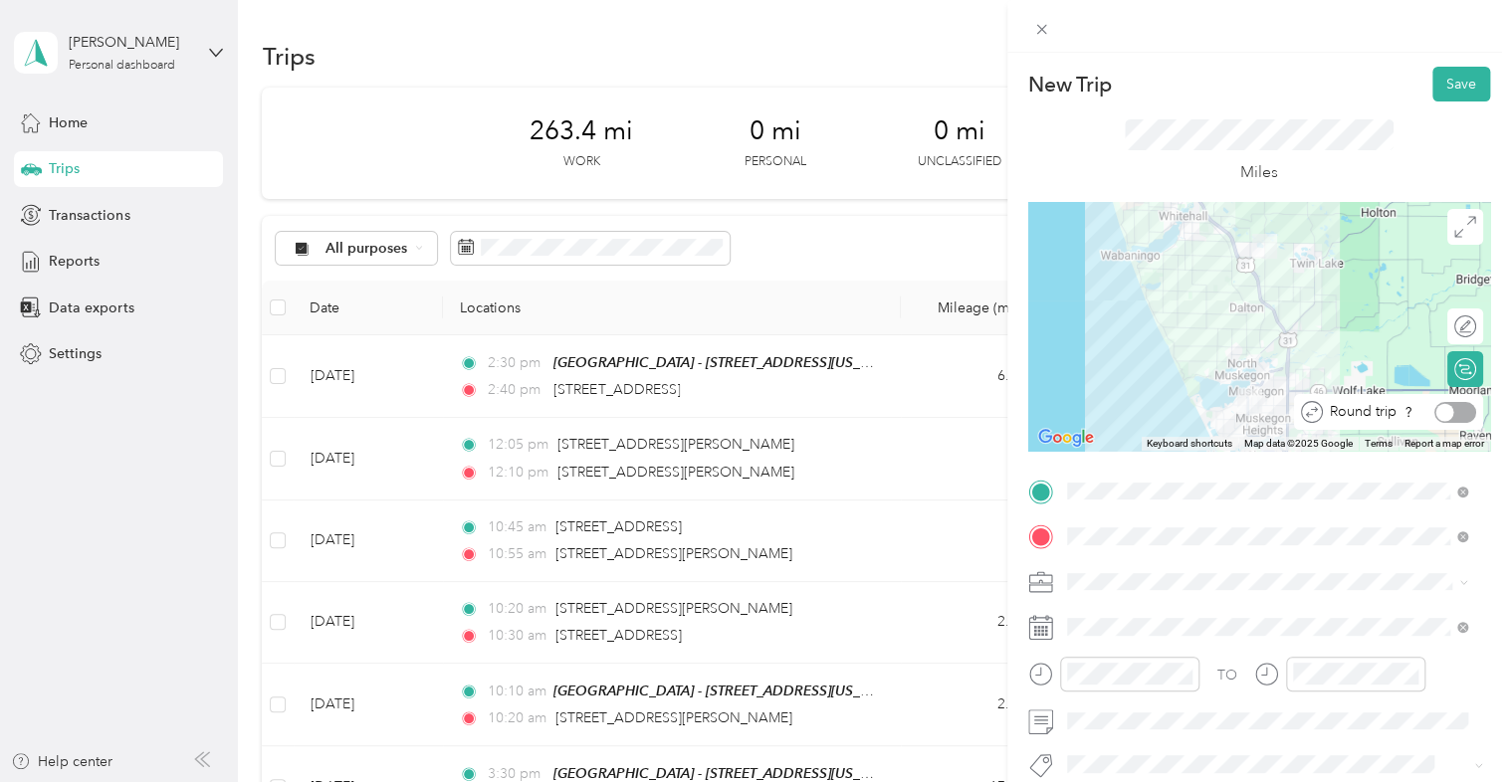
click at [1453, 416] on div at bounding box center [1455, 412] width 42 height 21
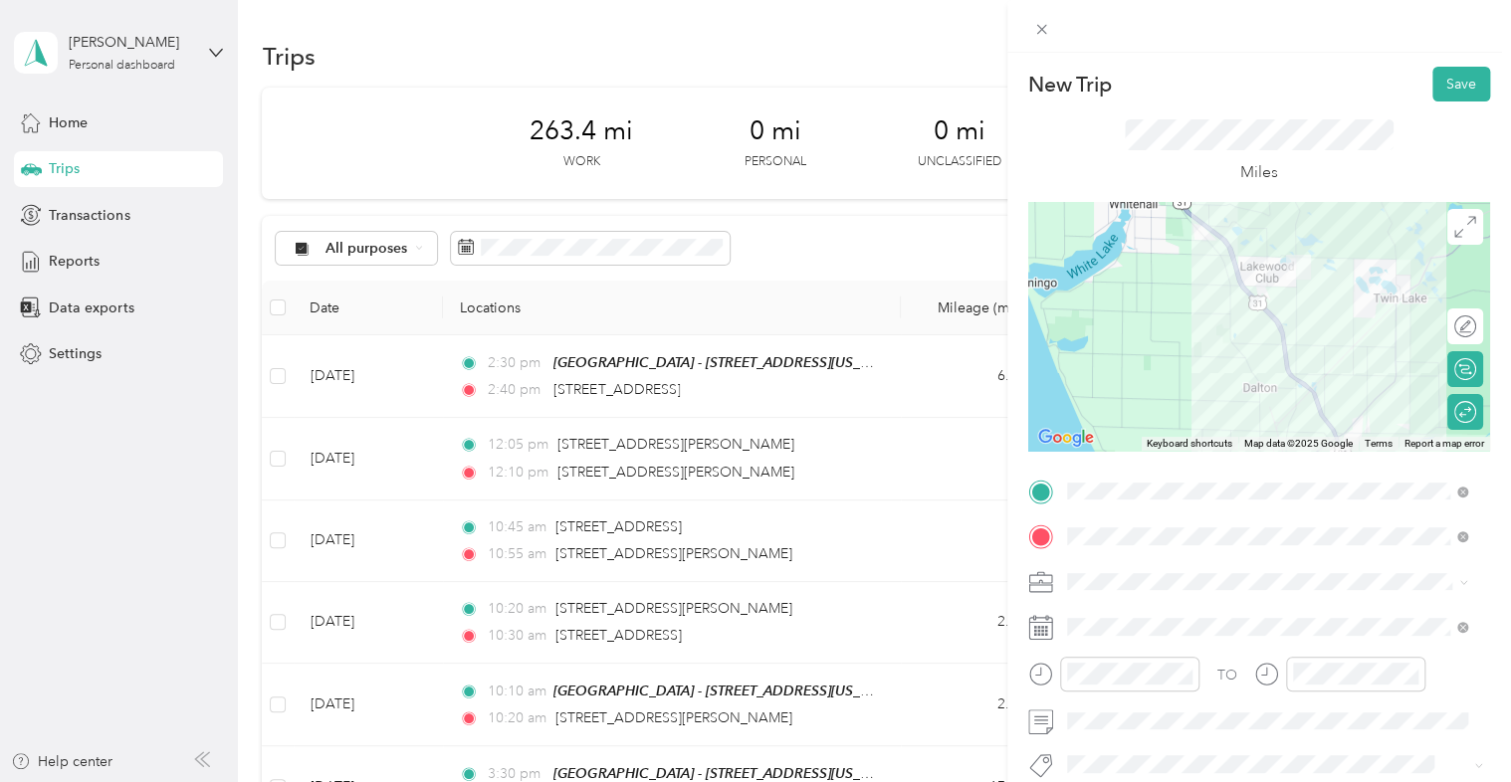
drag, startPoint x: 1242, startPoint y: 269, endPoint x: 1238, endPoint y: 325, distance: 56.9
click at [1237, 327] on div at bounding box center [1259, 326] width 462 height 249
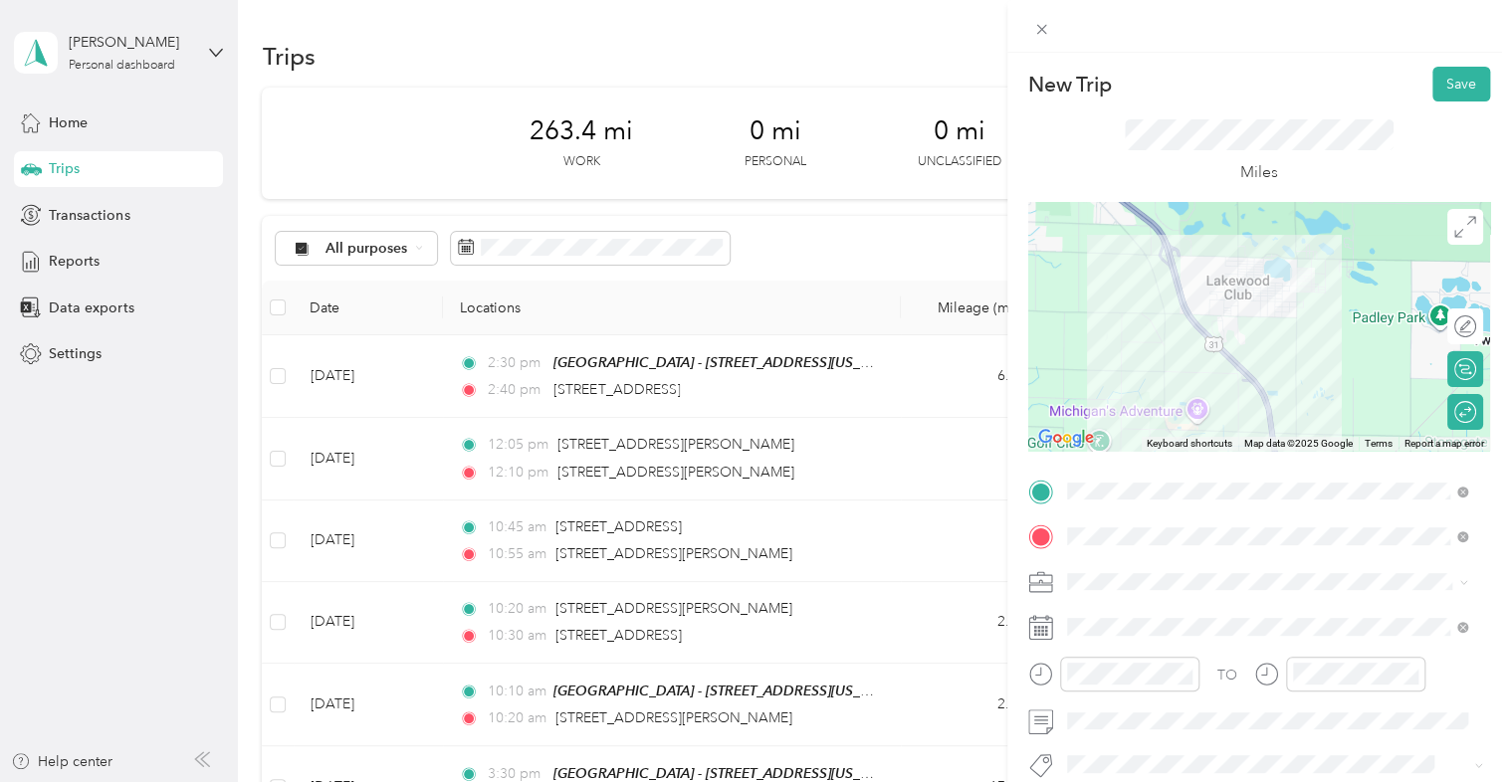
drag, startPoint x: 1310, startPoint y: 291, endPoint x: 1268, endPoint y: 320, distance: 51.4
click at [1272, 320] on div at bounding box center [1259, 326] width 462 height 249
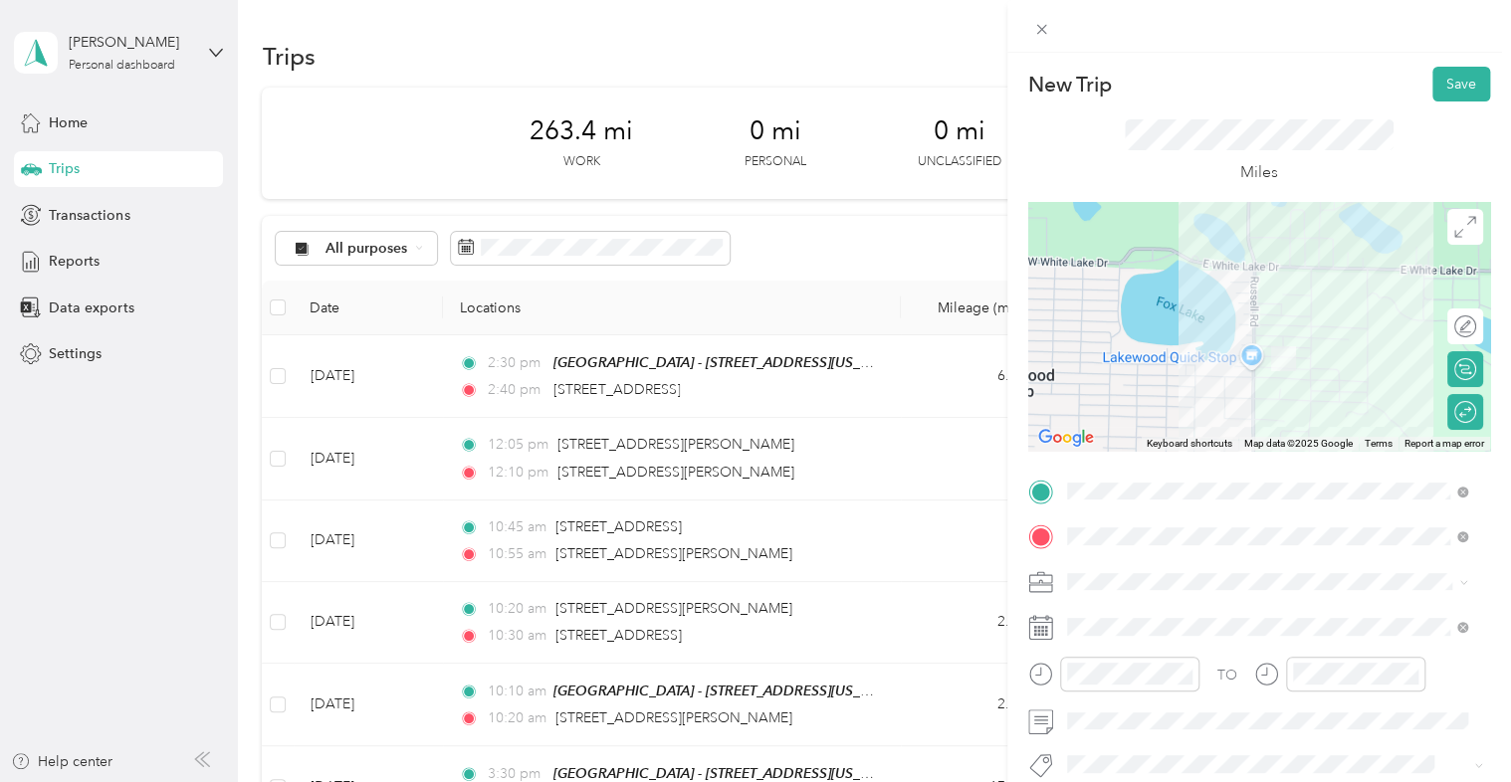
drag, startPoint x: 1270, startPoint y: 299, endPoint x: 1292, endPoint y: 438, distance: 141.0
click at [1292, 438] on div "Keyboard shortcuts Map Data Map data ©2025 Google Map data ©2025 Google 500 m C…" at bounding box center [1259, 326] width 462 height 249
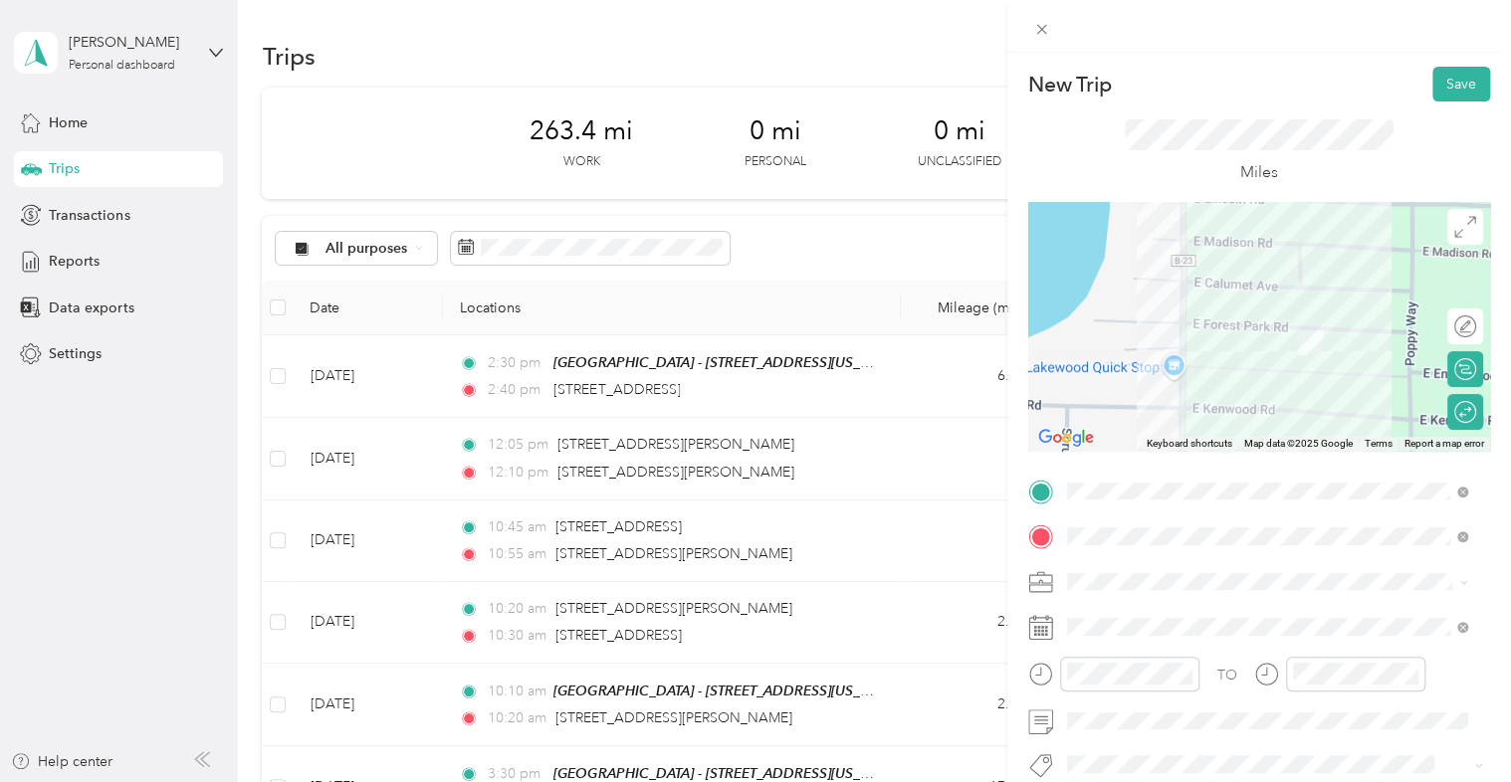
drag, startPoint x: 1266, startPoint y: 337, endPoint x: 1291, endPoint y: 257, distance: 84.4
click at [1291, 257] on div at bounding box center [1259, 326] width 462 height 249
click at [1214, 478] on span "648-01 In Home Service MU" at bounding box center [1163, 477] width 178 height 17
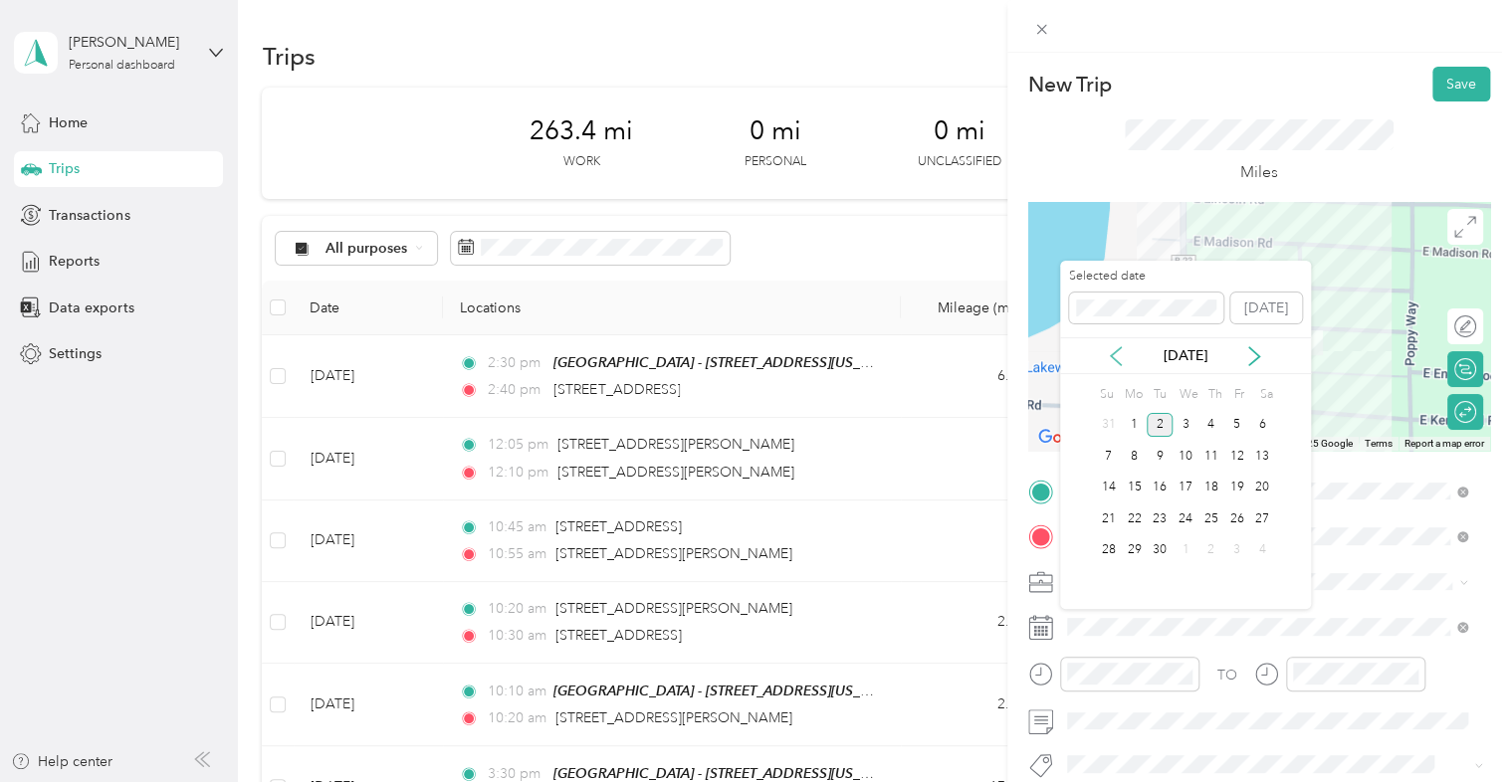
click at [1115, 351] on icon at bounding box center [1116, 356] width 10 height 18
click at [1185, 555] on div "27" at bounding box center [1185, 550] width 26 height 25
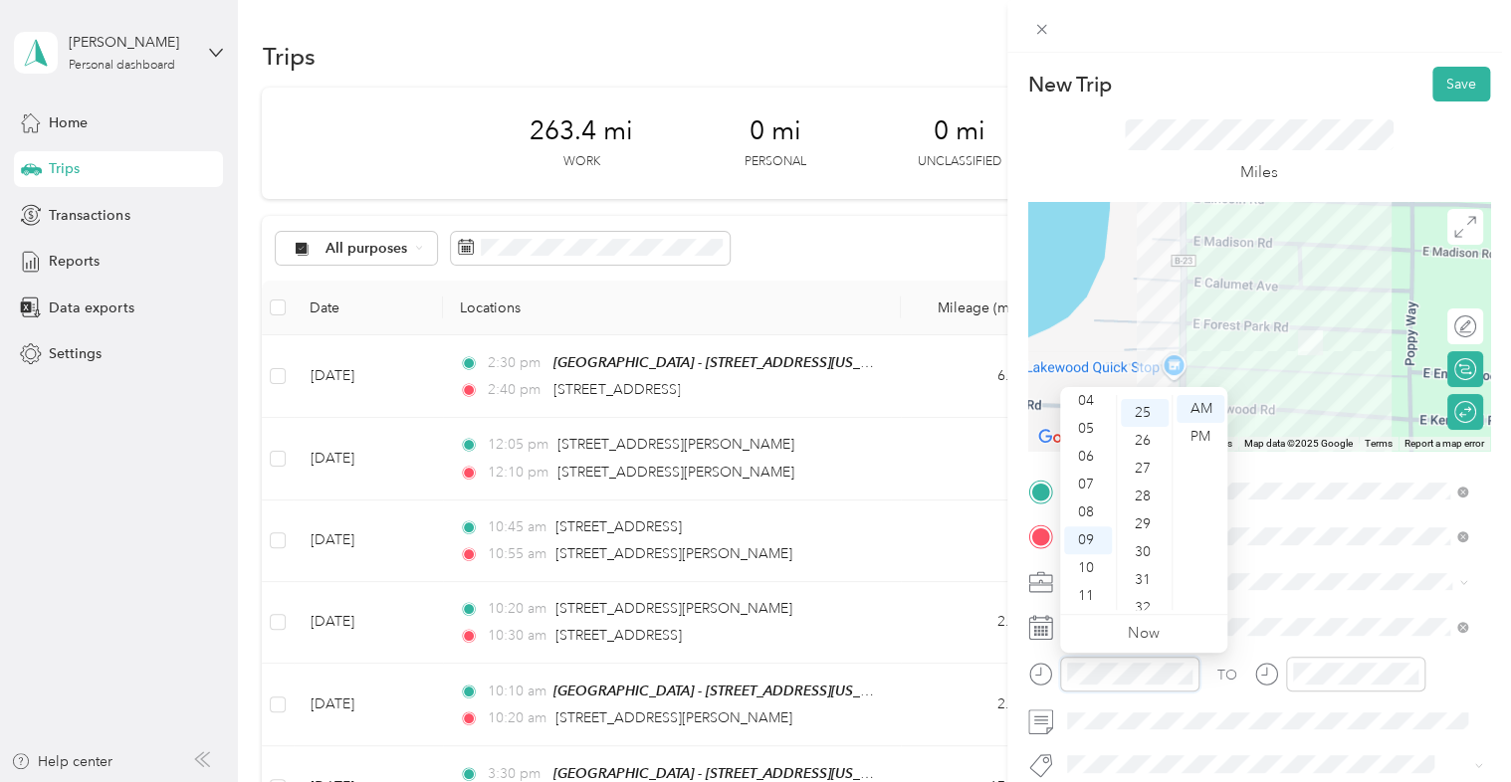
scroll to position [697, 0]
click at [1086, 563] on div "10" at bounding box center [1088, 568] width 48 height 28
click at [1154, 435] on div "15" at bounding box center [1145, 429] width 48 height 28
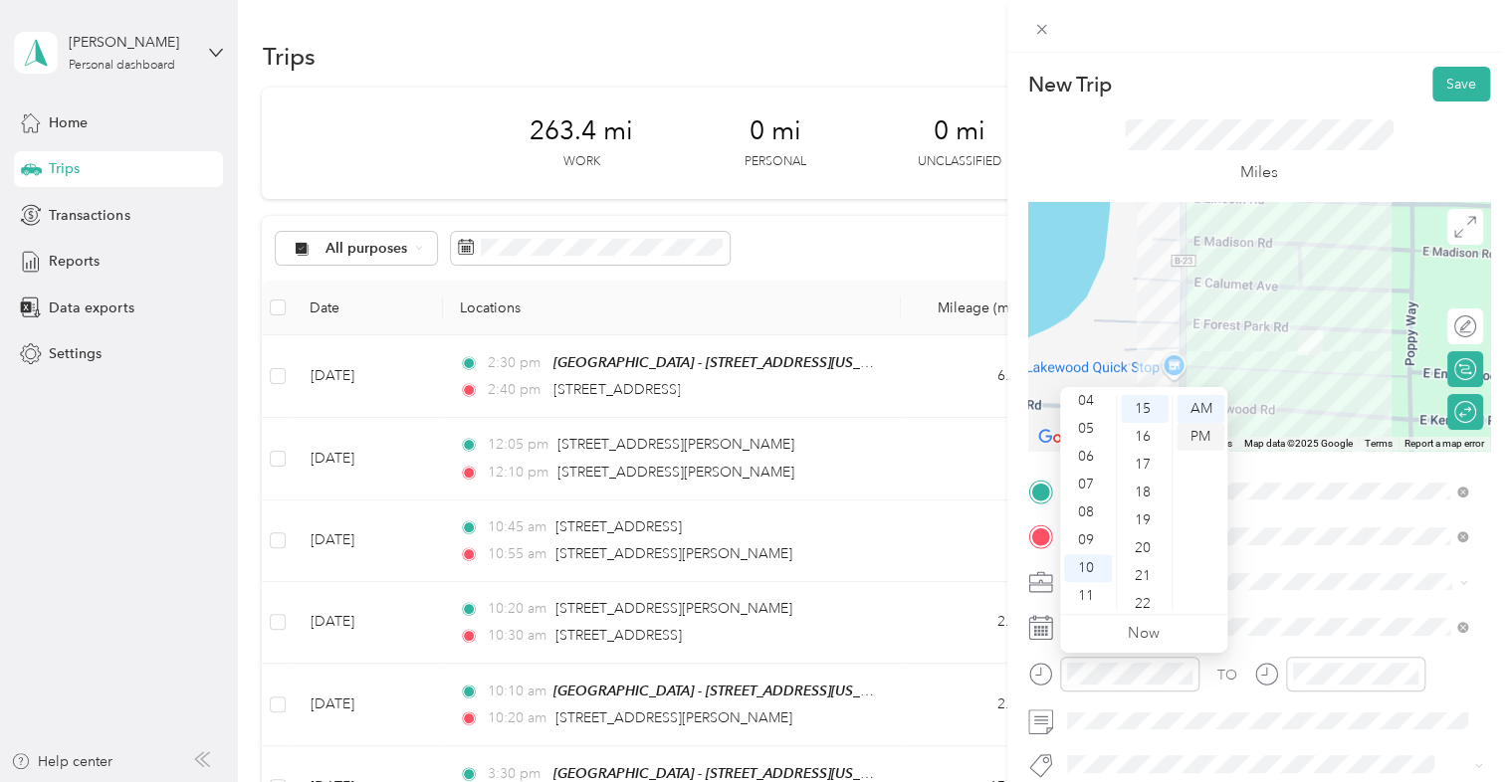
click at [1197, 439] on div "PM" at bounding box center [1200, 437] width 48 height 28
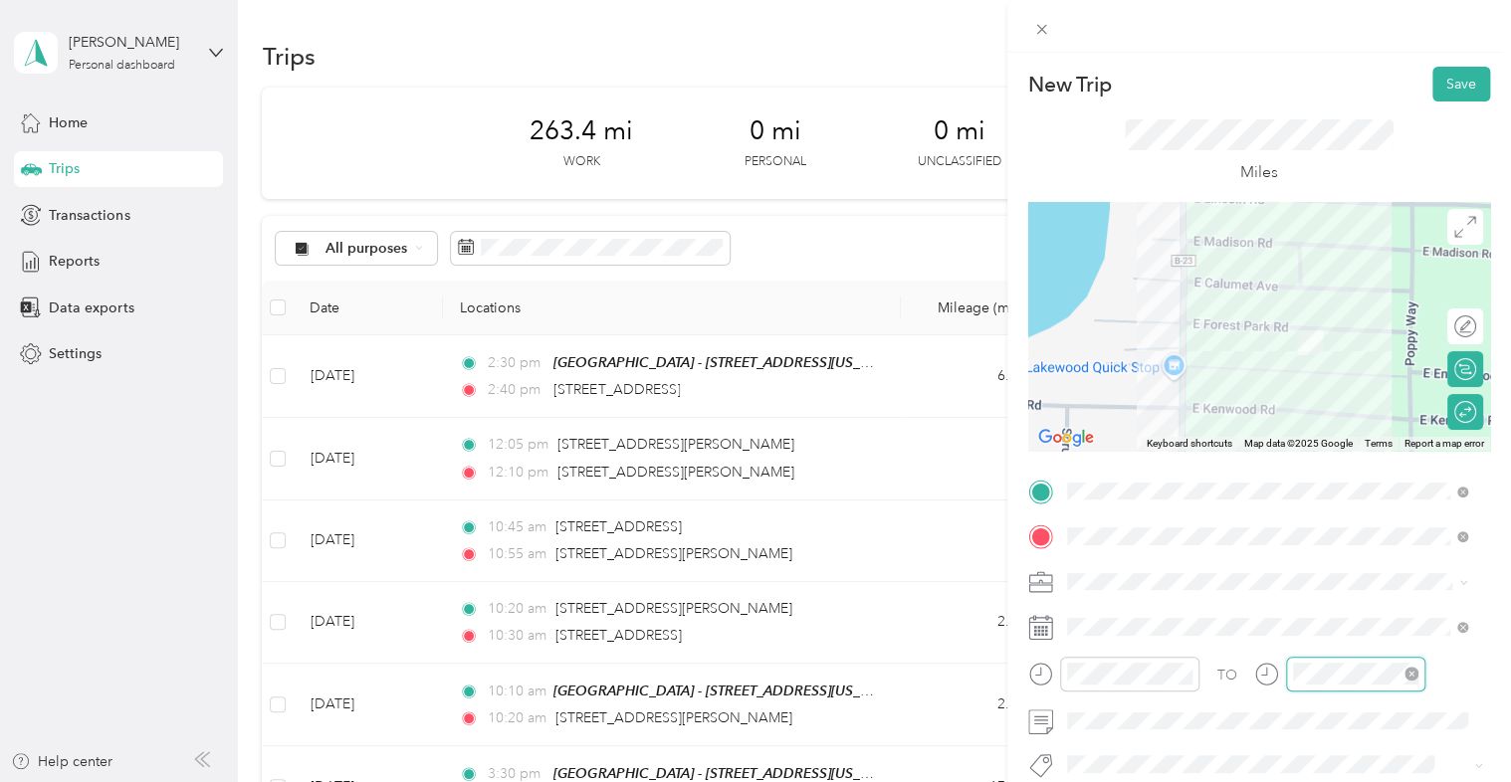
scroll to position [119, 0]
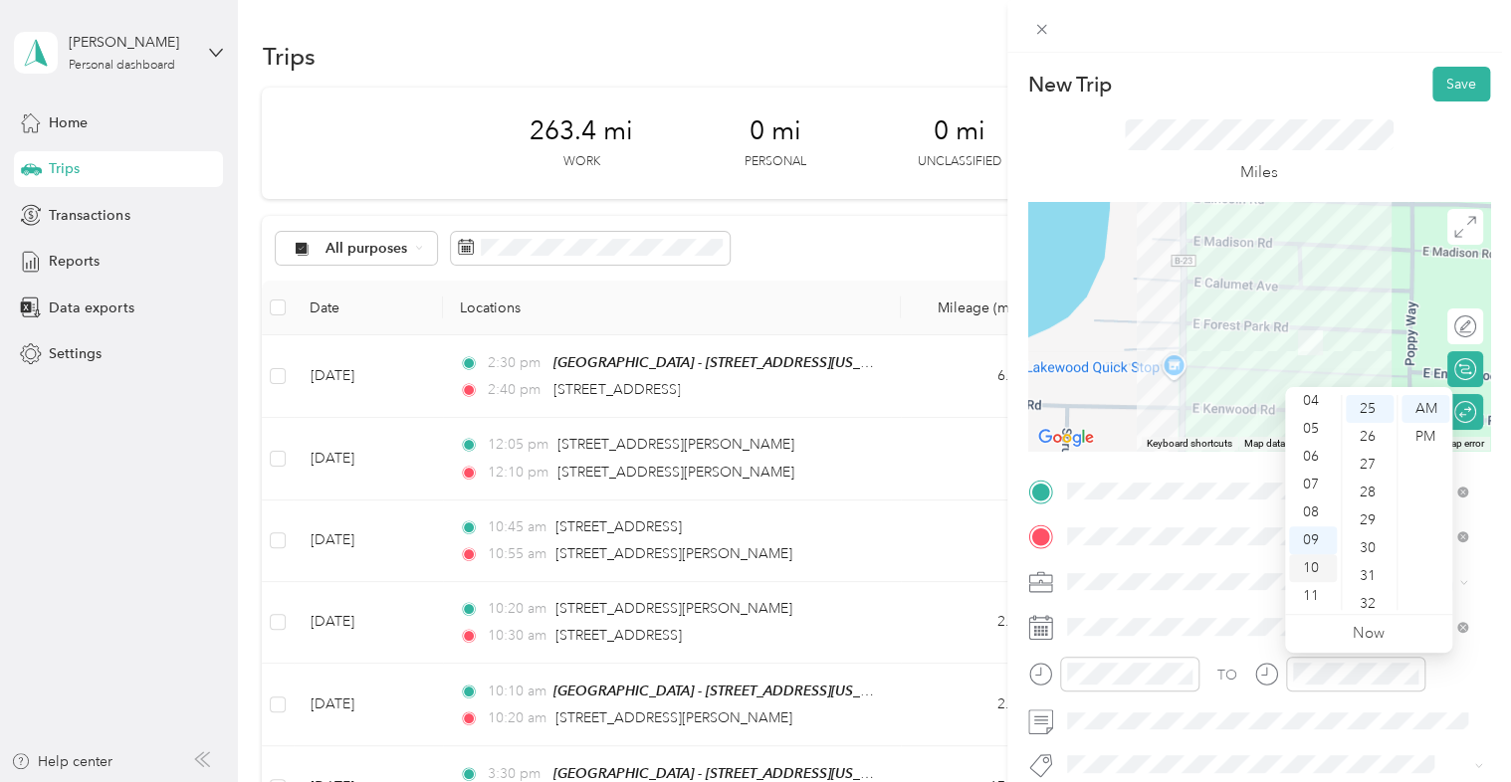
click at [1317, 575] on div "10" at bounding box center [1313, 568] width 48 height 28
click at [1419, 440] on div "PM" at bounding box center [1425, 437] width 48 height 28
click at [1423, 406] on div "AM" at bounding box center [1425, 409] width 48 height 28
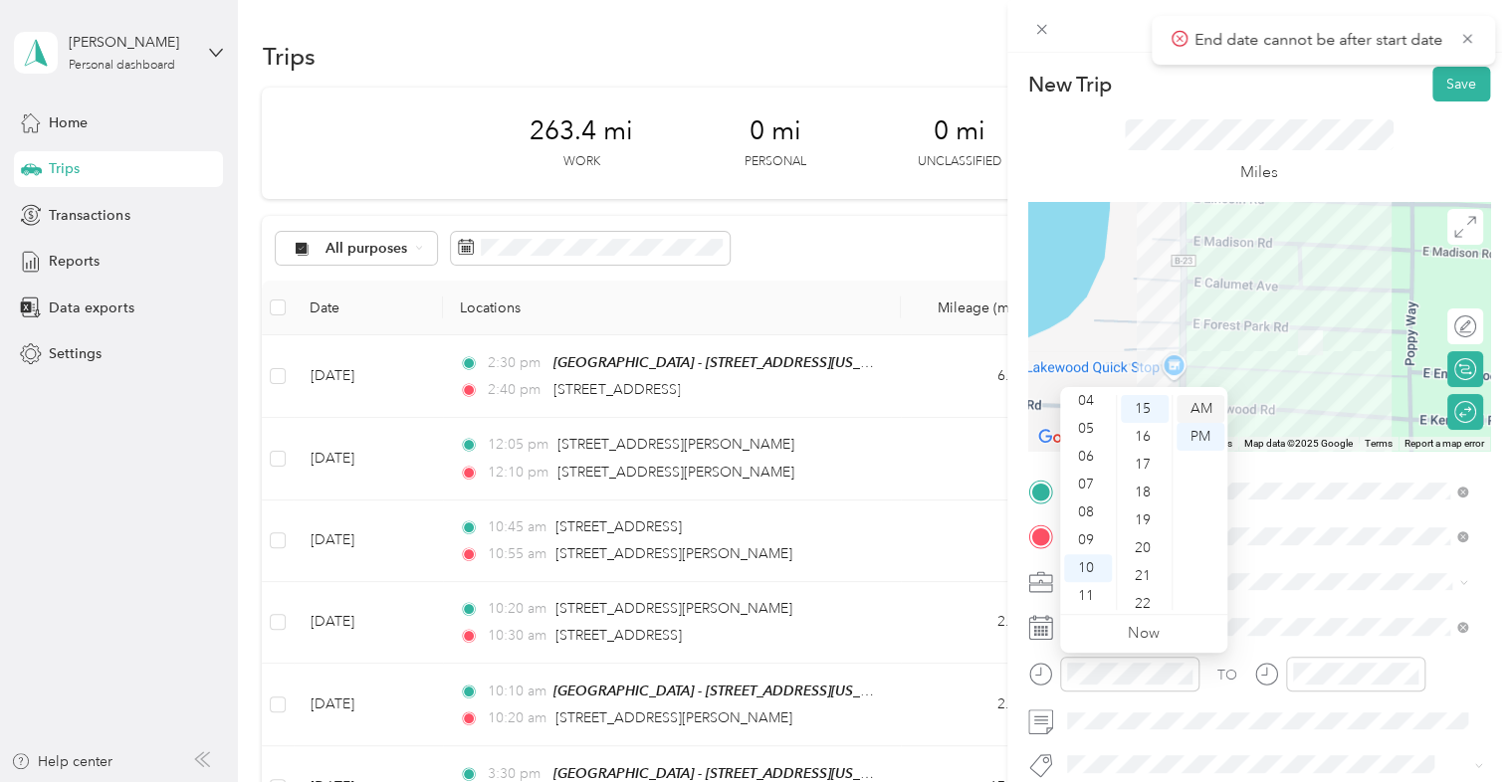
click at [1195, 408] on div "AM" at bounding box center [1200, 409] width 48 height 28
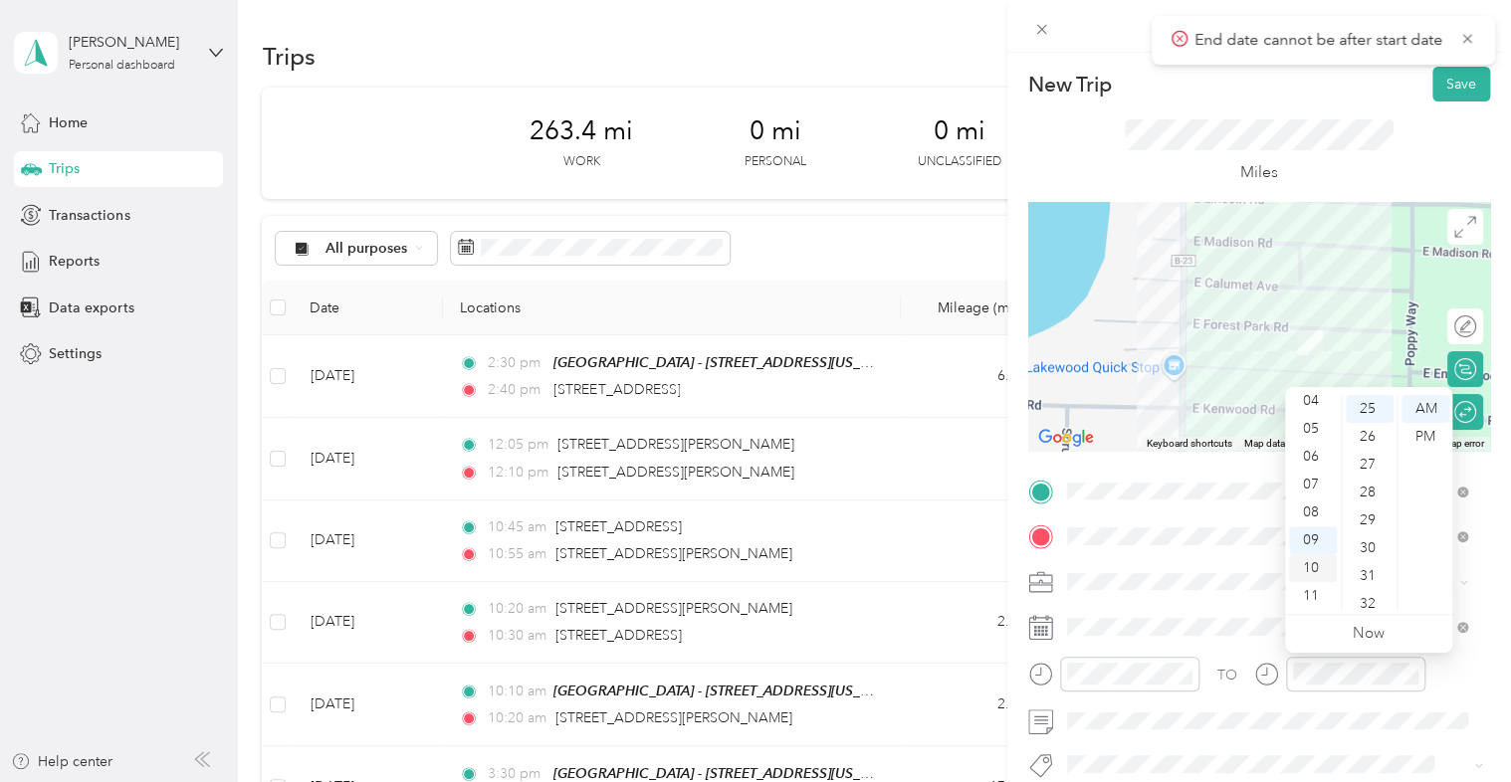
click at [1314, 563] on div "10" at bounding box center [1313, 568] width 48 height 28
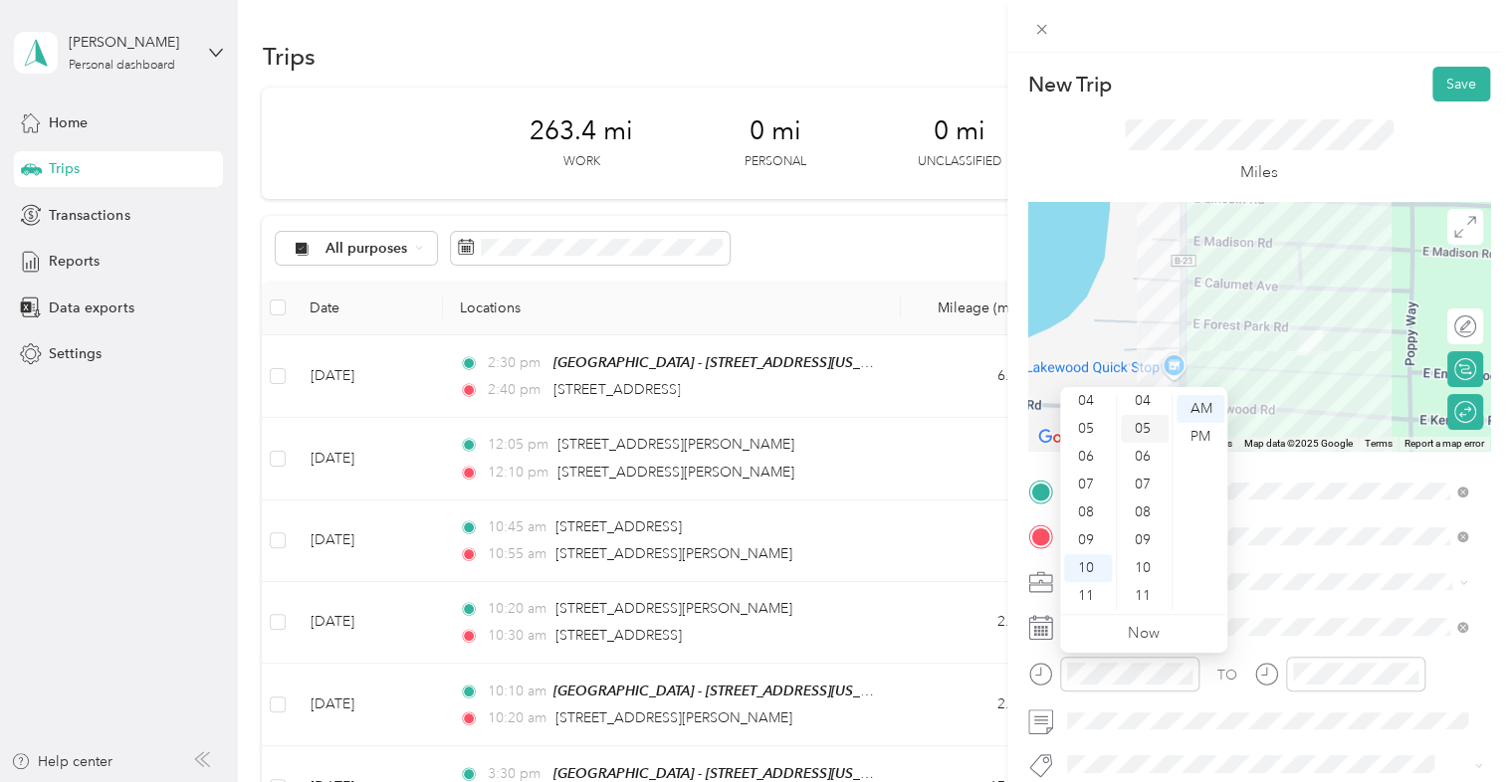
click at [1150, 432] on div "05" at bounding box center [1145, 429] width 48 height 28
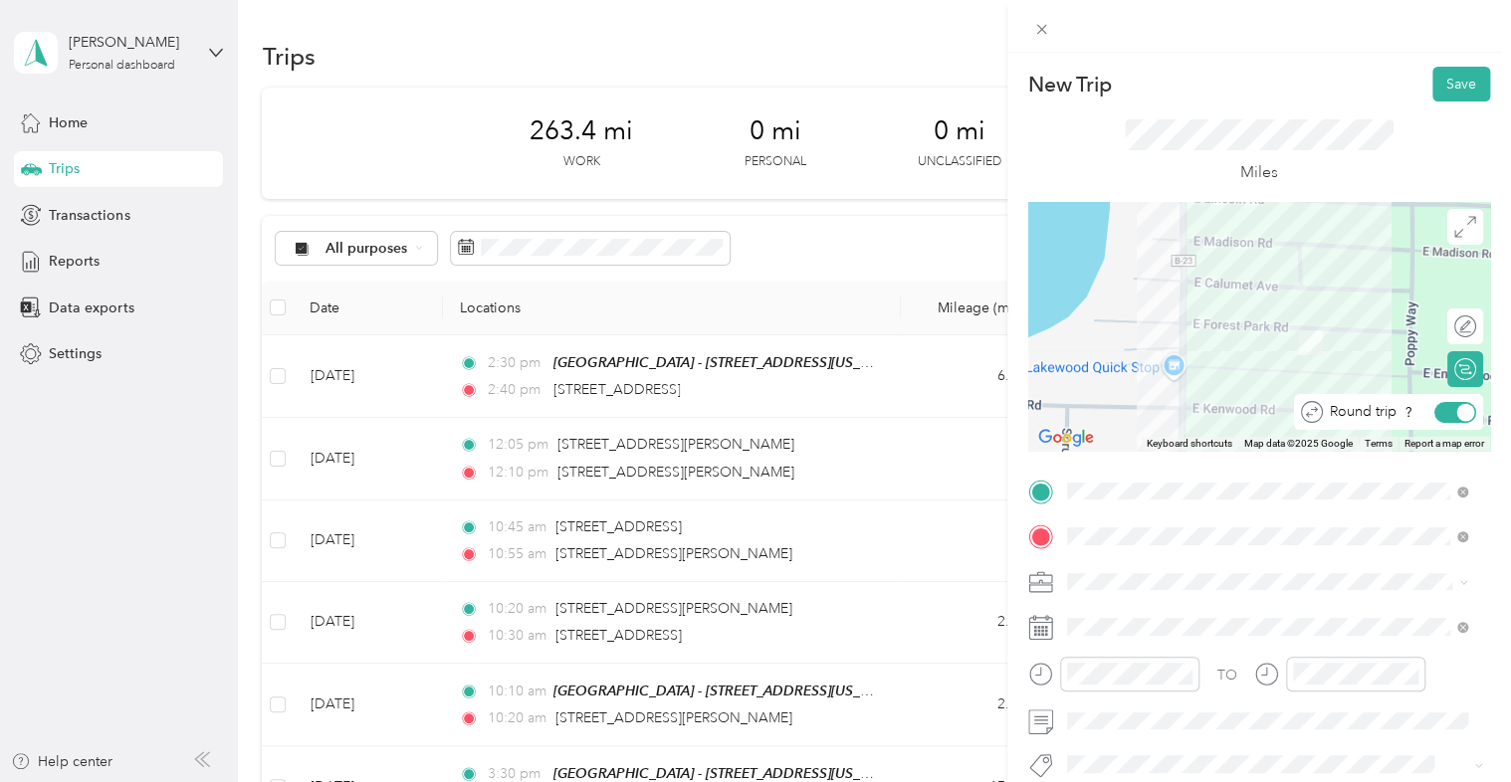
click at [1457, 416] on div at bounding box center [1466, 412] width 18 height 18
click at [1444, 416] on div at bounding box center [1455, 412] width 42 height 21
click at [1439, 79] on button "Save" at bounding box center [1461, 84] width 58 height 35
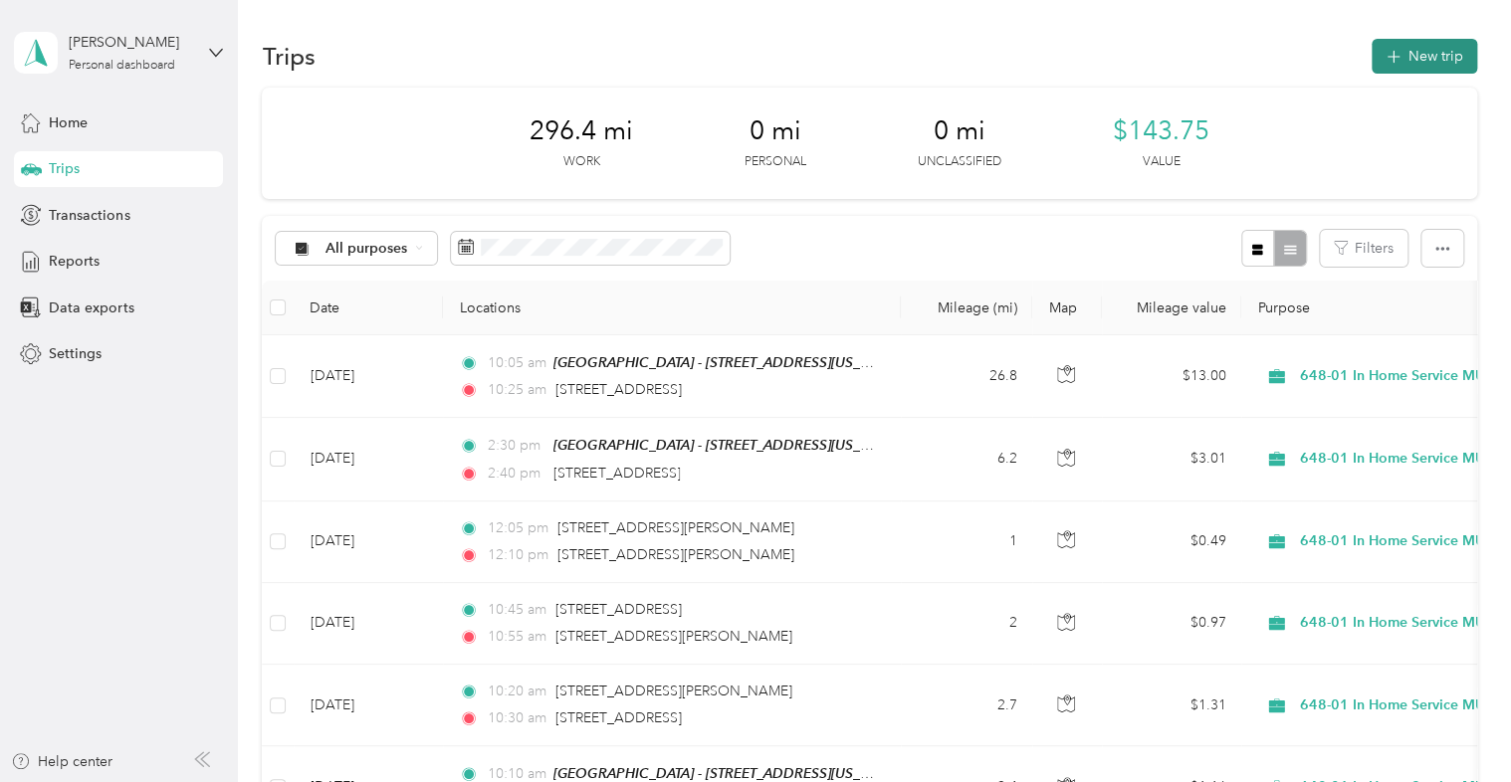
click at [1455, 61] on button "New trip" at bounding box center [1423, 56] width 105 height 35
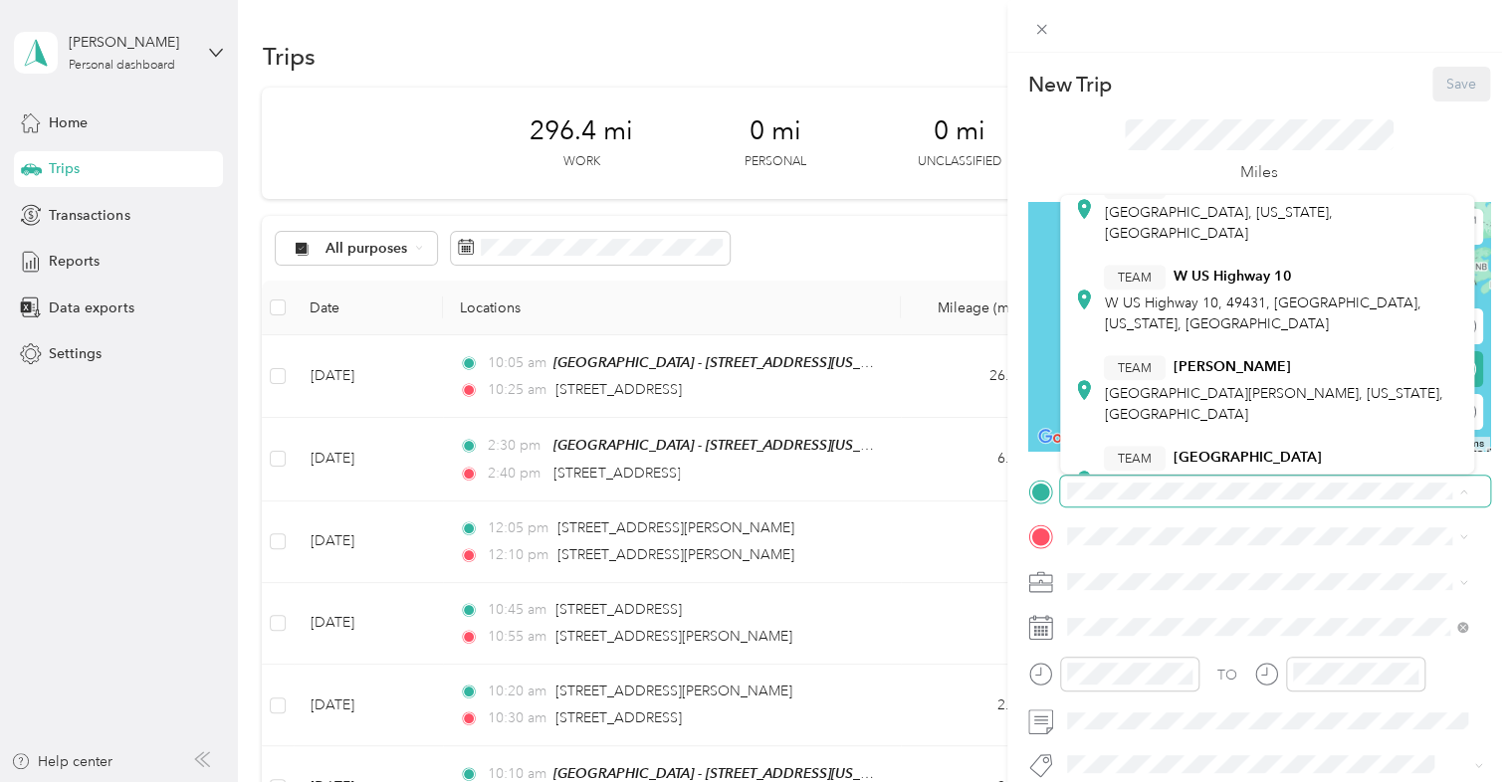
scroll to position [669, 0]
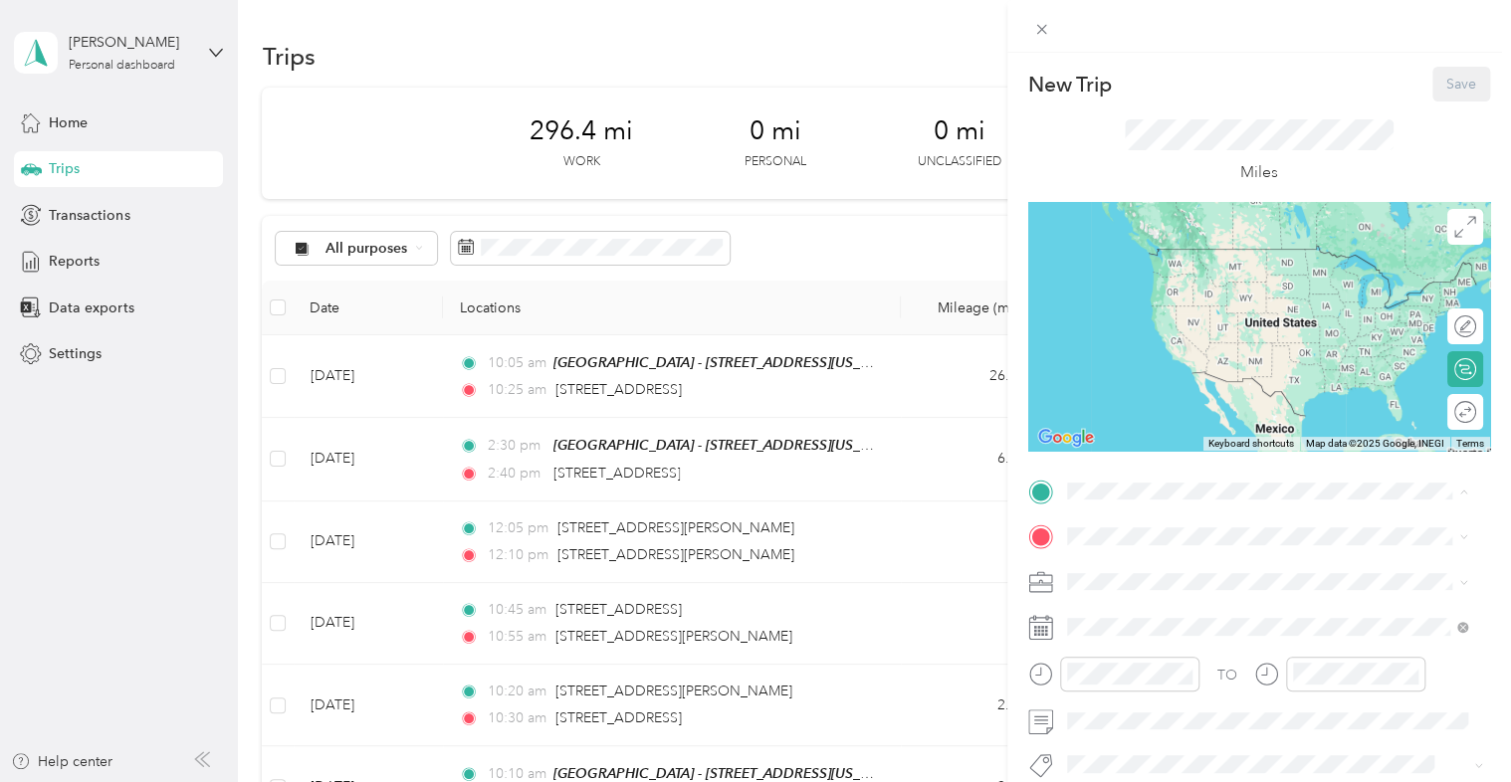
click at [1191, 417] on strong "Muskegon - [STREET_ADDRESS]" at bounding box center [1279, 426] width 214 height 18
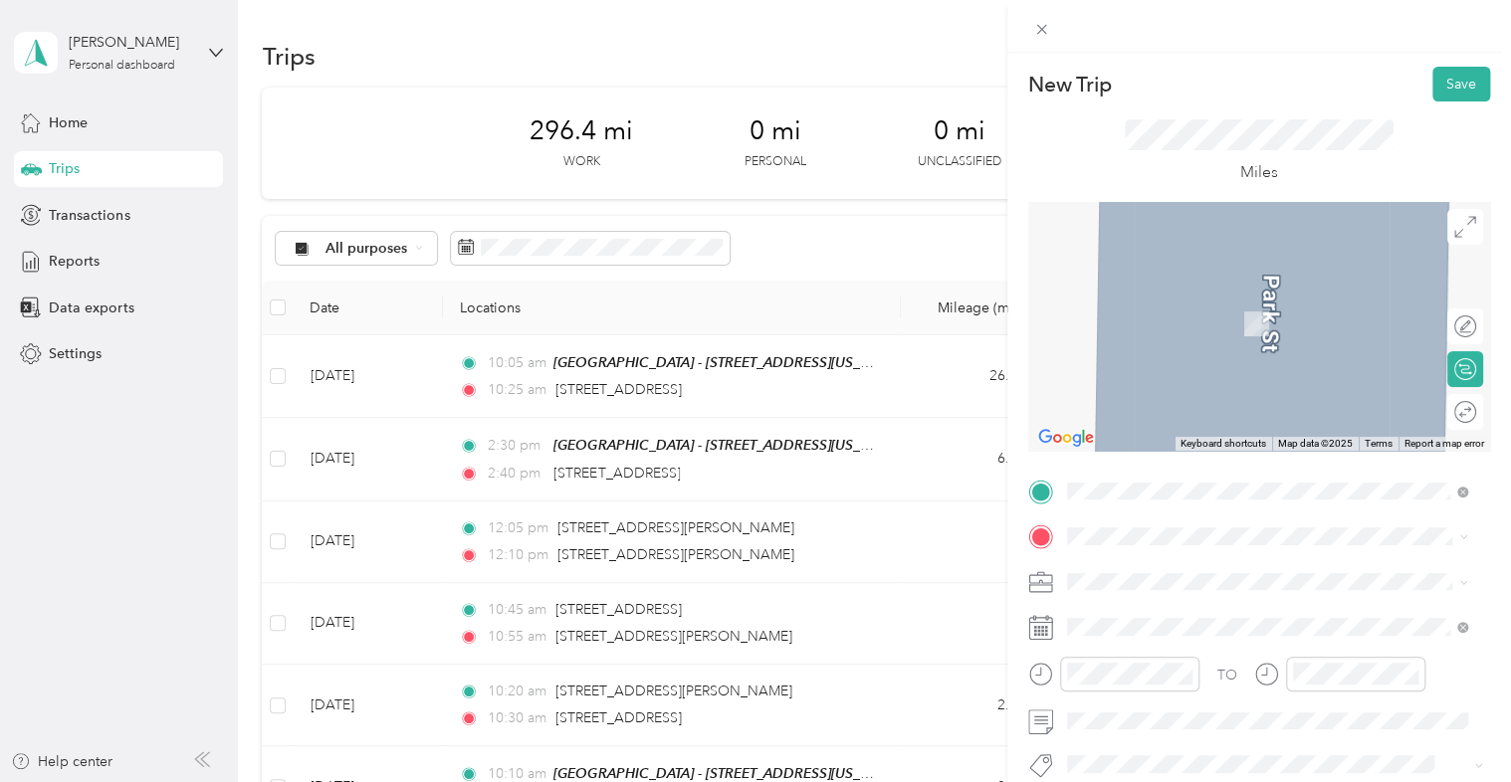
click at [1232, 299] on span "[STREET_ADDRESS][PERSON_NAME][US_STATE]" at bounding box center [1258, 294] width 309 height 18
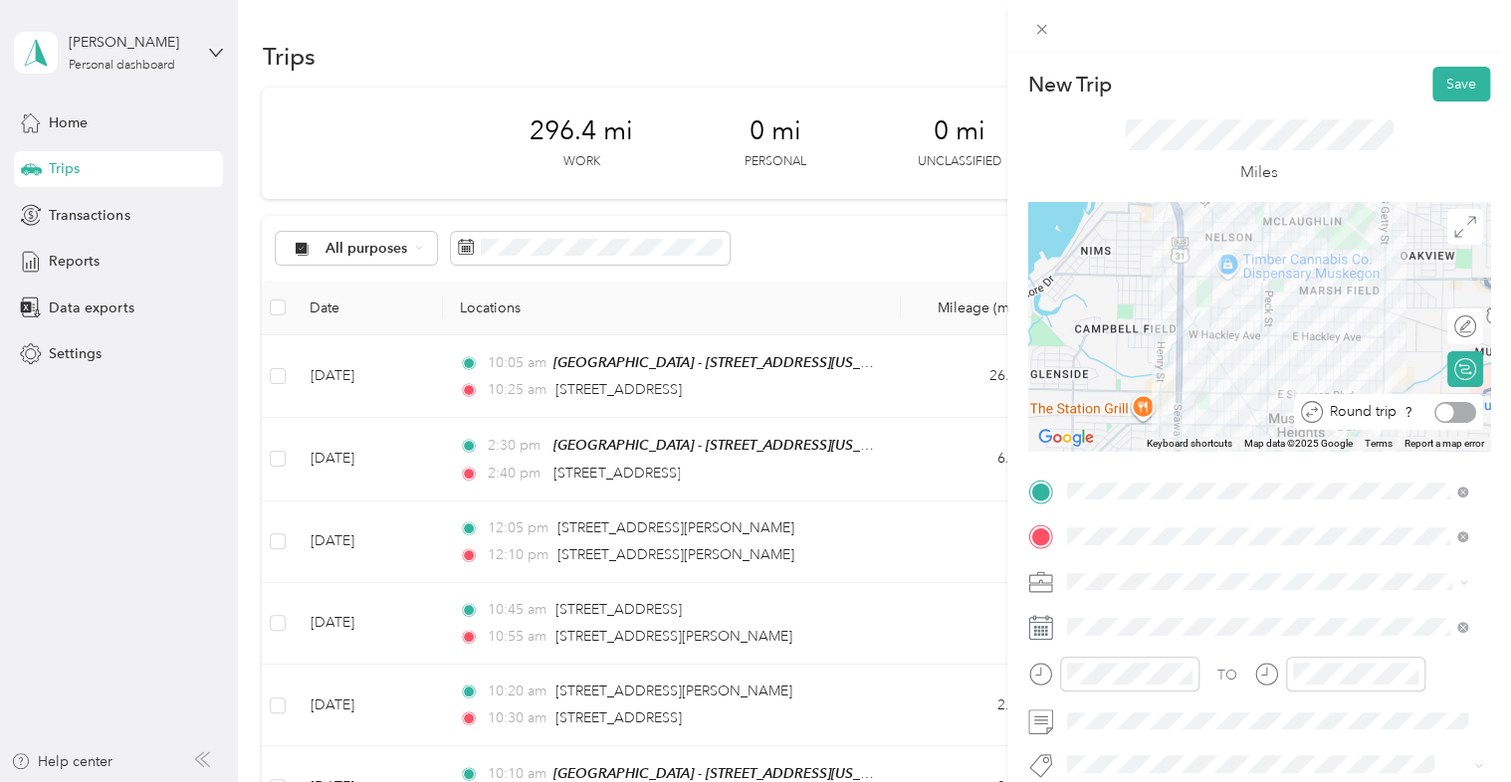
click at [1448, 412] on div at bounding box center [1455, 412] width 42 height 21
click at [1174, 462] on li "648-01 In Home Service MU" at bounding box center [1267, 477] width 415 height 35
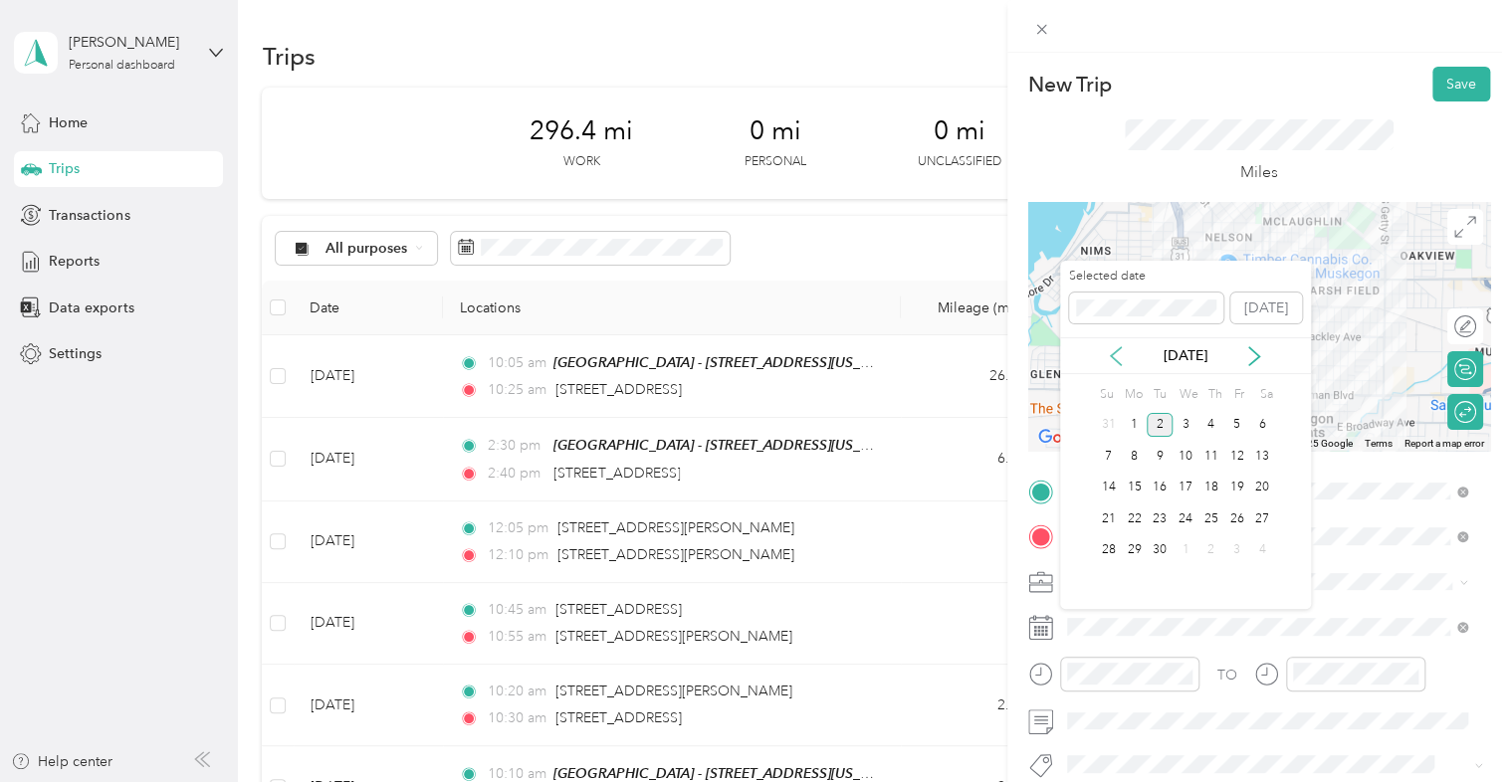
click at [1115, 354] on icon at bounding box center [1116, 356] width 20 height 20
click at [1218, 546] on div "28" at bounding box center [1211, 550] width 26 height 25
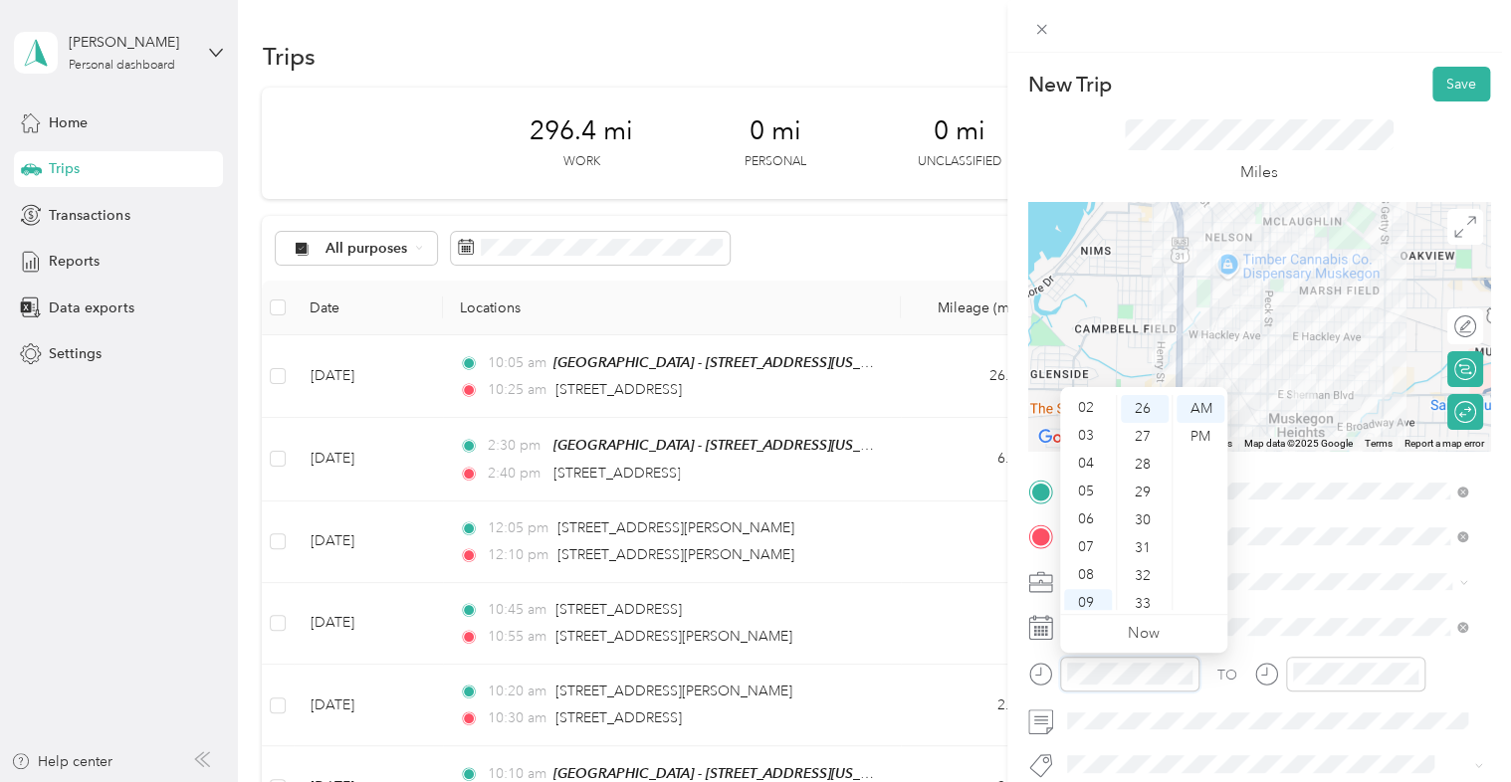
scroll to position [0, 0]
click at [1102, 466] on div "02" at bounding box center [1088, 465] width 48 height 28
click at [1154, 538] on div "20" at bounding box center [1145, 540] width 48 height 28
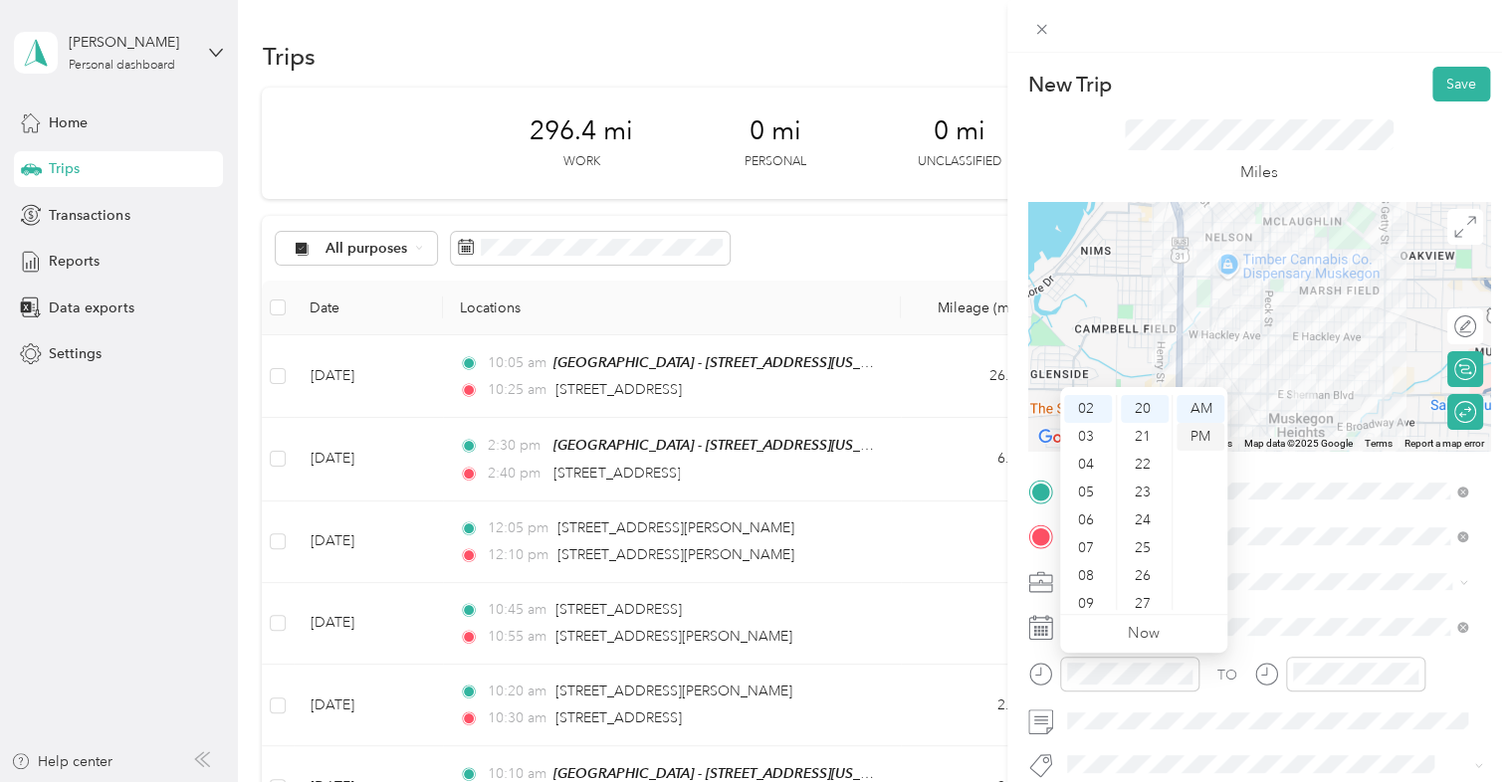
click at [1209, 441] on div "PM" at bounding box center [1200, 437] width 48 height 28
click at [1330, 684] on div at bounding box center [1355, 674] width 139 height 35
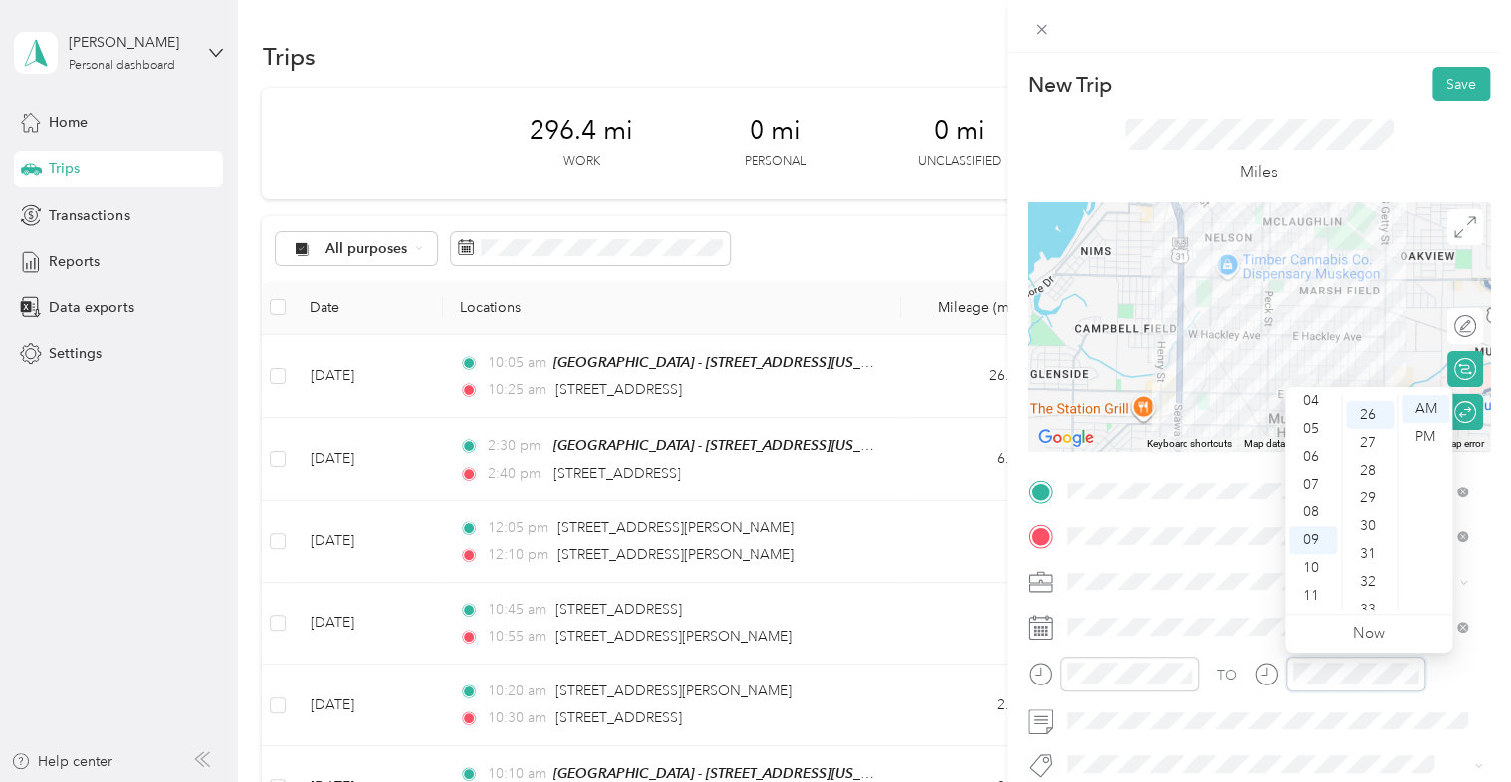
scroll to position [724, 0]
click at [1322, 444] on div "02" at bounding box center [1313, 445] width 48 height 28
drag, startPoint x: 1369, startPoint y: 527, endPoint x: 1371, endPoint y: 515, distance: 12.1
click at [1369, 526] on div "30" at bounding box center [1369, 521] width 48 height 28
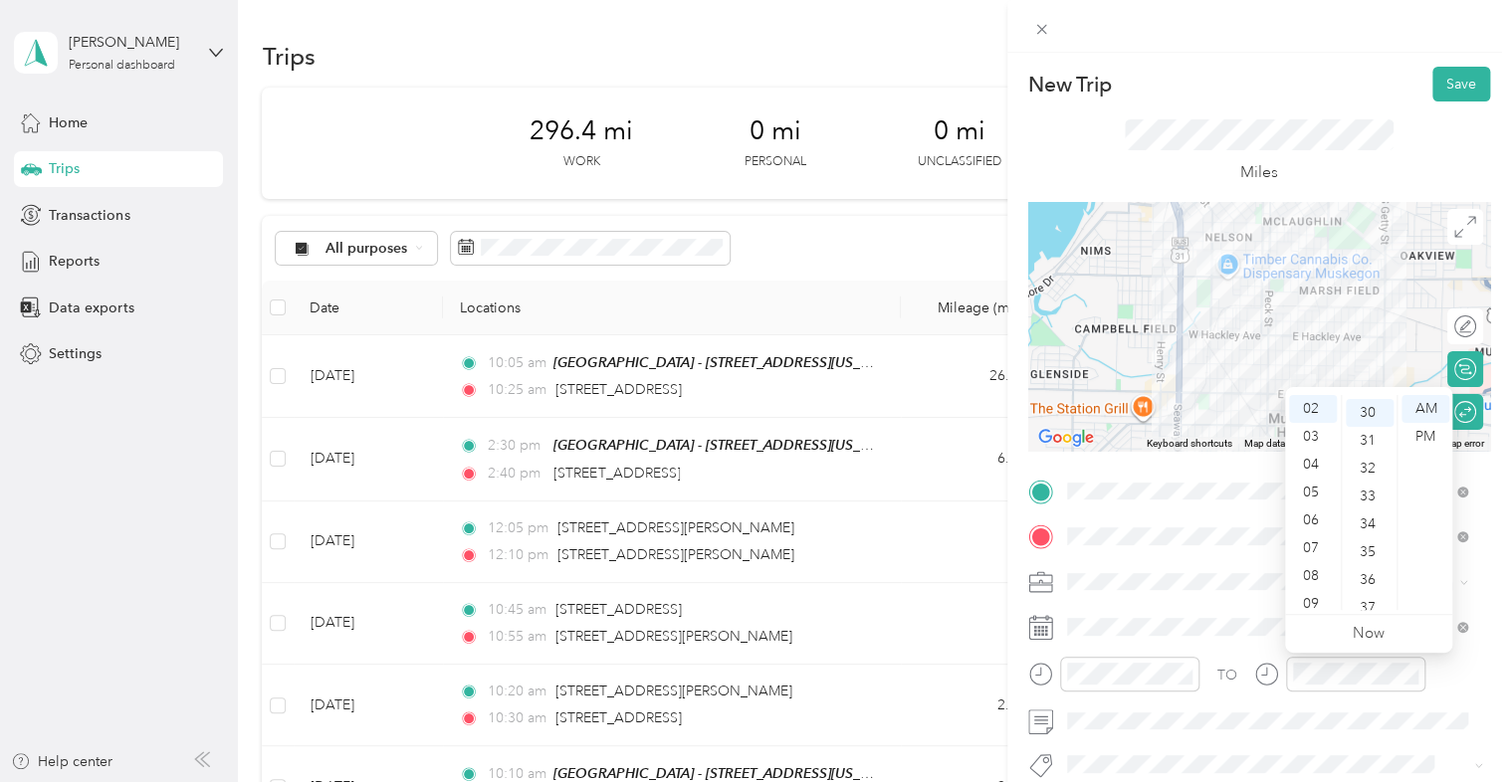
scroll to position [836, 0]
click at [1423, 444] on div "PM" at bounding box center [1425, 437] width 48 height 28
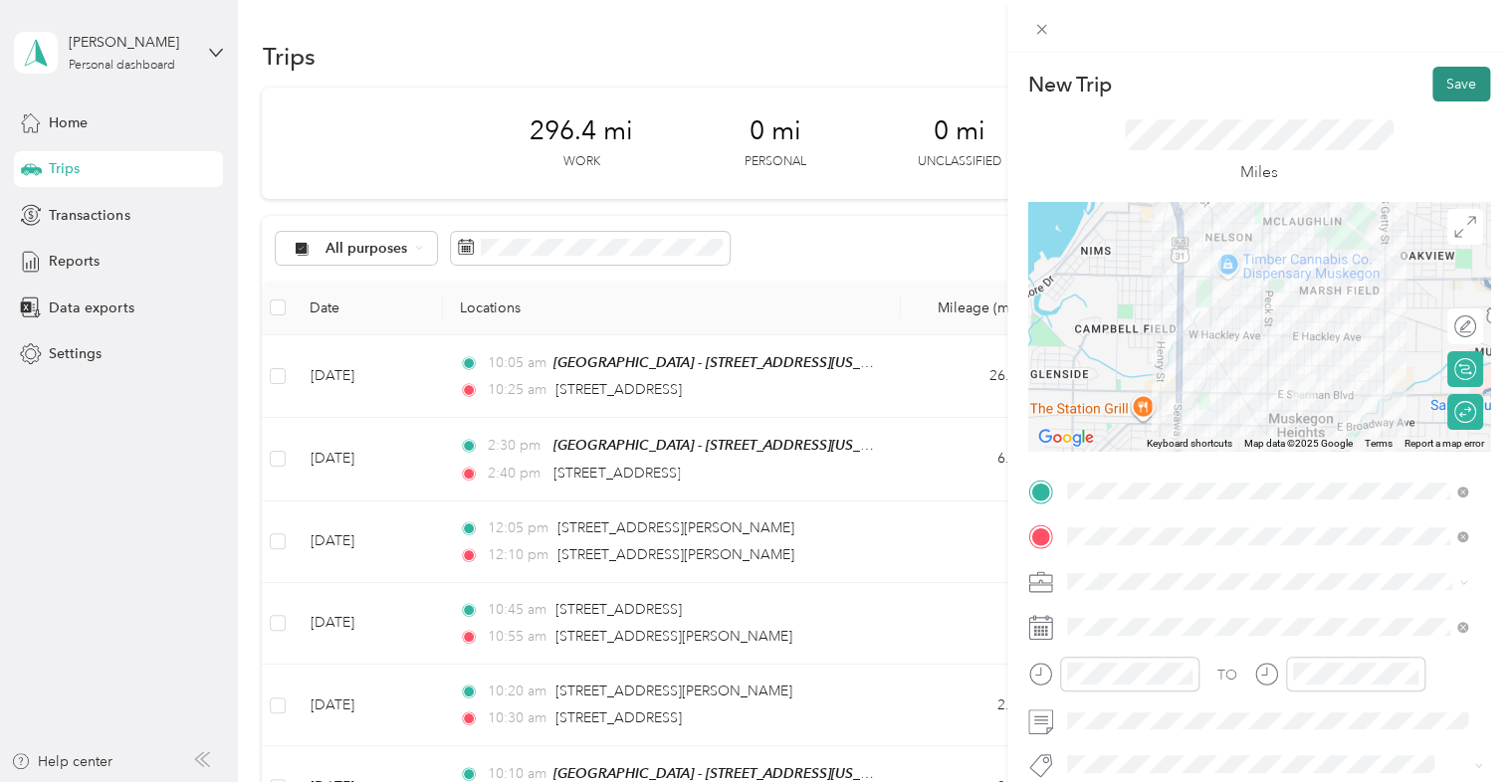
click at [1442, 86] on button "Save" at bounding box center [1461, 84] width 58 height 35
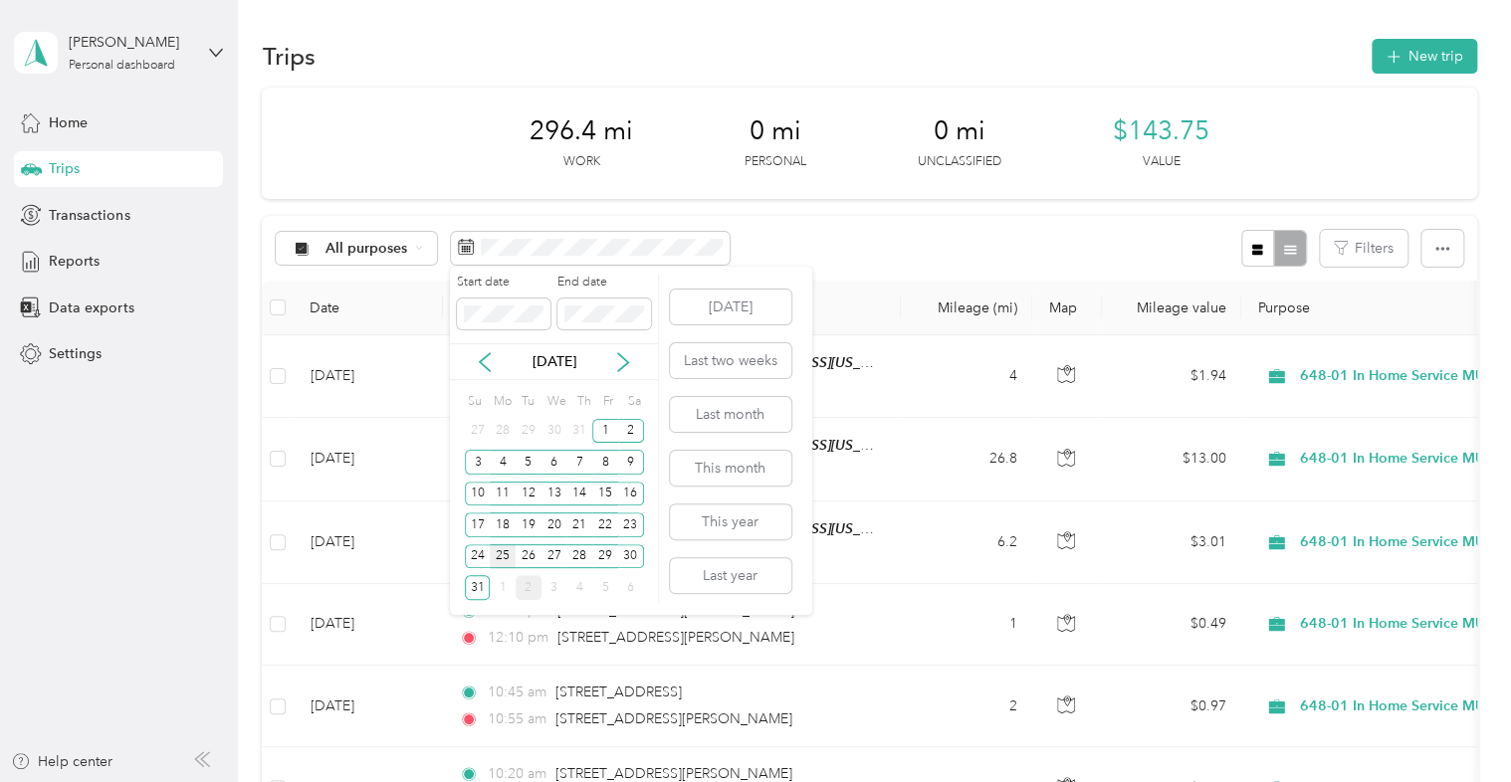
click at [508, 552] on div "25" at bounding box center [503, 556] width 26 height 25
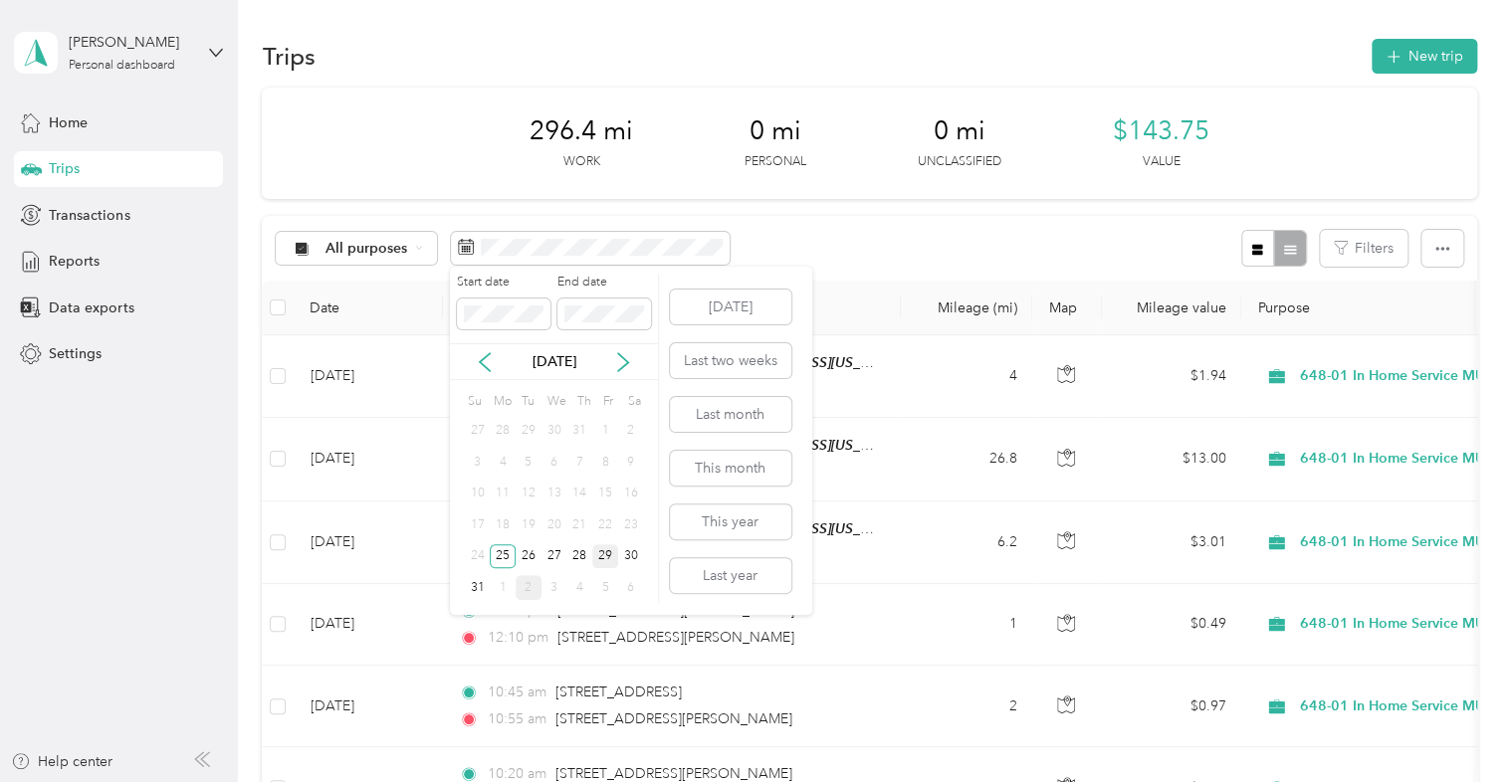
click at [601, 550] on div "29" at bounding box center [605, 556] width 26 height 25
click at [497, 518] on div "18" at bounding box center [503, 525] width 26 height 25
click at [608, 517] on div "22" at bounding box center [605, 525] width 26 height 25
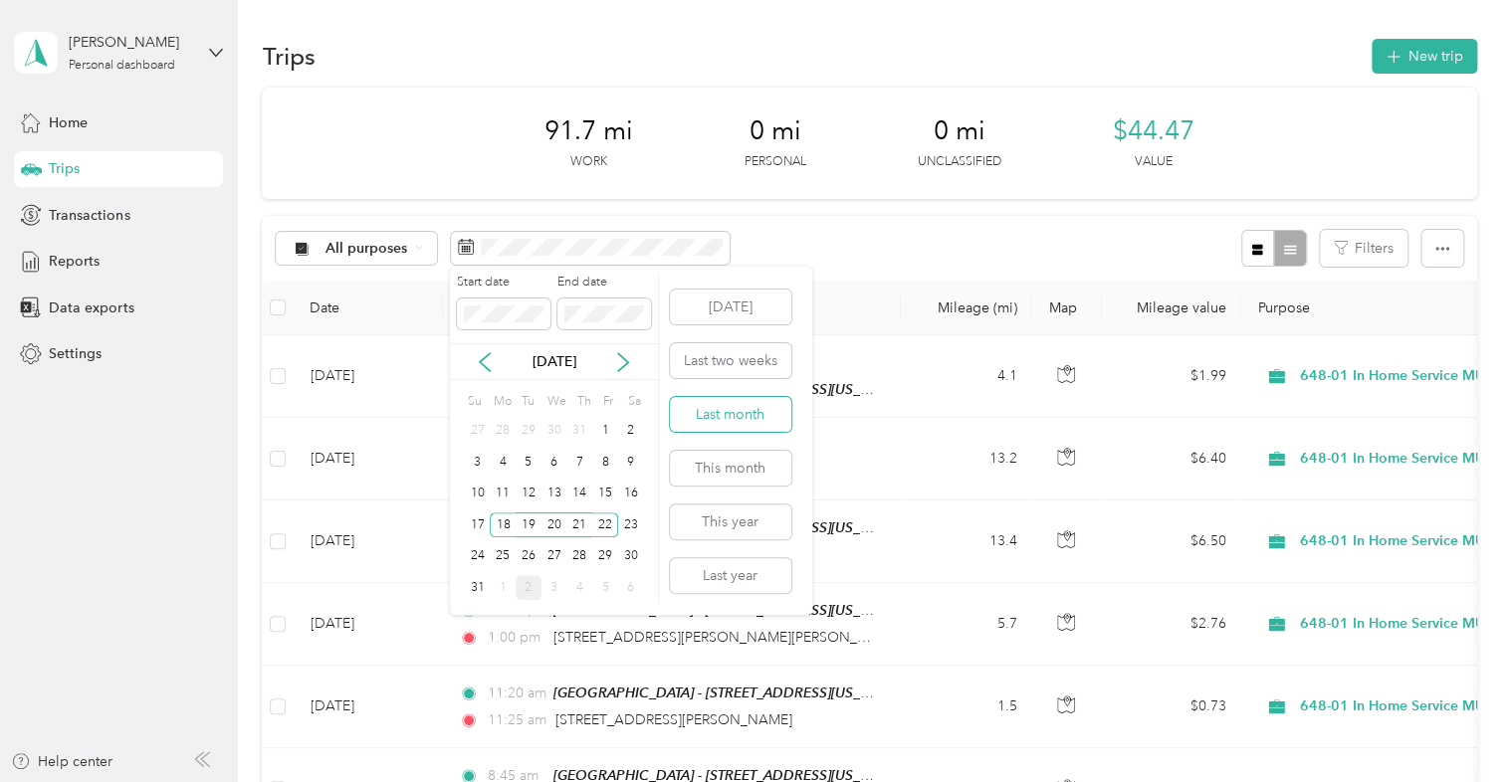
click at [727, 417] on button "Last month" at bounding box center [730, 414] width 121 height 35
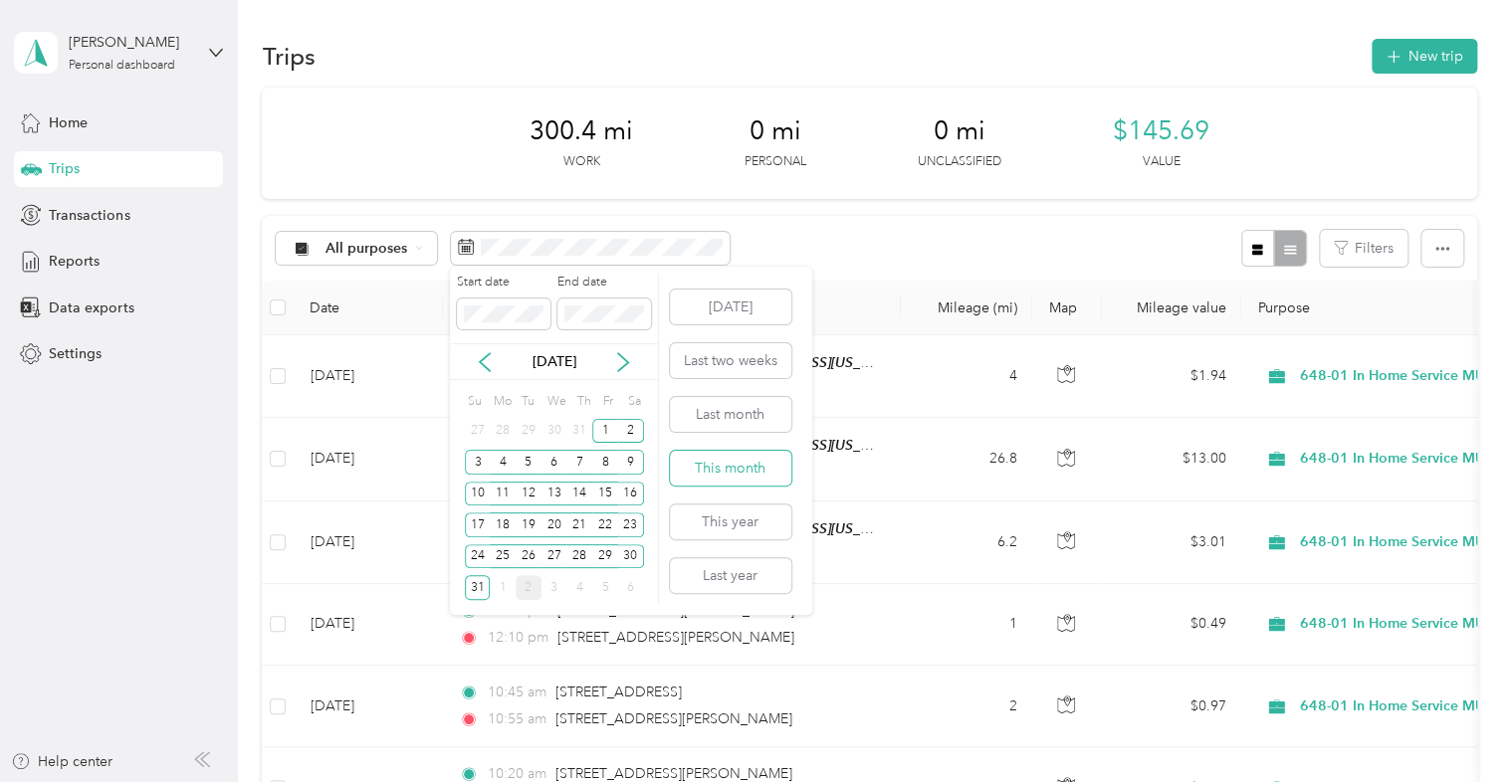
click at [764, 467] on button "This month" at bounding box center [730, 468] width 121 height 35
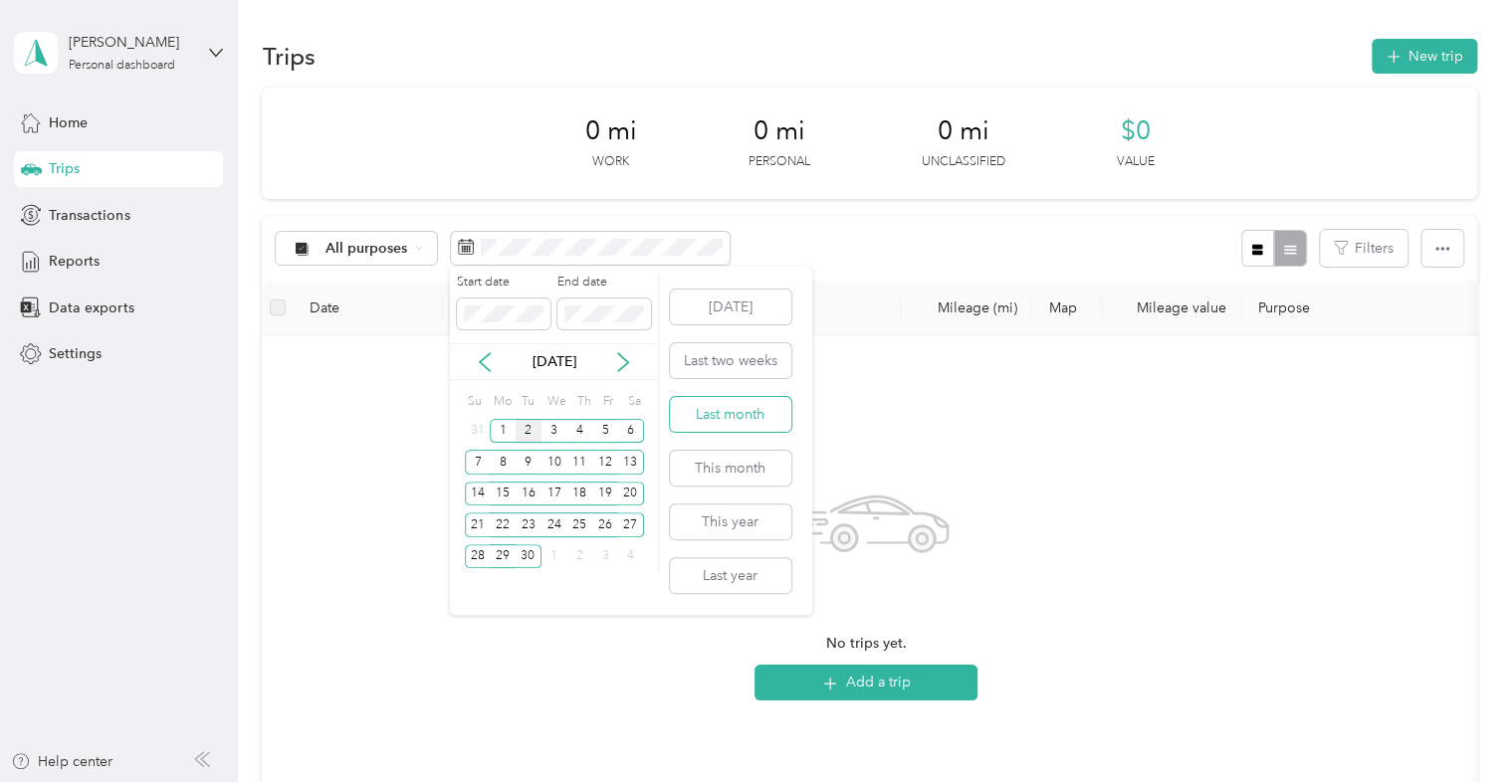
click at [733, 414] on button "Last month" at bounding box center [730, 414] width 121 height 35
